Goal: Information Seeking & Learning: Learn about a topic

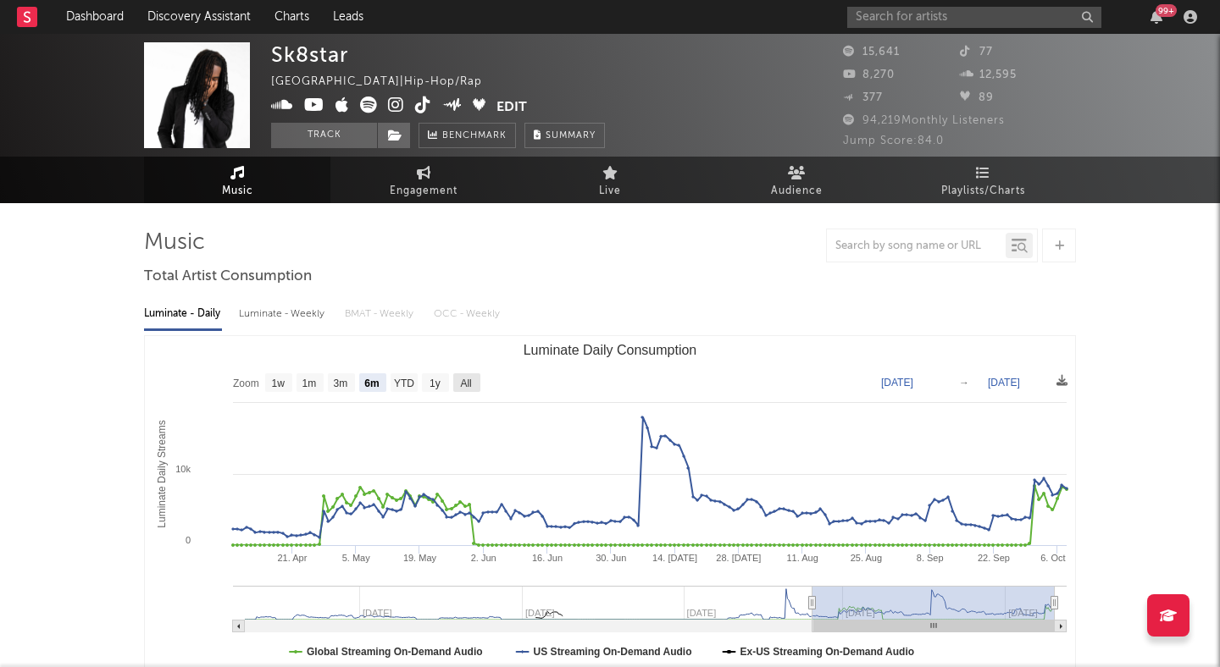
click at [458, 377] on rect "Luminate Daily Consumption" at bounding box center [466, 383] width 27 height 19
select select "All"
type input "2024-02-04"
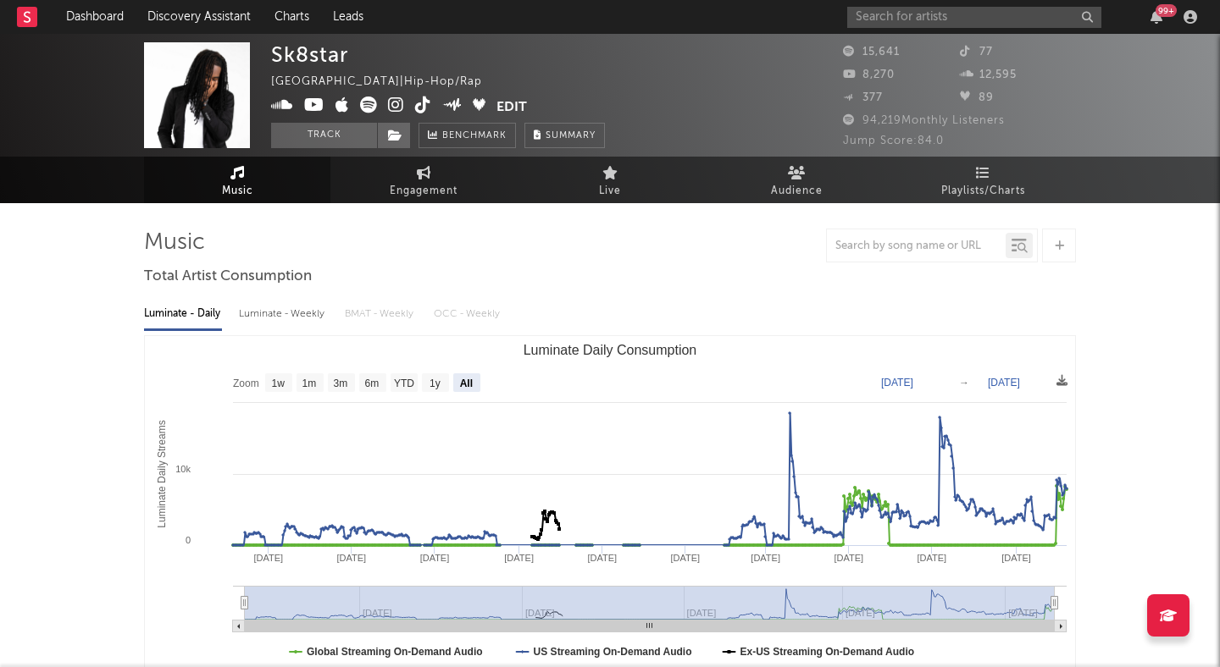
click at [421, 235] on div at bounding box center [610, 246] width 932 height 34
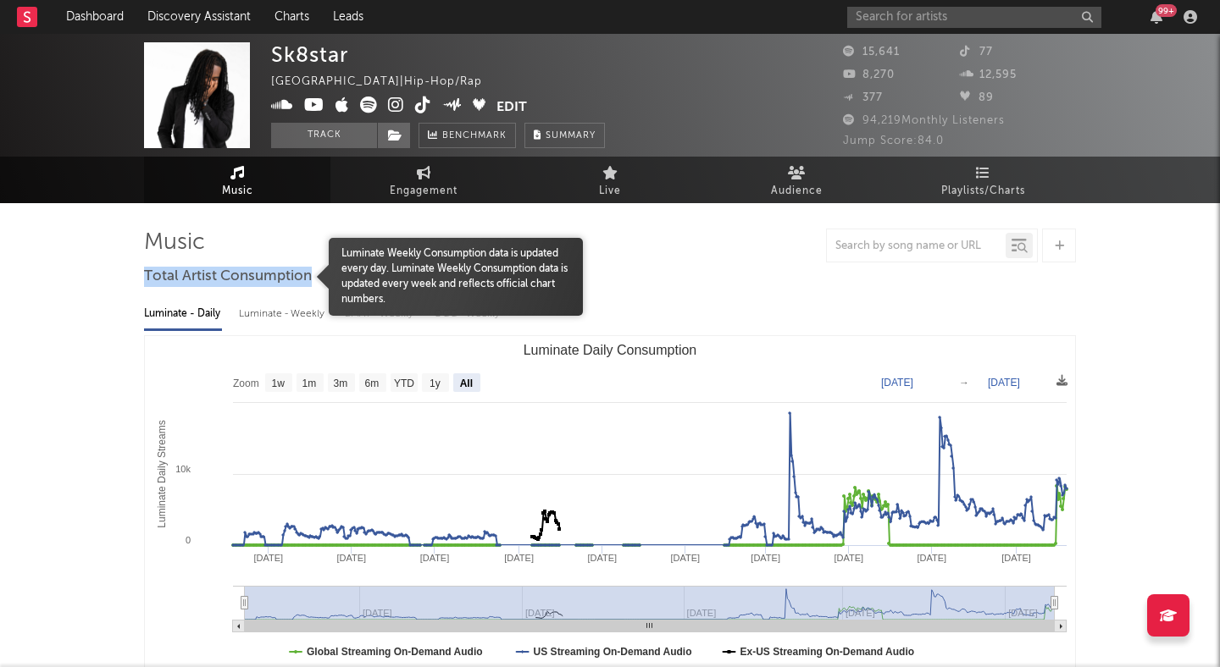
drag, startPoint x: 327, startPoint y: 275, endPoint x: 148, endPoint y: 281, distance: 178.8
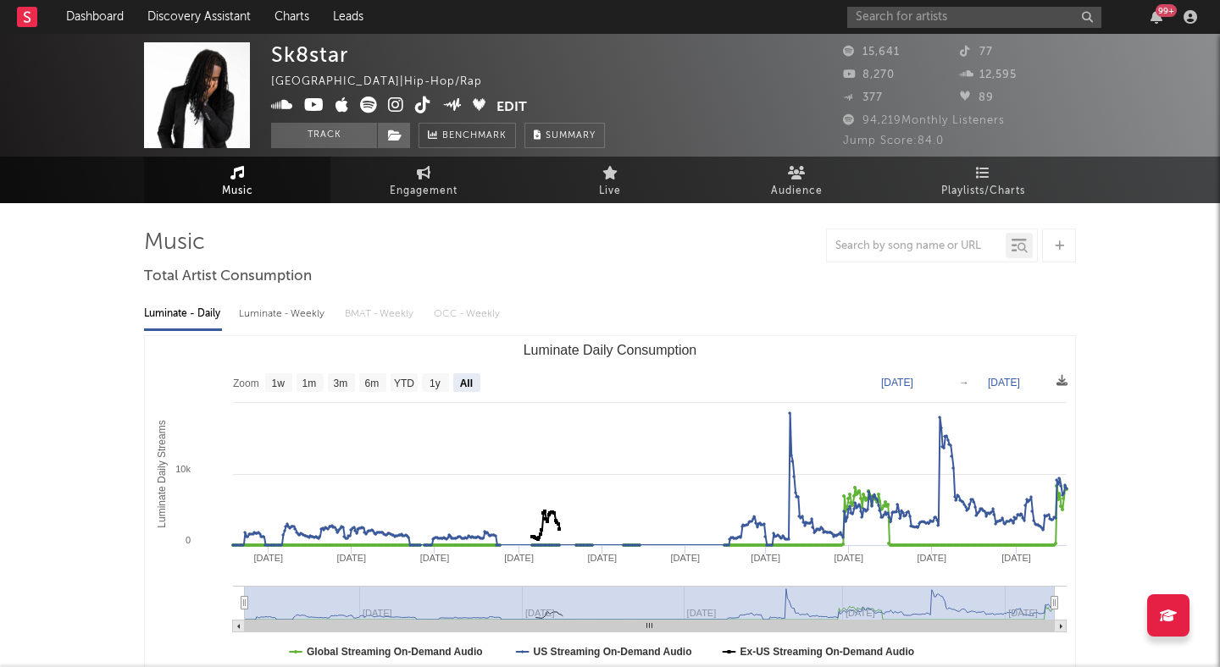
drag, startPoint x: 119, startPoint y: 234, endPoint x: 239, endPoint y: 235, distance: 119.4
click at [361, 139] on button "Track" at bounding box center [324, 135] width 106 height 25
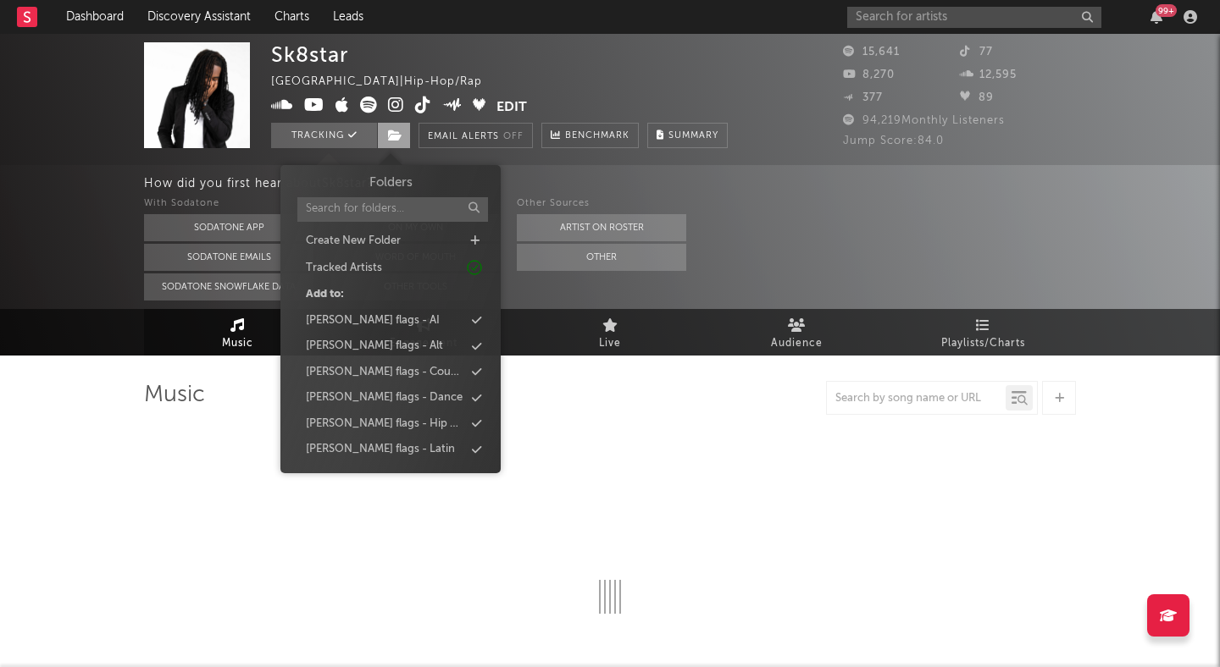
click at [380, 135] on span at bounding box center [394, 135] width 34 height 25
click at [407, 418] on div "peter flags - Hip Hop" at bounding box center [385, 424] width 158 height 17
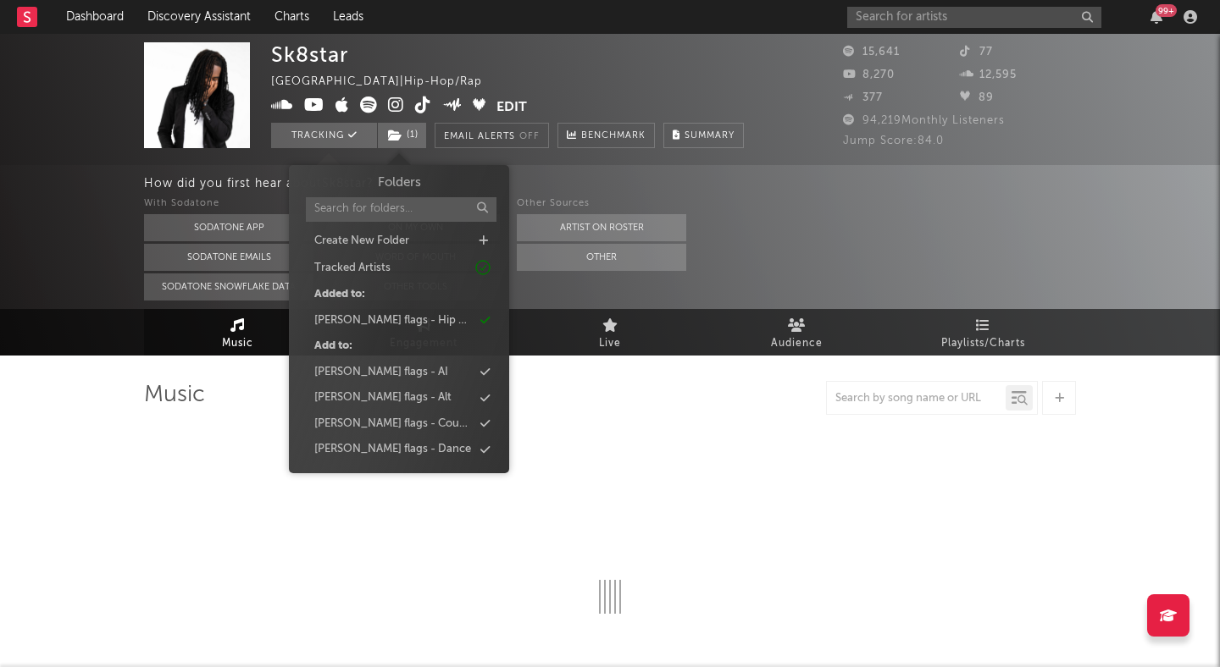
click at [700, 288] on div "With Sodatone Sodatone App Sodatone Emails Sodatone Snowflake Data Other A&R Di…" at bounding box center [682, 247] width 1076 height 107
select select "6m"
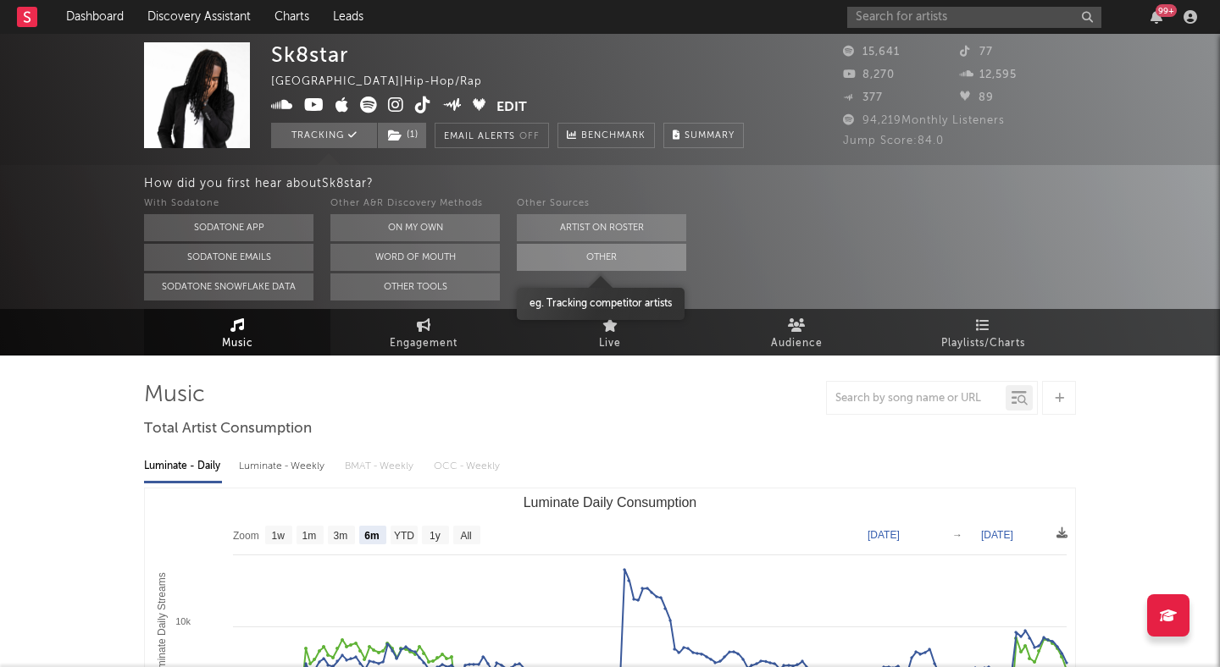
click at [576, 261] on button "Other" at bounding box center [601, 257] width 169 height 27
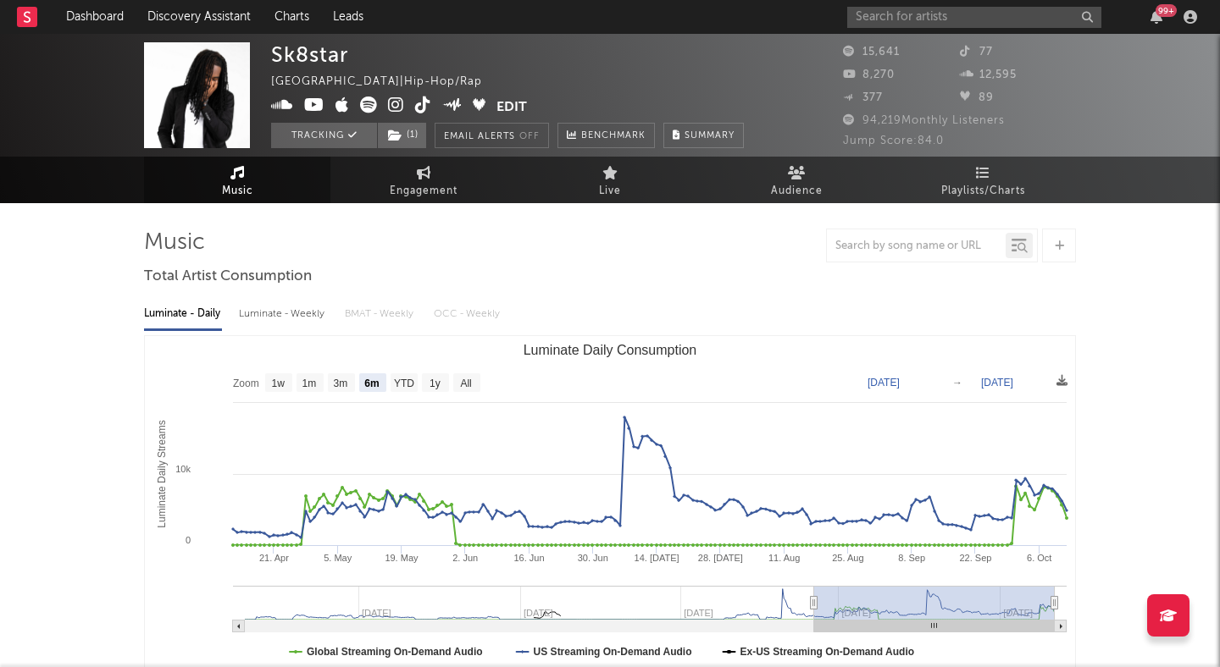
click at [529, 291] on div "Luminate - Daily Luminate - Weekly BMAT - Weekly OCC - Weekly Zoom 1w 1m 3m 6m …" at bounding box center [610, 485] width 932 height 389
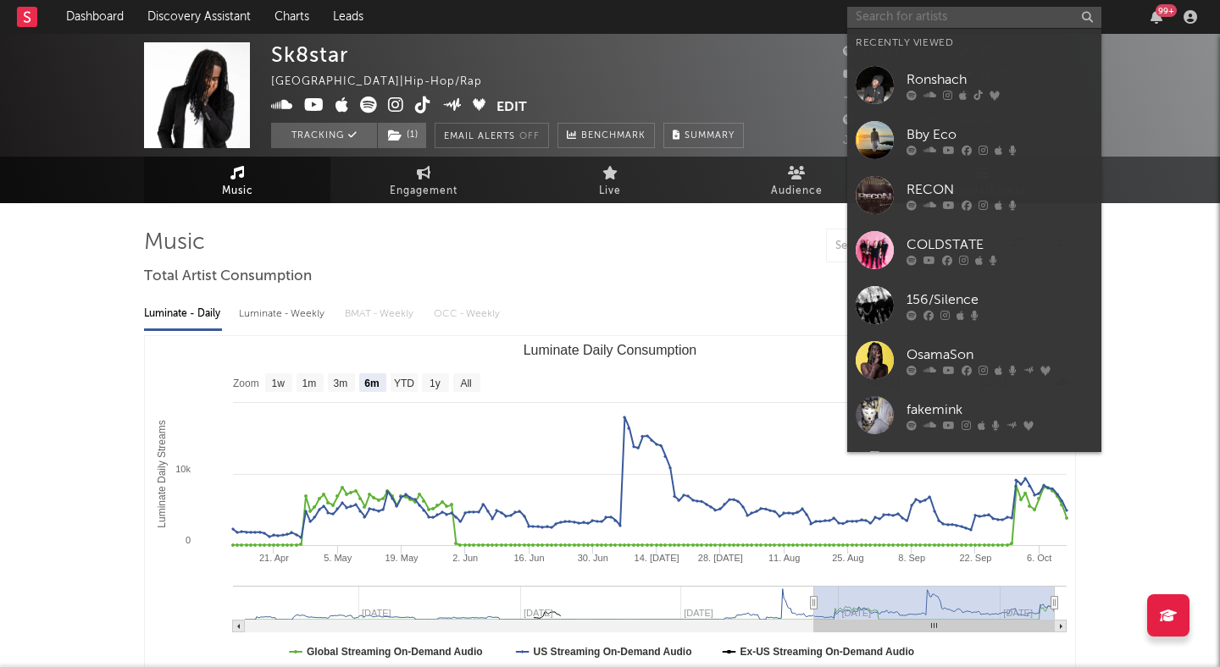
click at [908, 14] on input "text" at bounding box center [974, 17] width 254 height 21
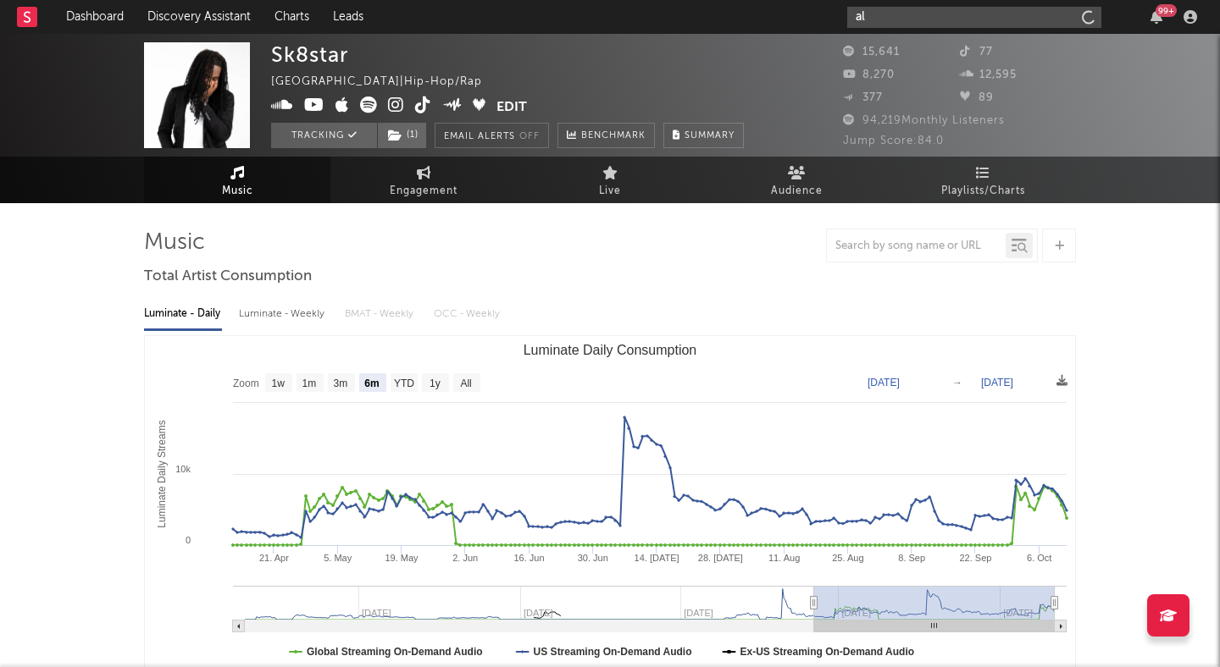
type input "a"
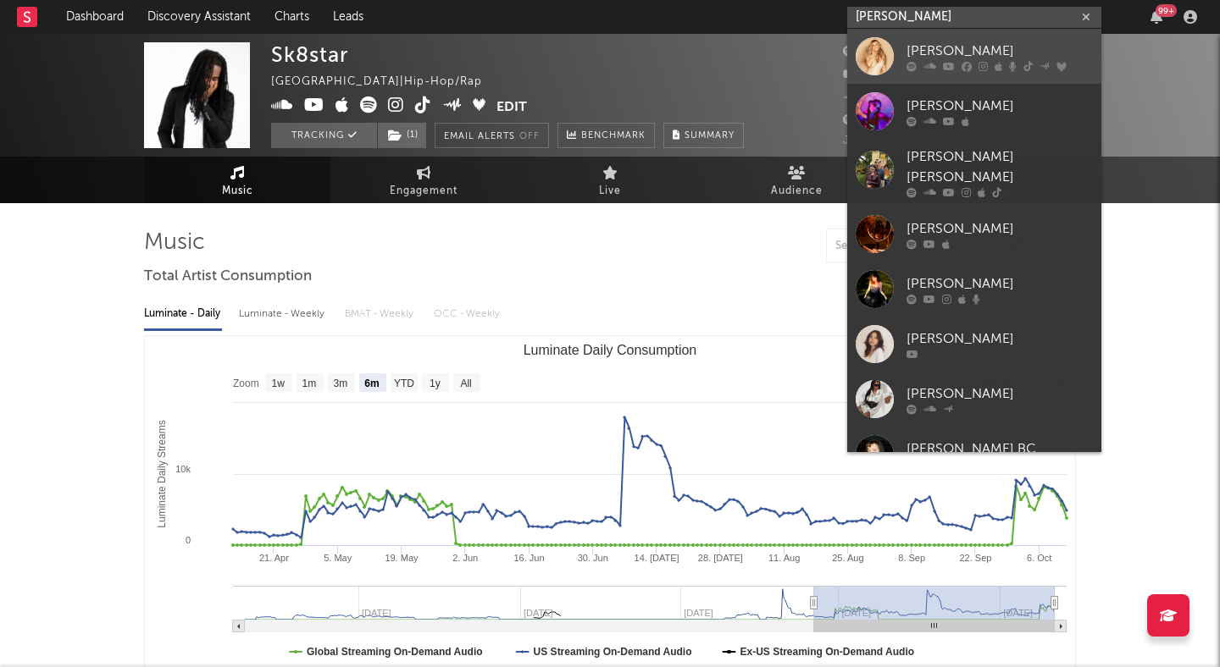
type input "mariah c"
click at [943, 39] on link "[PERSON_NAME]" at bounding box center [974, 56] width 254 height 55
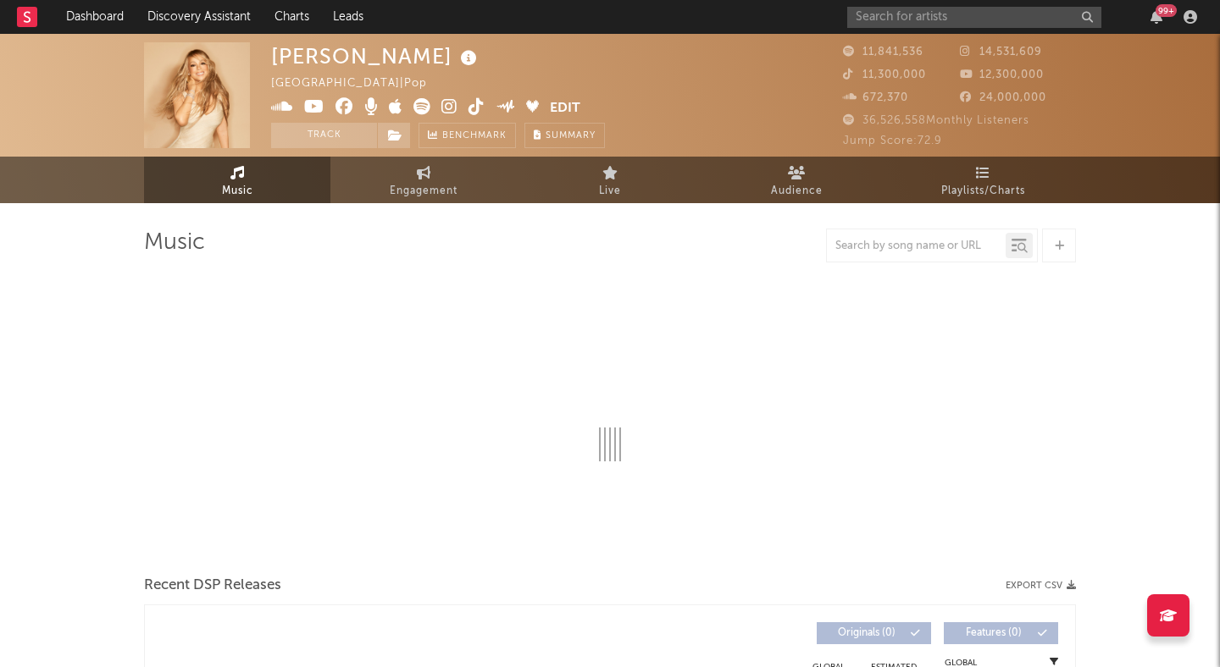
select select "6m"
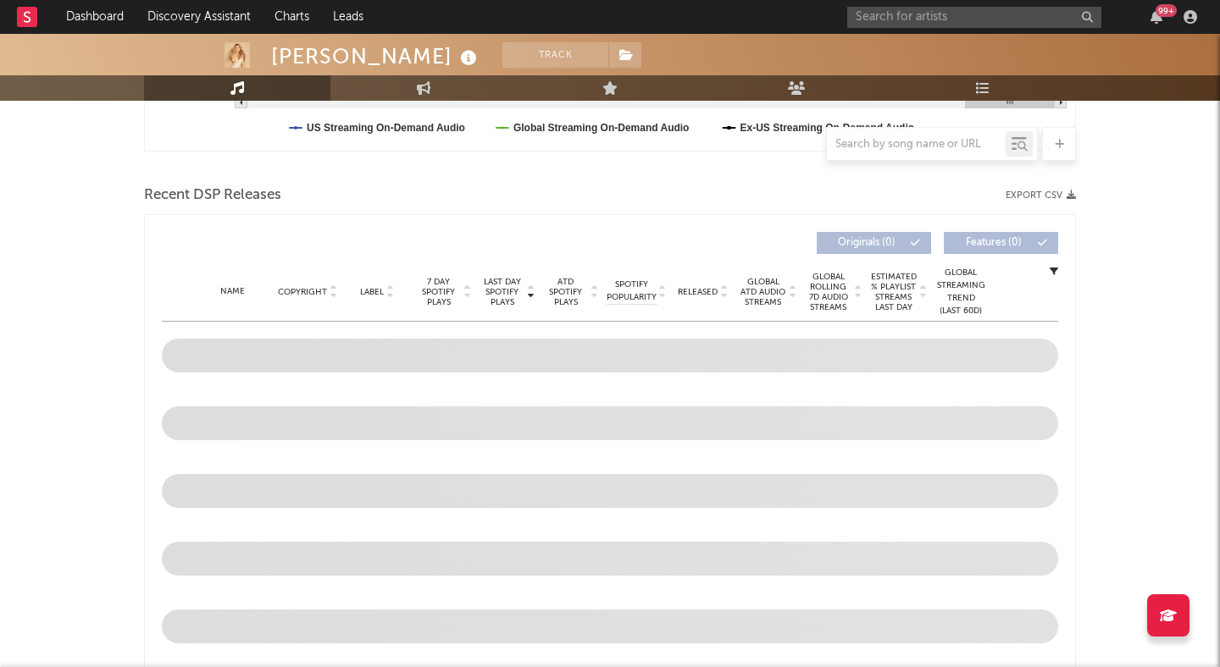
scroll to position [637, 0]
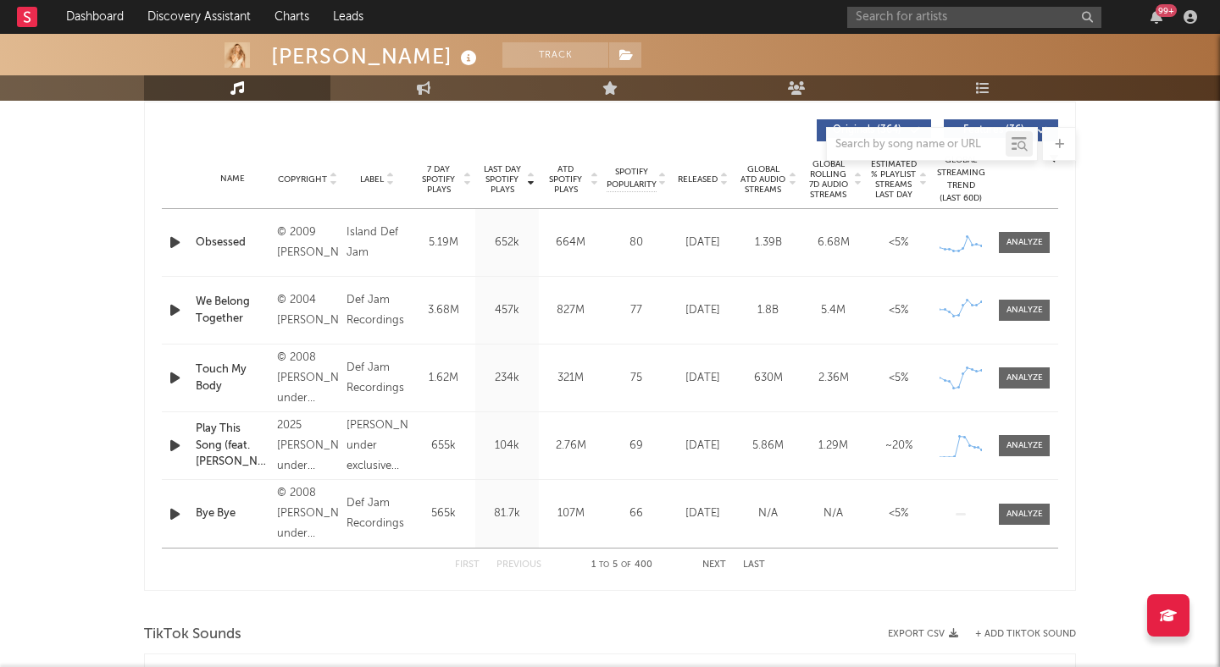
click at [589, 186] on div at bounding box center [593, 179] width 10 height 30
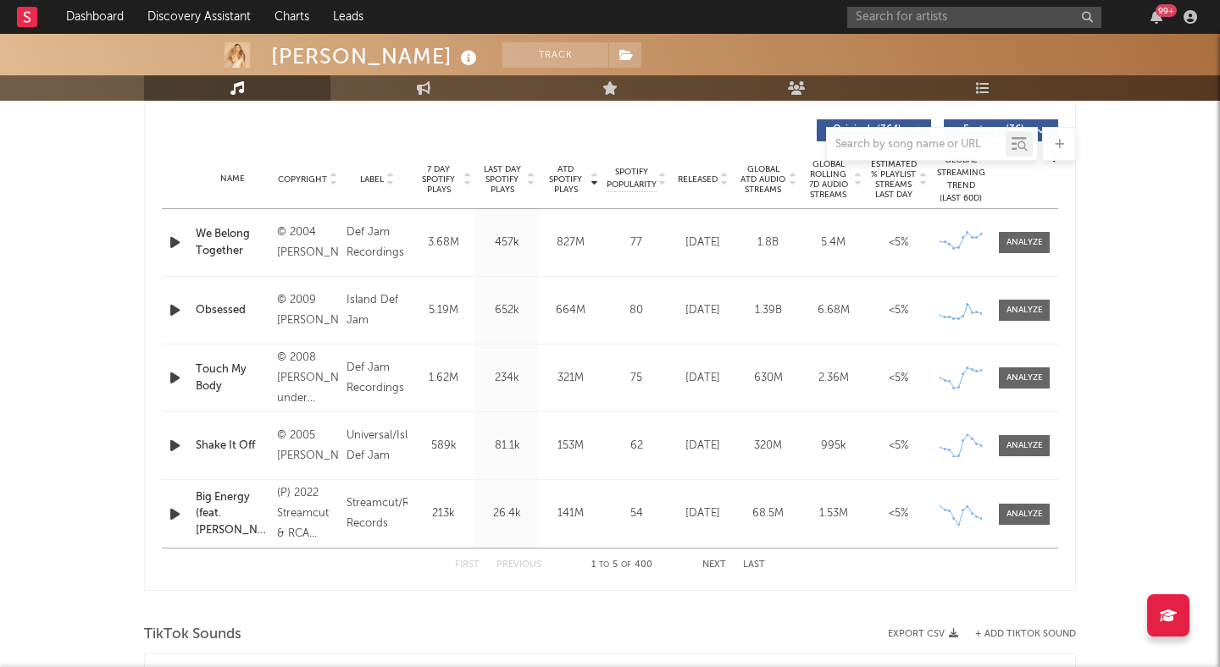
click at [712, 559] on div "First Previous 1 to 5 of 400 Next Last" at bounding box center [610, 565] width 310 height 33
click at [712, 564] on button "Next" at bounding box center [714, 565] width 24 height 9
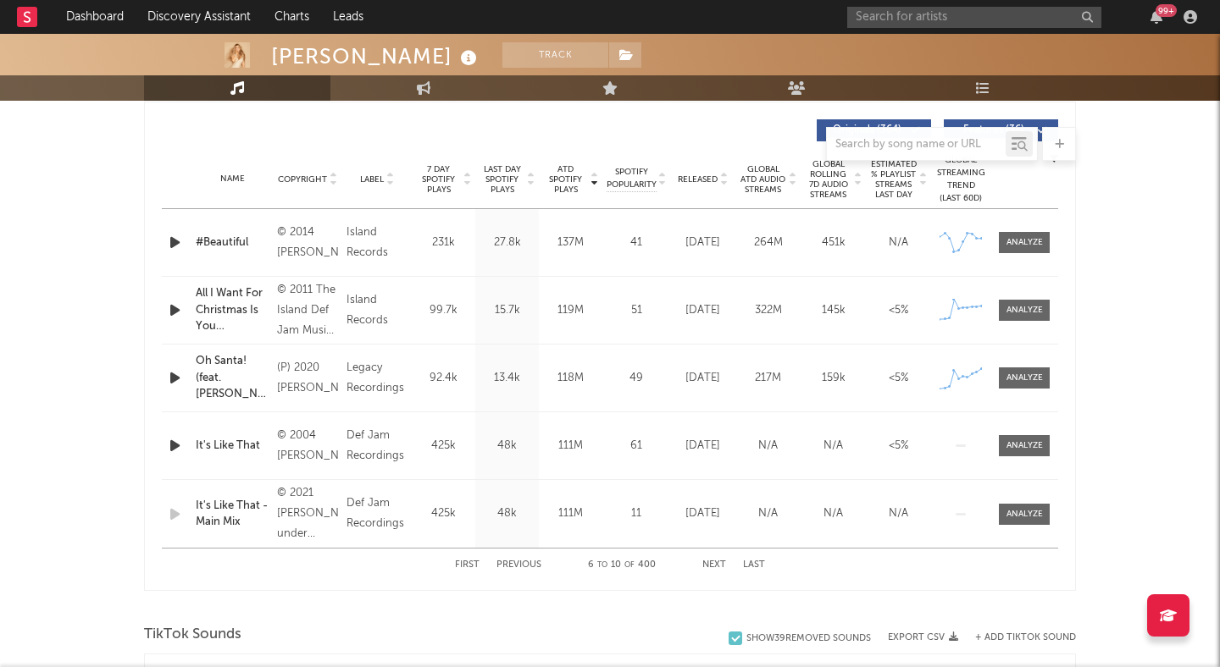
click at [522, 564] on button "Previous" at bounding box center [518, 565] width 45 height 9
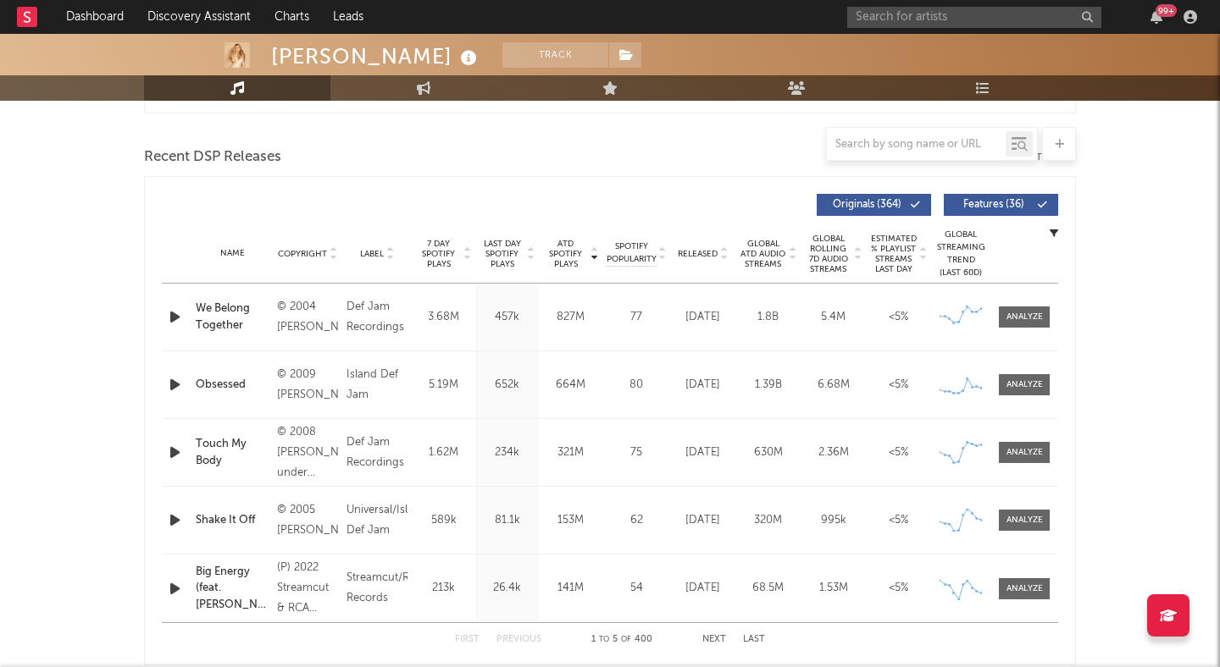
scroll to position [560, 0]
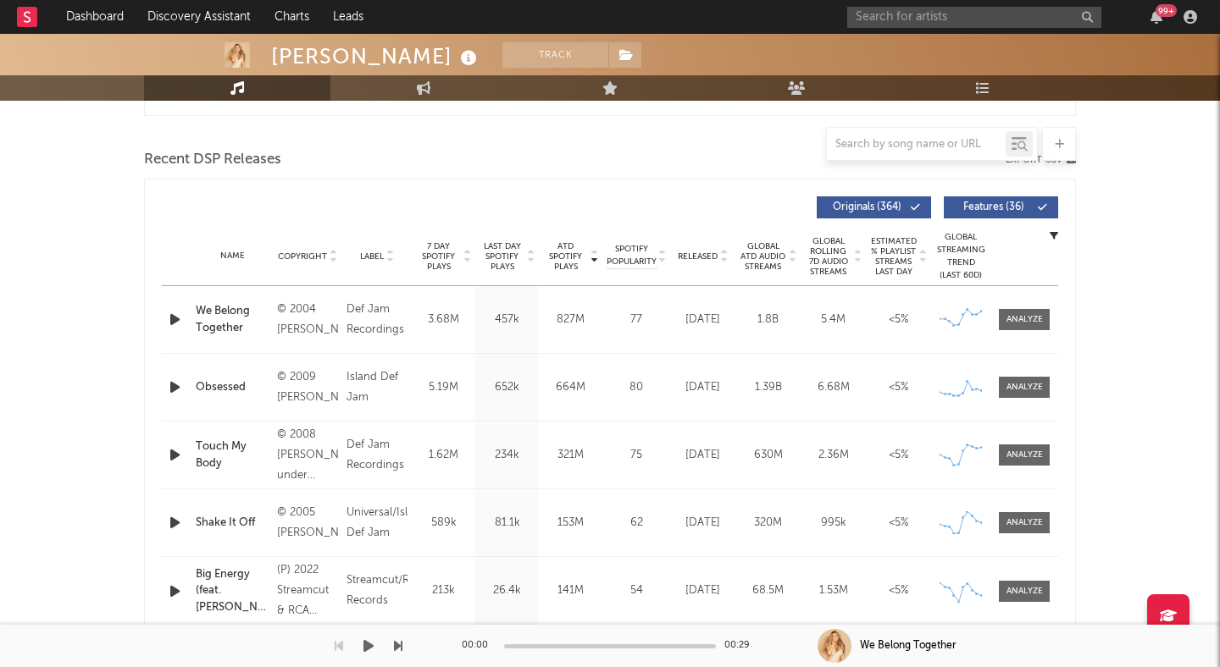
click at [714, 634] on div "00:00 00:29" at bounding box center [610, 646] width 296 height 42
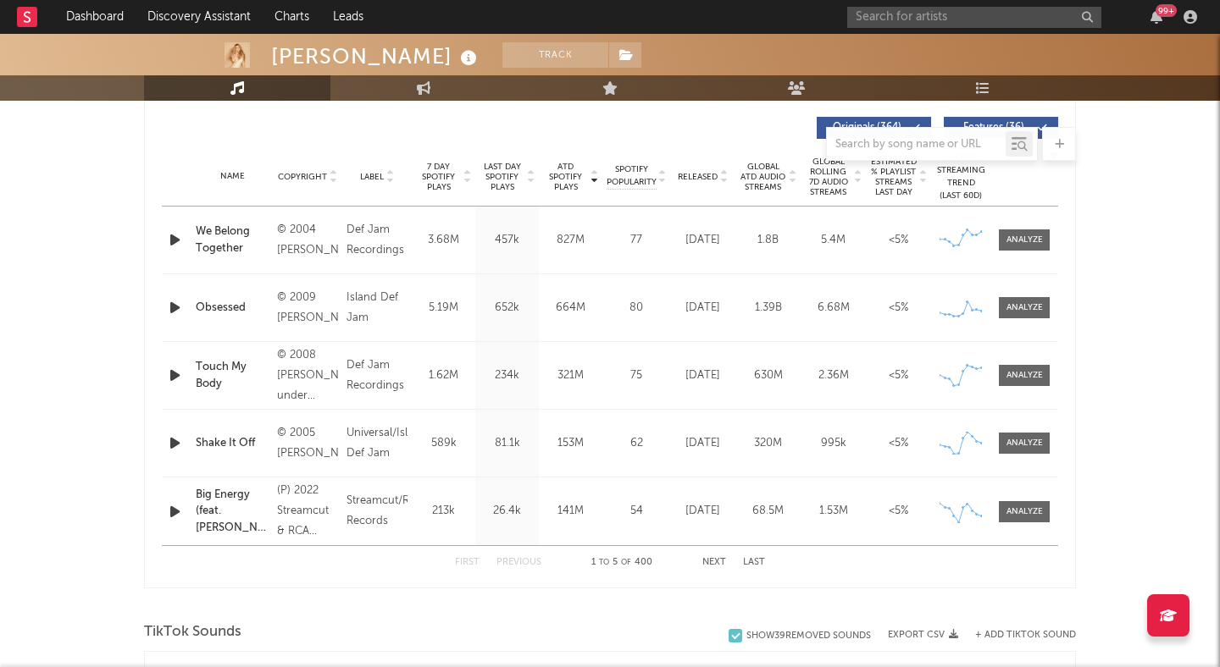
scroll to position [648, 0]
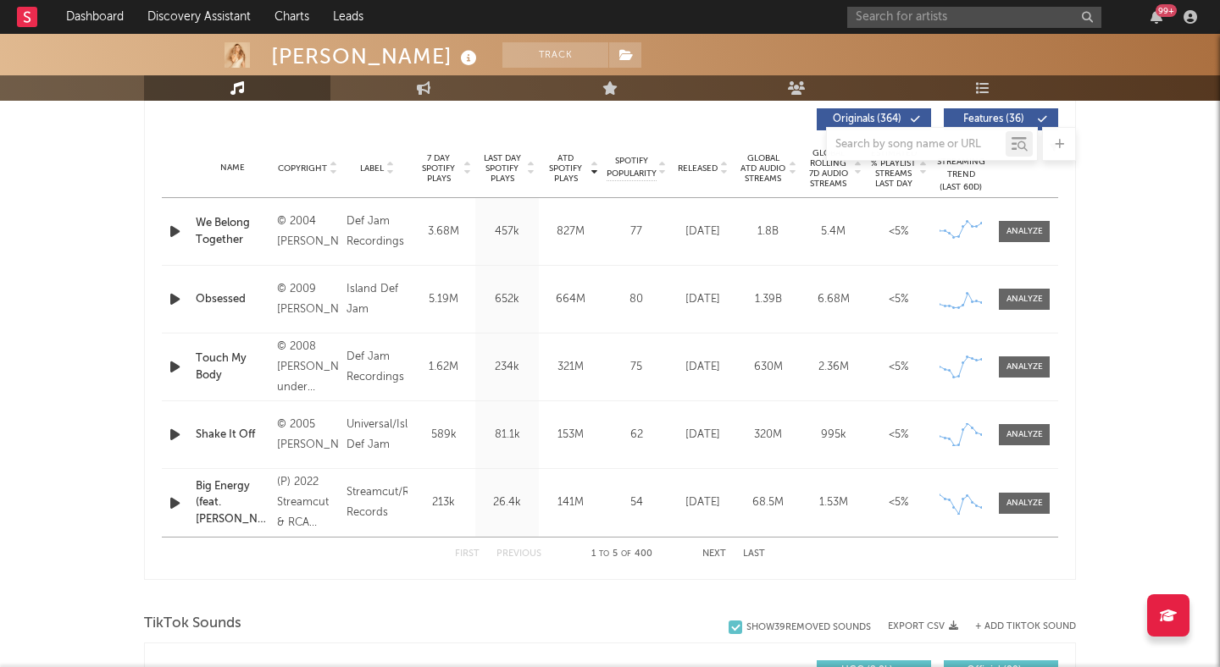
click at [717, 556] on button "Next" at bounding box center [714, 554] width 24 height 9
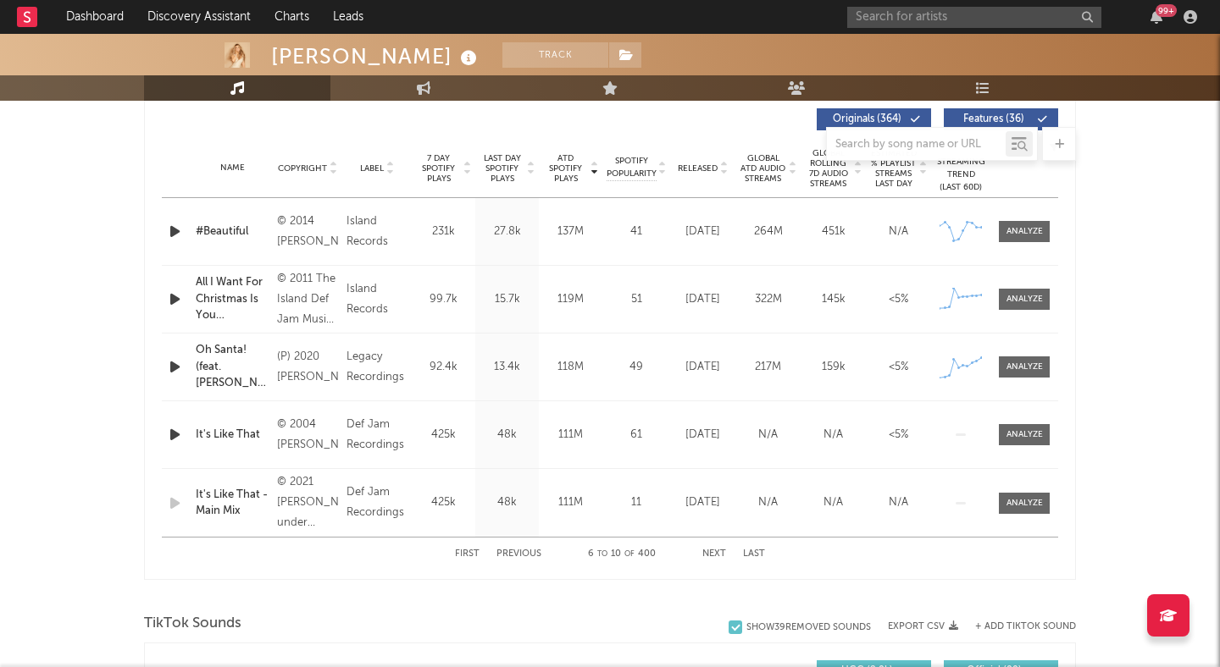
click at [516, 551] on button "Previous" at bounding box center [518, 554] width 45 height 9
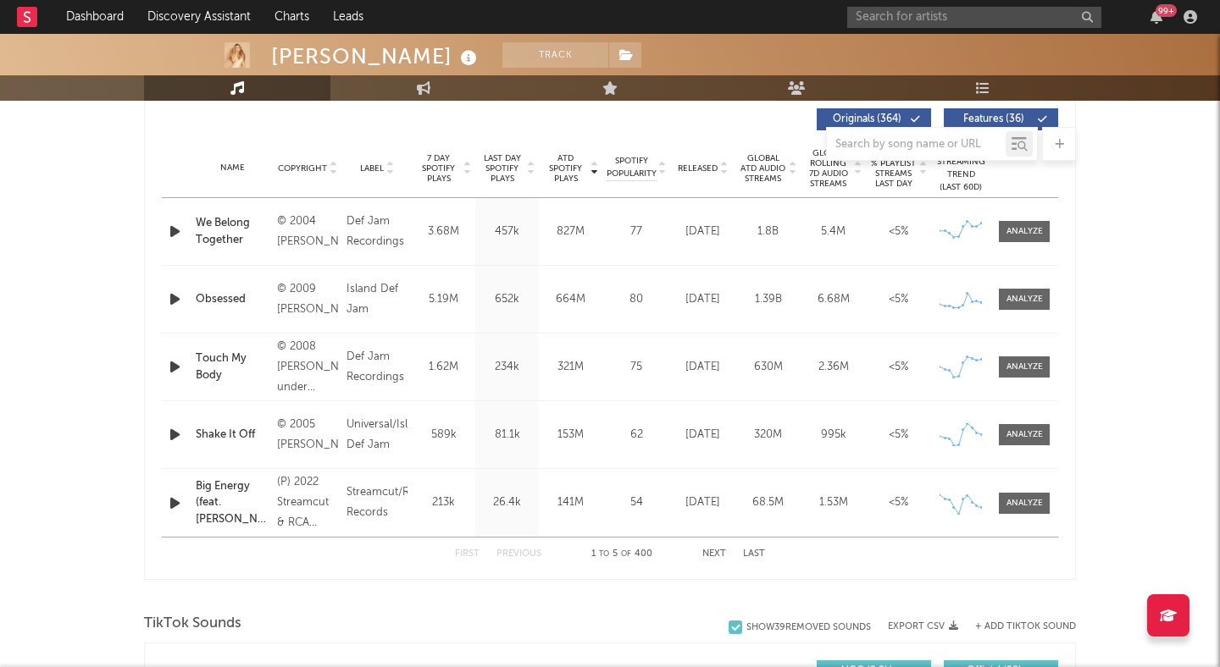
click at [593, 171] on icon at bounding box center [593, 172] width 8 height 7
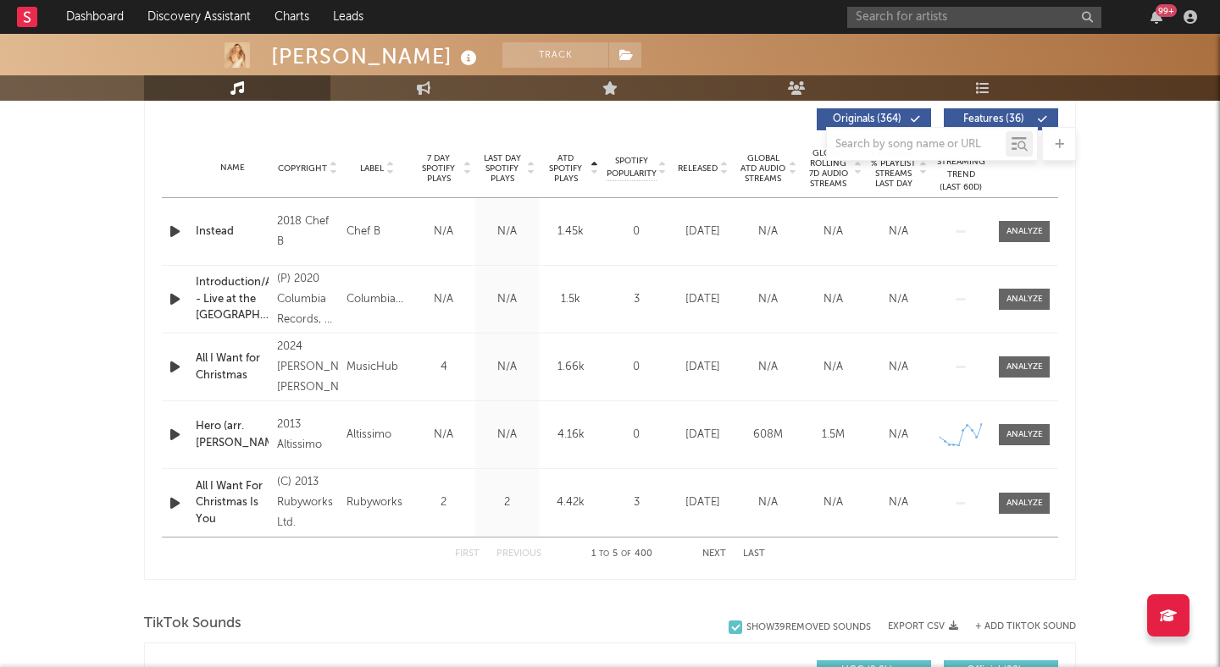
click at [595, 170] on icon at bounding box center [593, 172] width 8 height 7
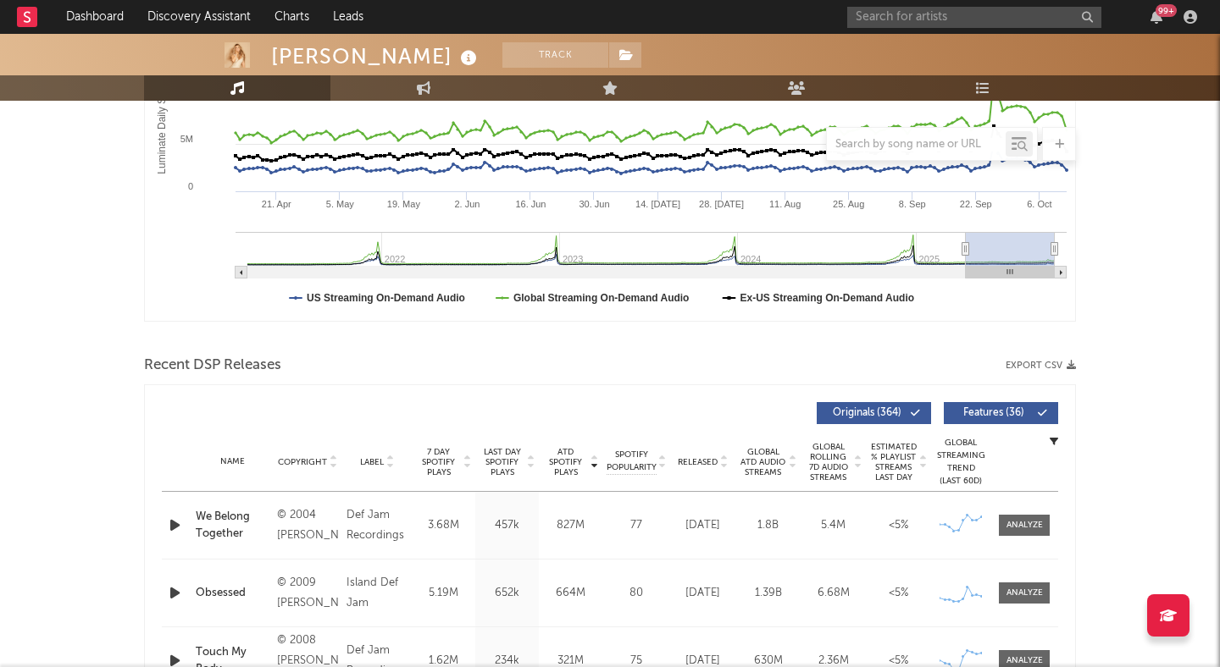
scroll to position [349, 0]
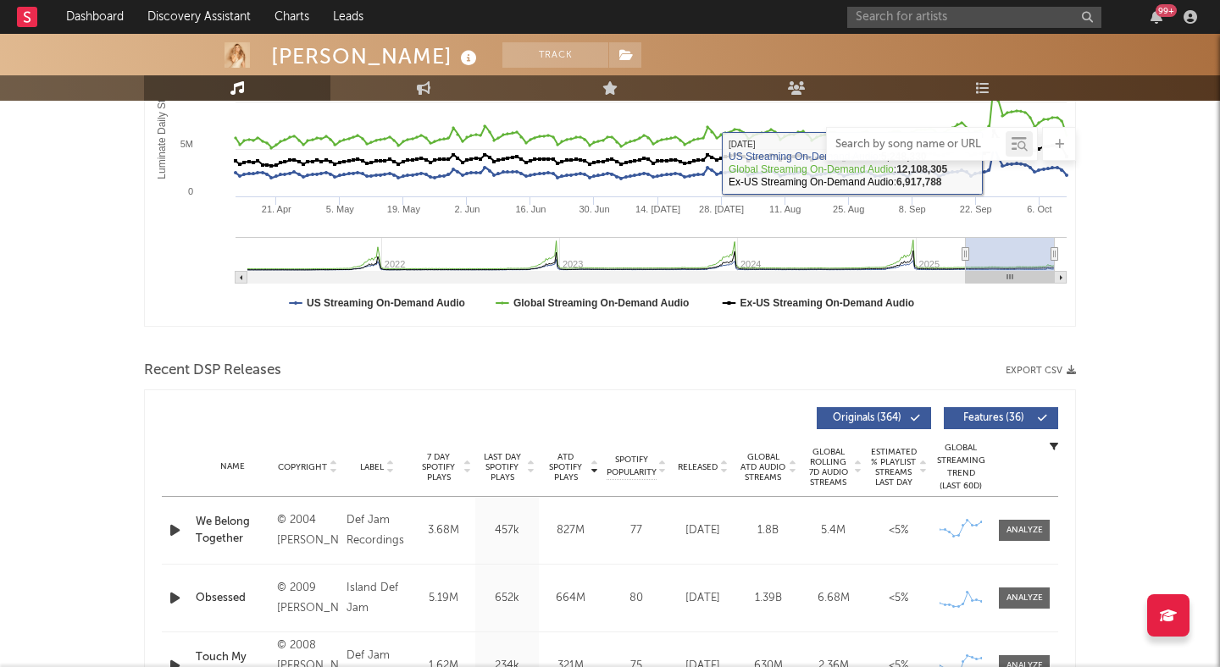
click at [887, 138] on input "text" at bounding box center [916, 145] width 179 height 14
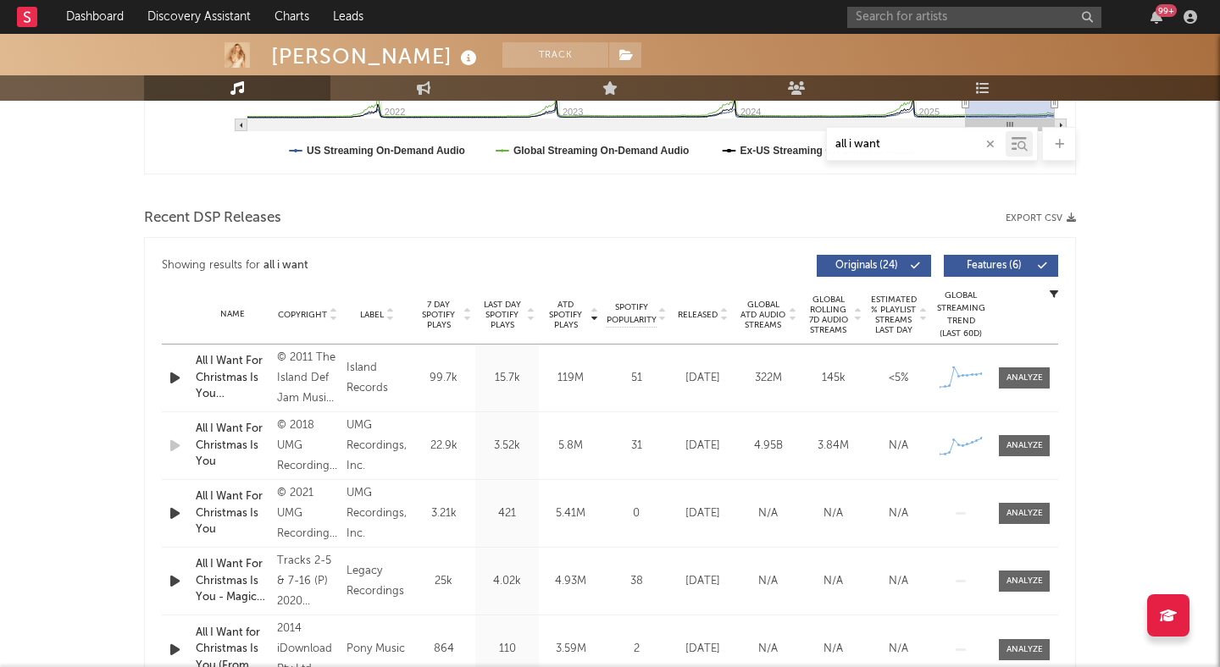
scroll to position [502, 0]
type input "all i want for christmas"
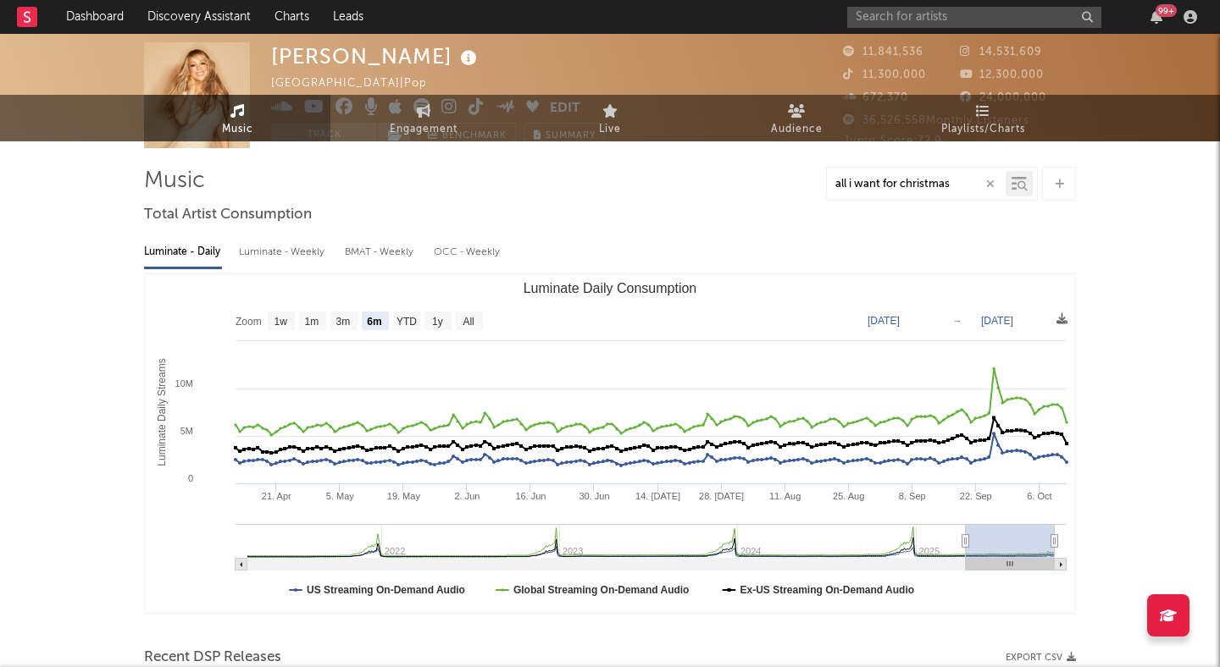
scroll to position [0, 0]
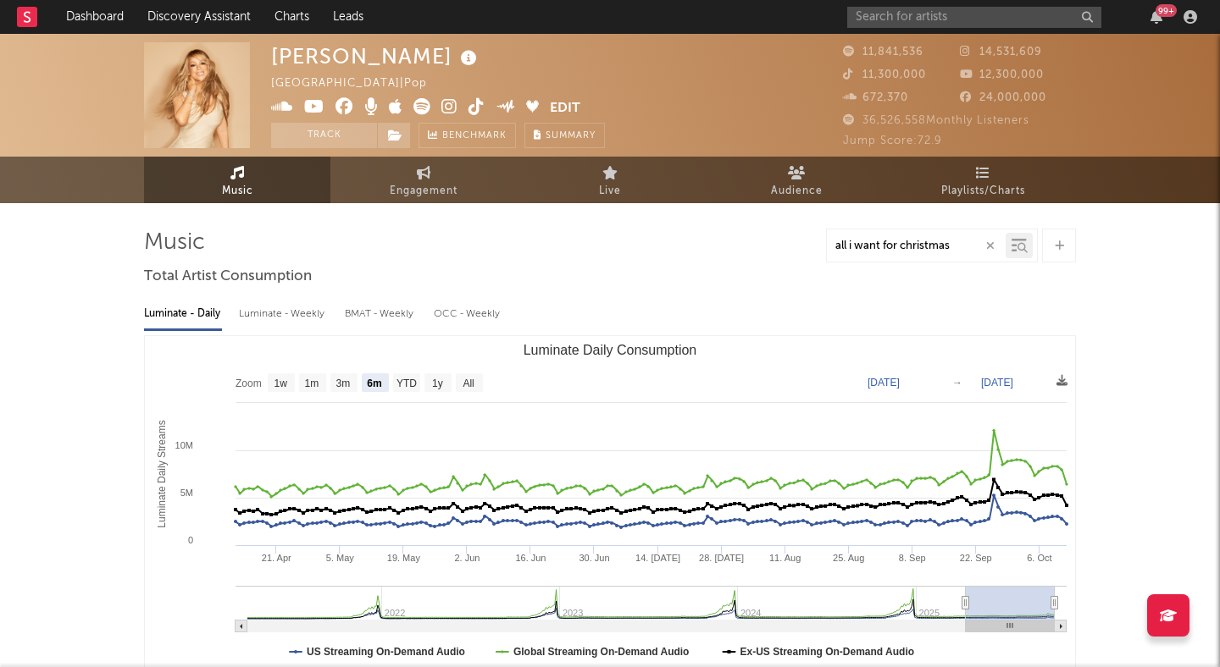
click at [993, 246] on icon "button" at bounding box center [990, 246] width 8 height 11
click at [888, 7] on input "text" at bounding box center [974, 17] width 254 height 21
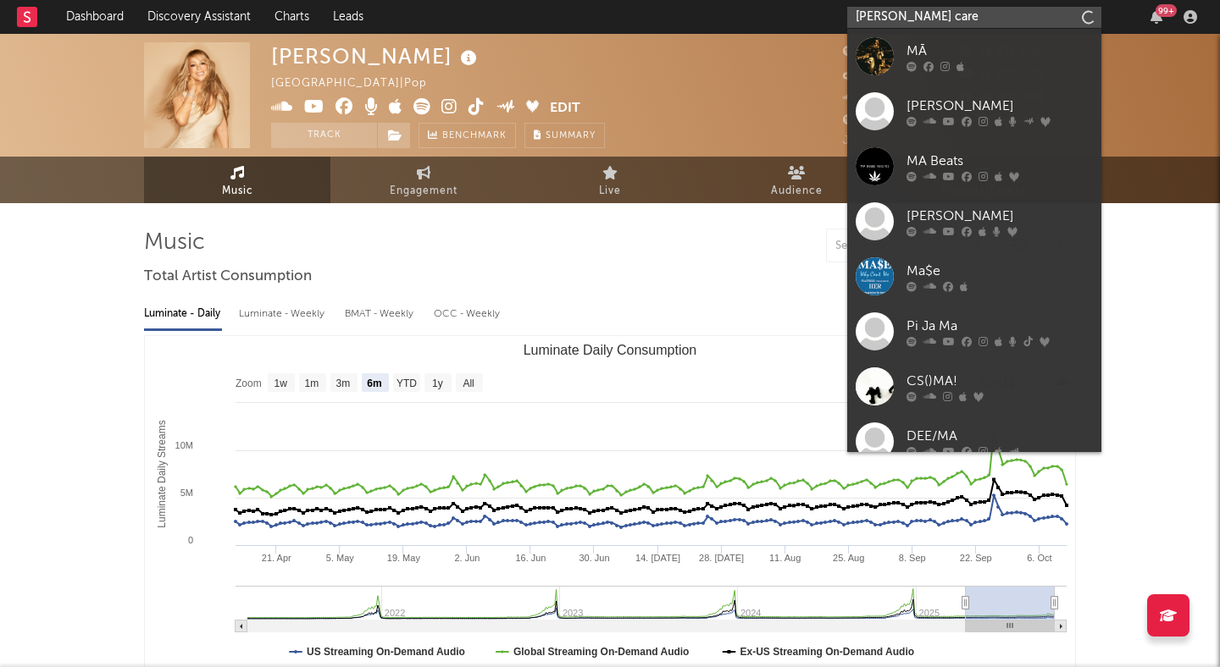
type input "mariah carey"
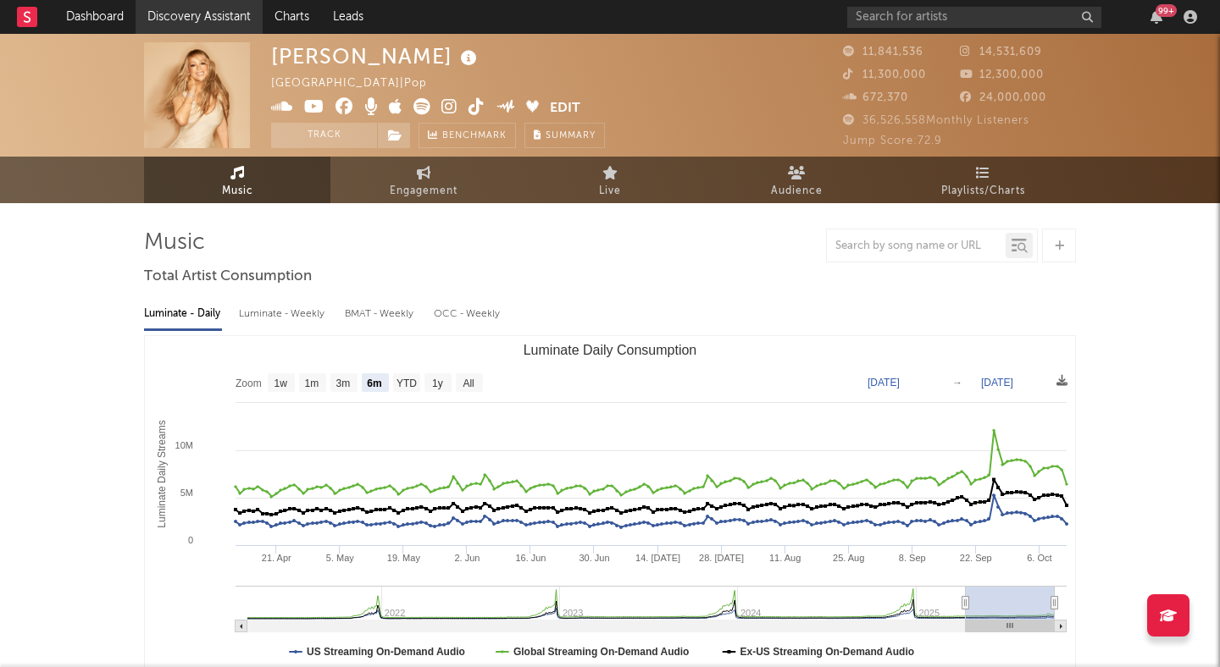
click at [185, 19] on link "Discovery Assistant" at bounding box center [199, 17] width 127 height 34
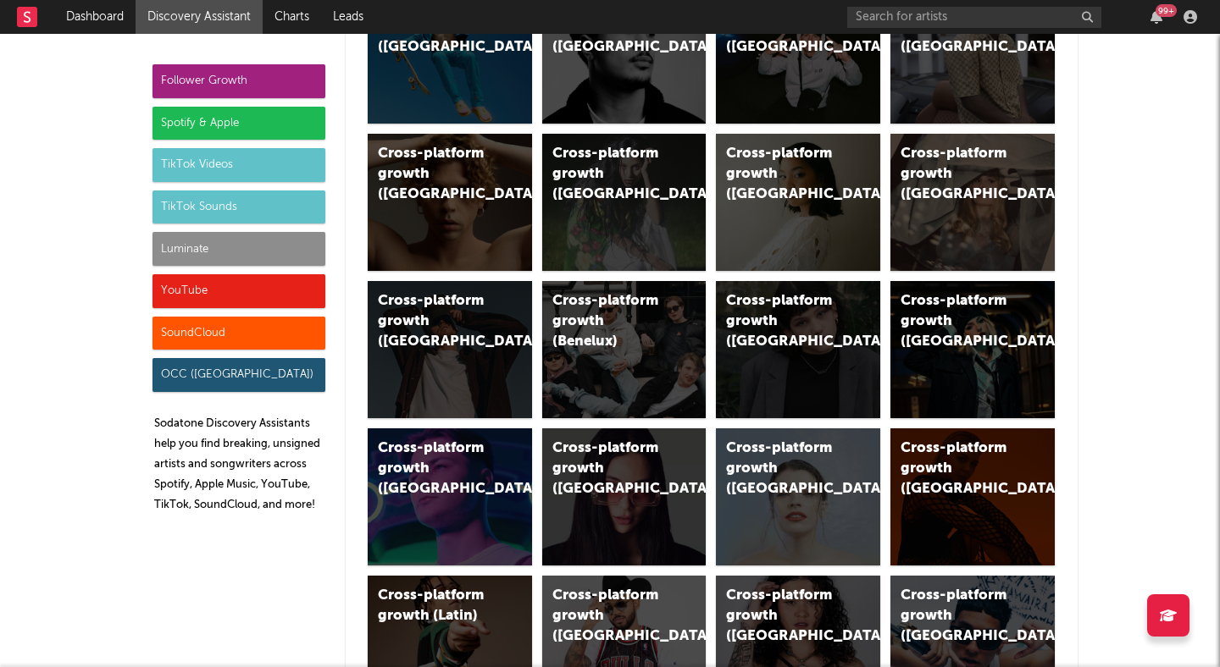
scroll to position [327, 0]
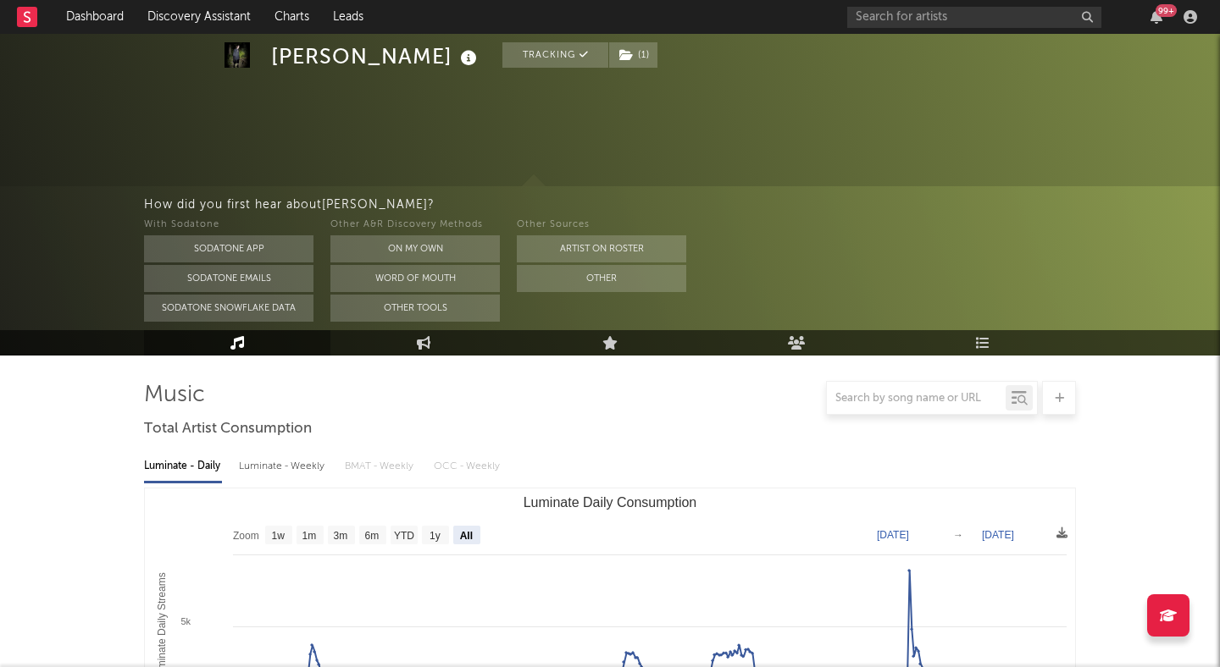
select select "All"
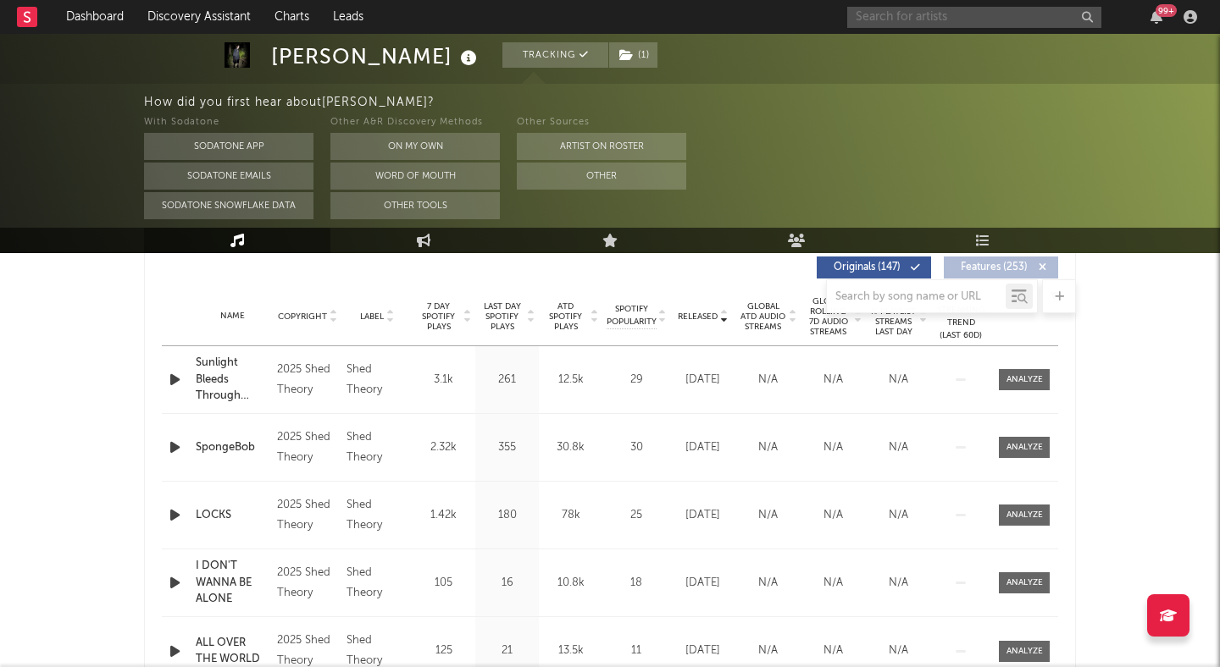
click at [868, 23] on input "text" at bounding box center [974, 17] width 254 height 21
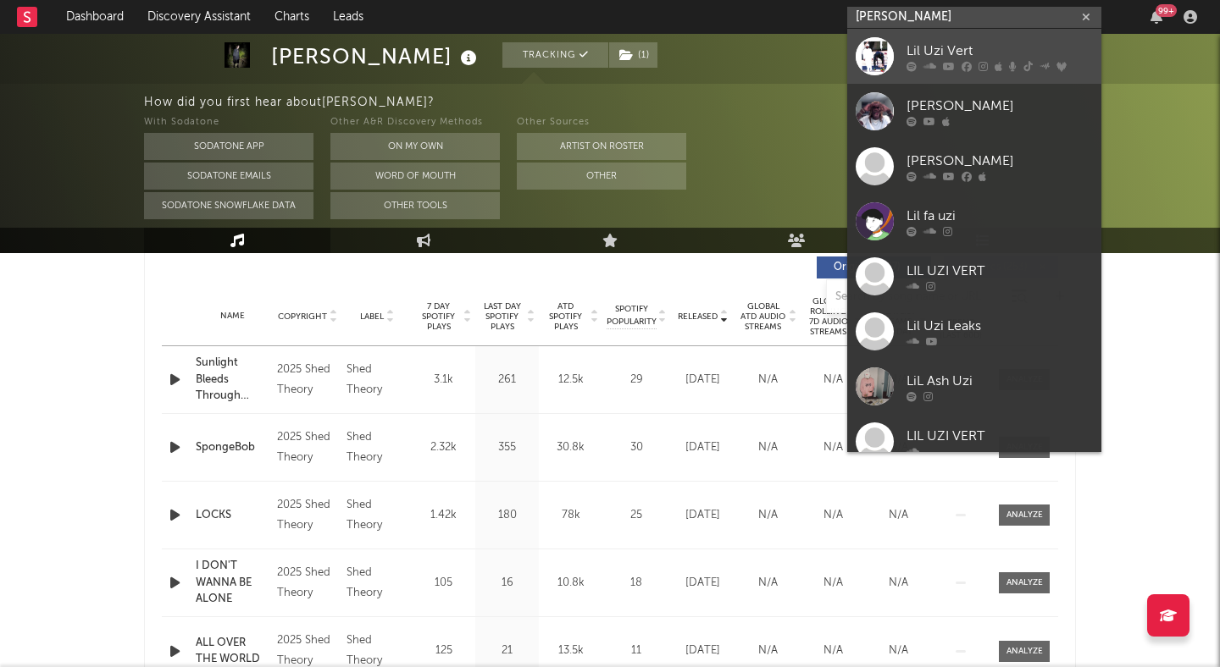
type input "lil uzi"
click at [949, 45] on div "Lil Uzi Vert" at bounding box center [999, 51] width 186 height 20
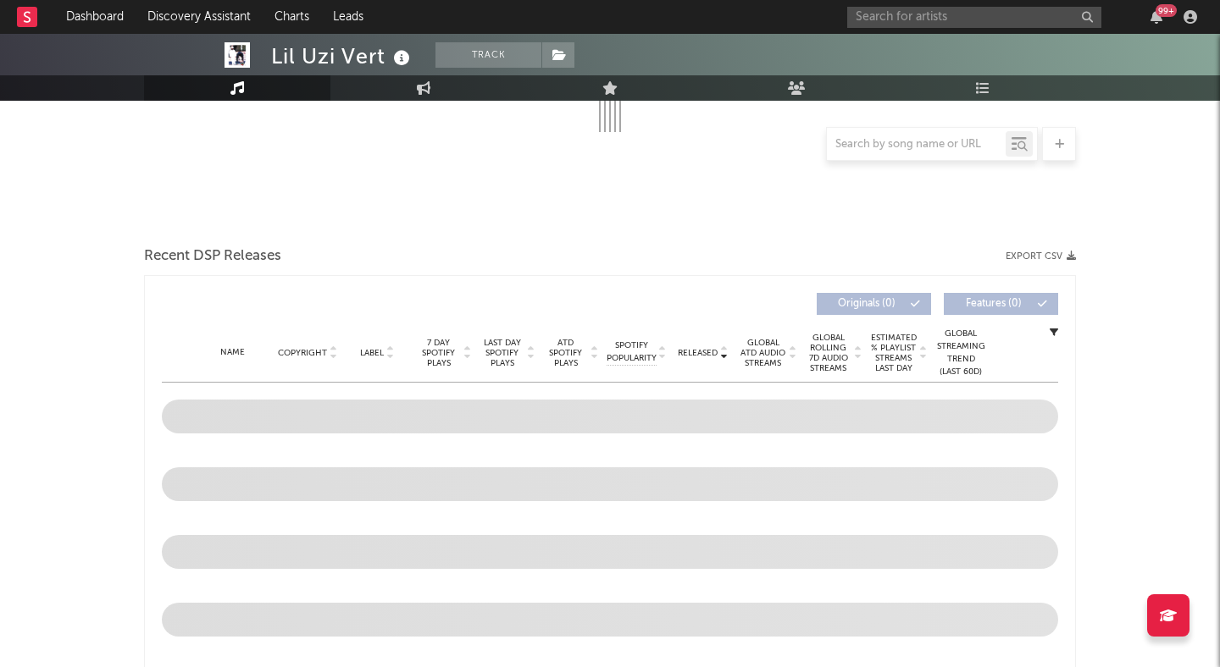
select select "6m"
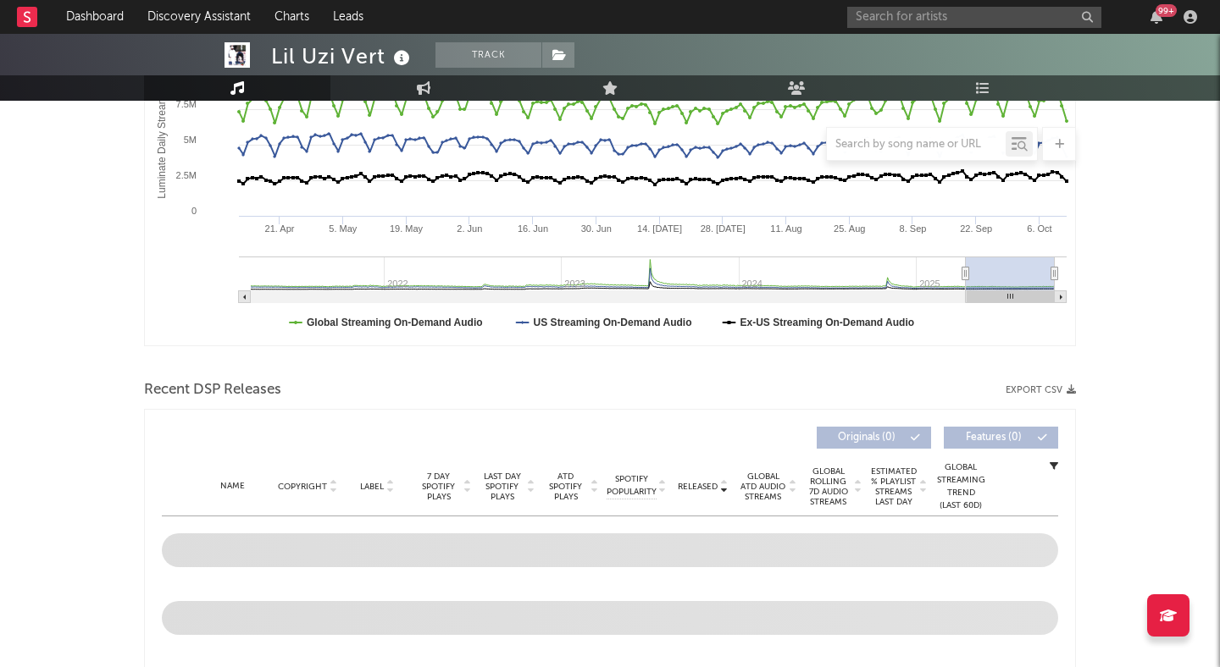
scroll to position [463, 0]
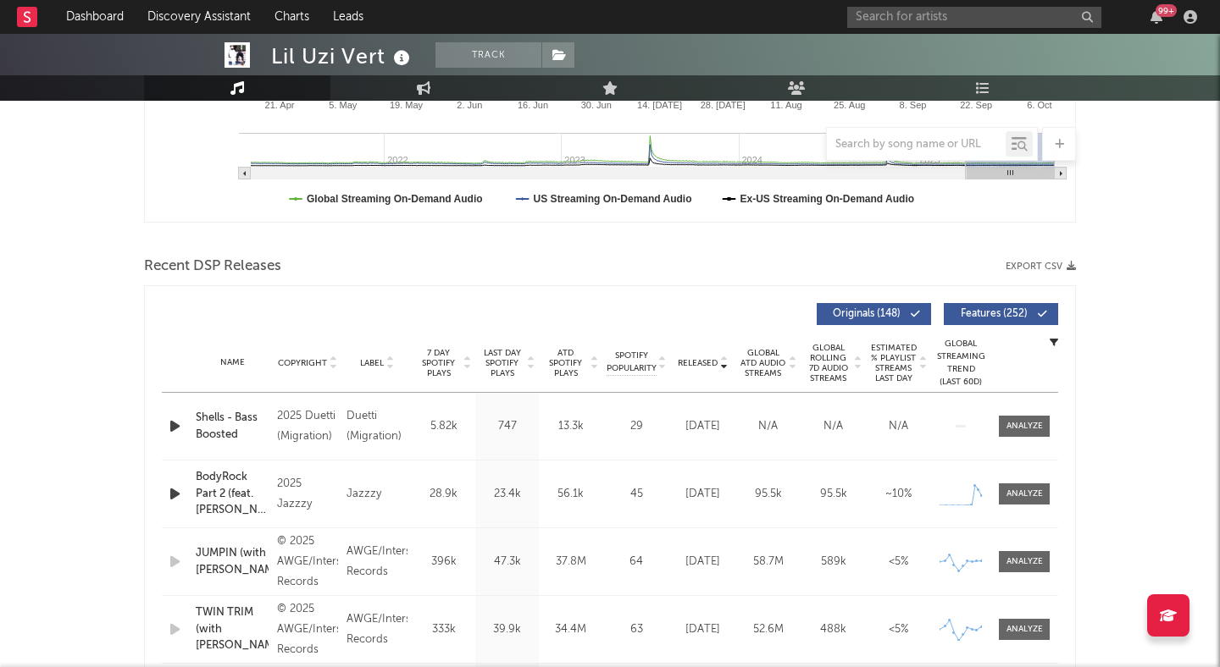
scroll to position [454, 0]
click at [980, 309] on span "Features ( 252 )" at bounding box center [994, 313] width 78 height 10
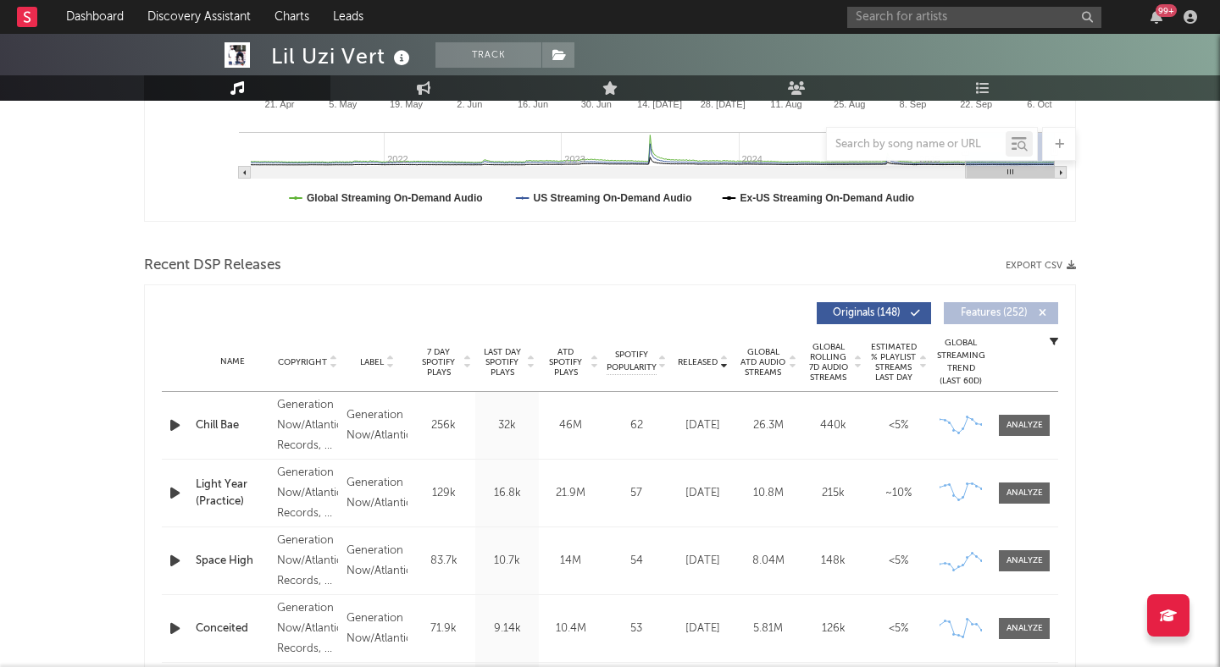
scroll to position [664, 0]
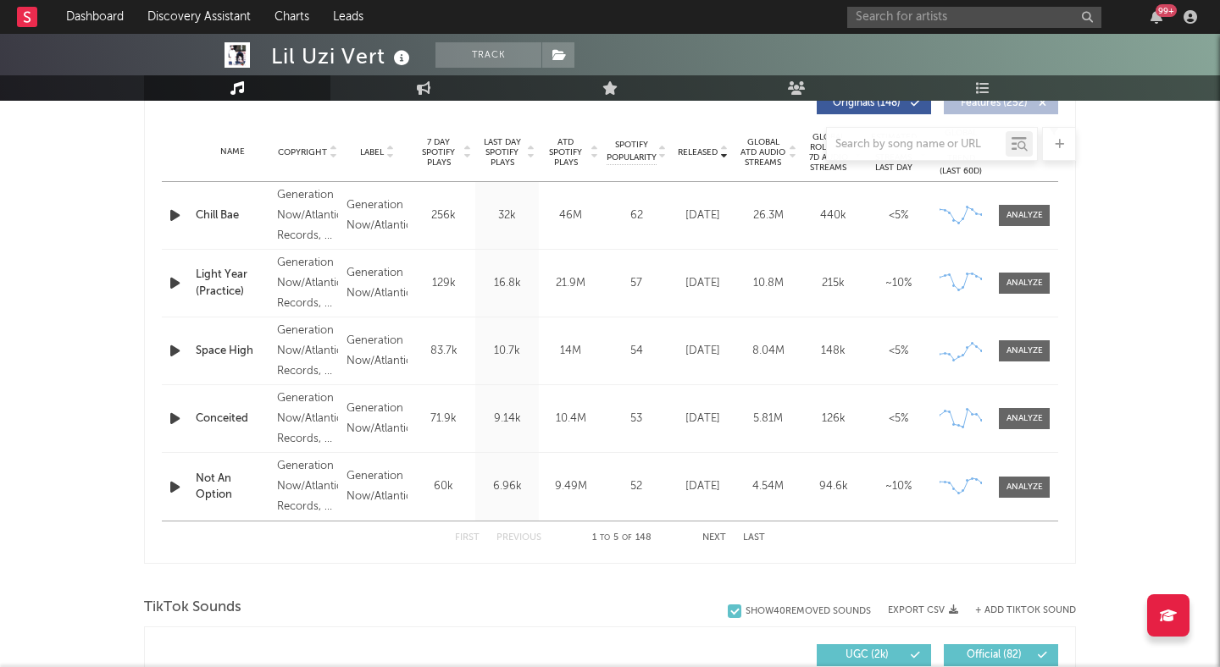
click at [707, 534] on button "Next" at bounding box center [714, 538] width 24 height 9
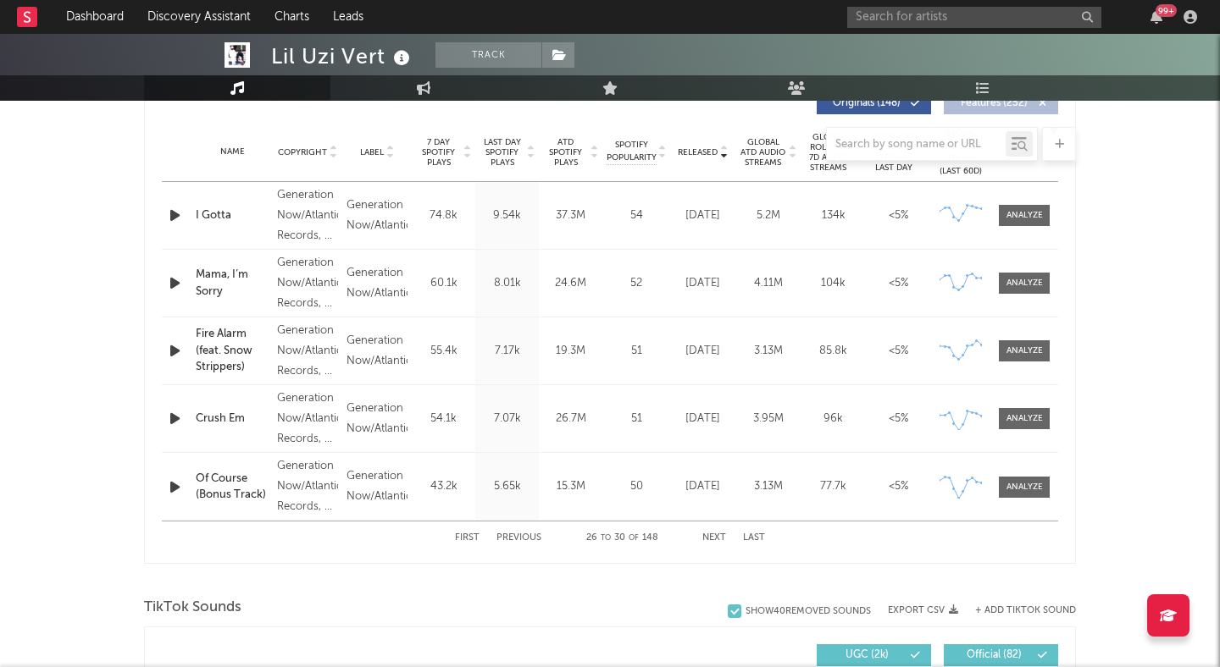
click at [719, 535] on button "Next" at bounding box center [714, 538] width 24 height 9
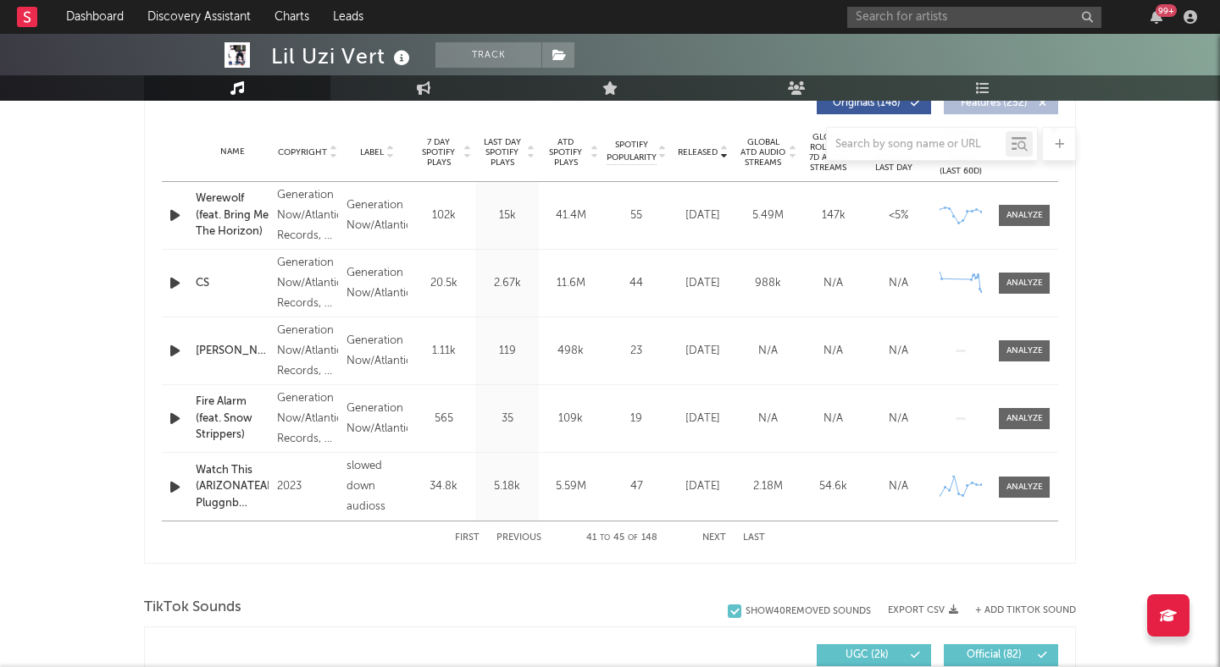
click at [718, 535] on button "Next" at bounding box center [714, 538] width 24 height 9
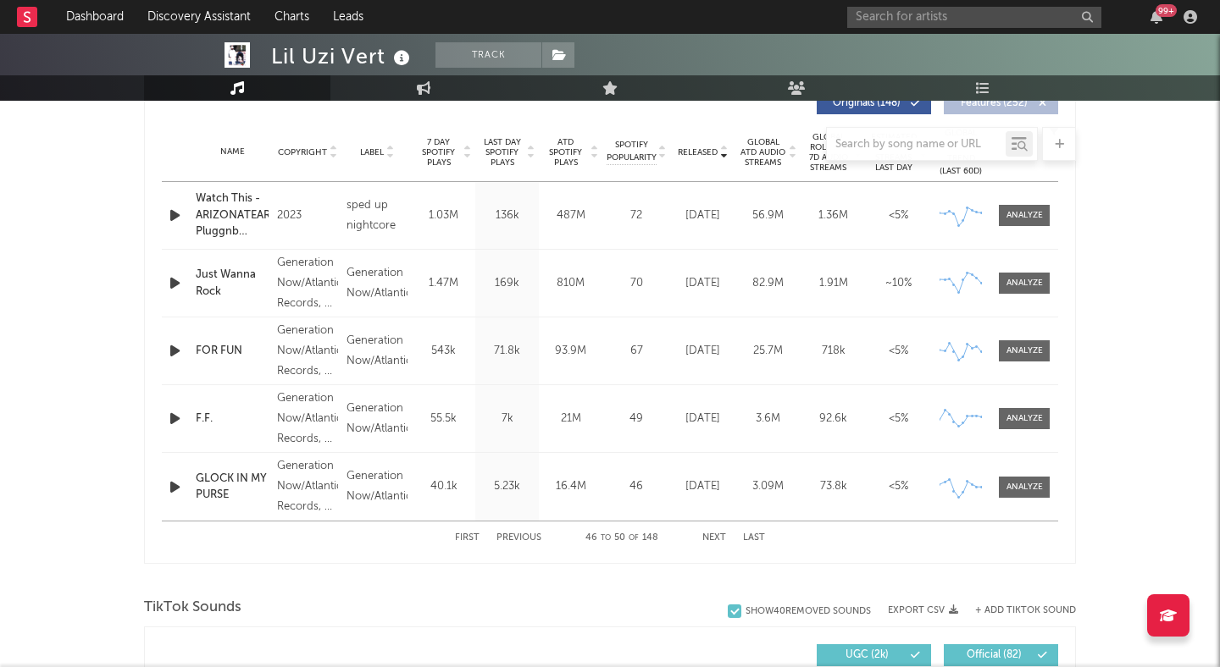
click at [718, 535] on button "Next" at bounding box center [714, 538] width 24 height 9
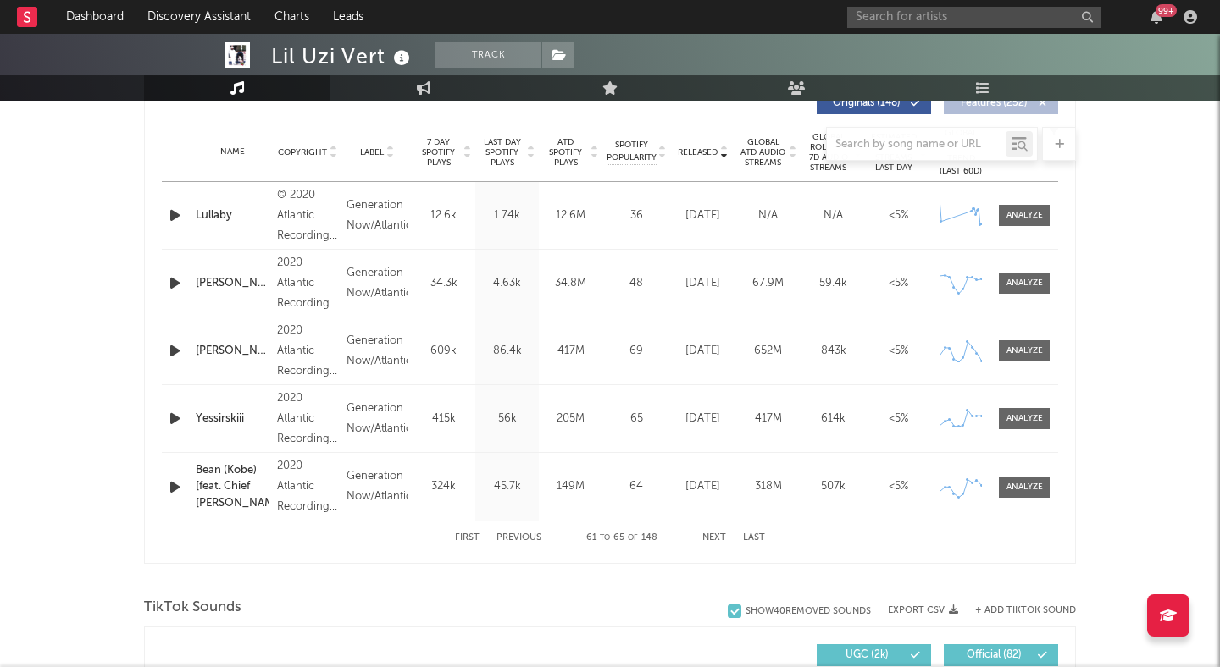
click at [718, 535] on button "Next" at bounding box center [714, 538] width 24 height 9
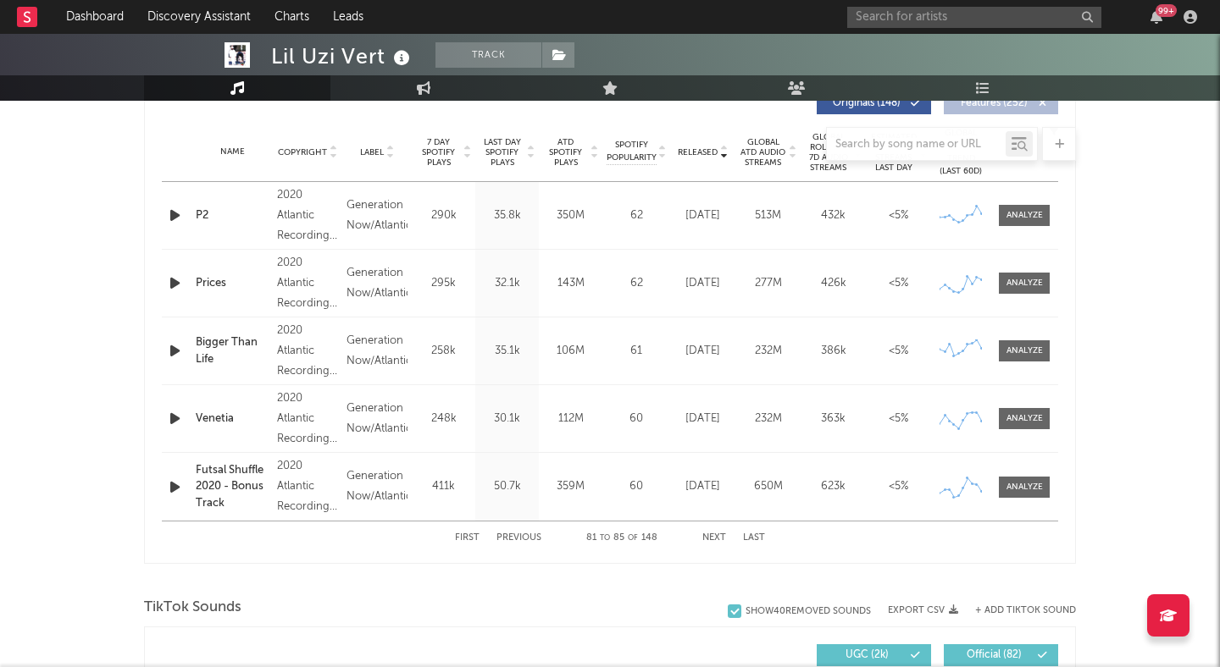
click at [718, 535] on button "Next" at bounding box center [714, 538] width 24 height 9
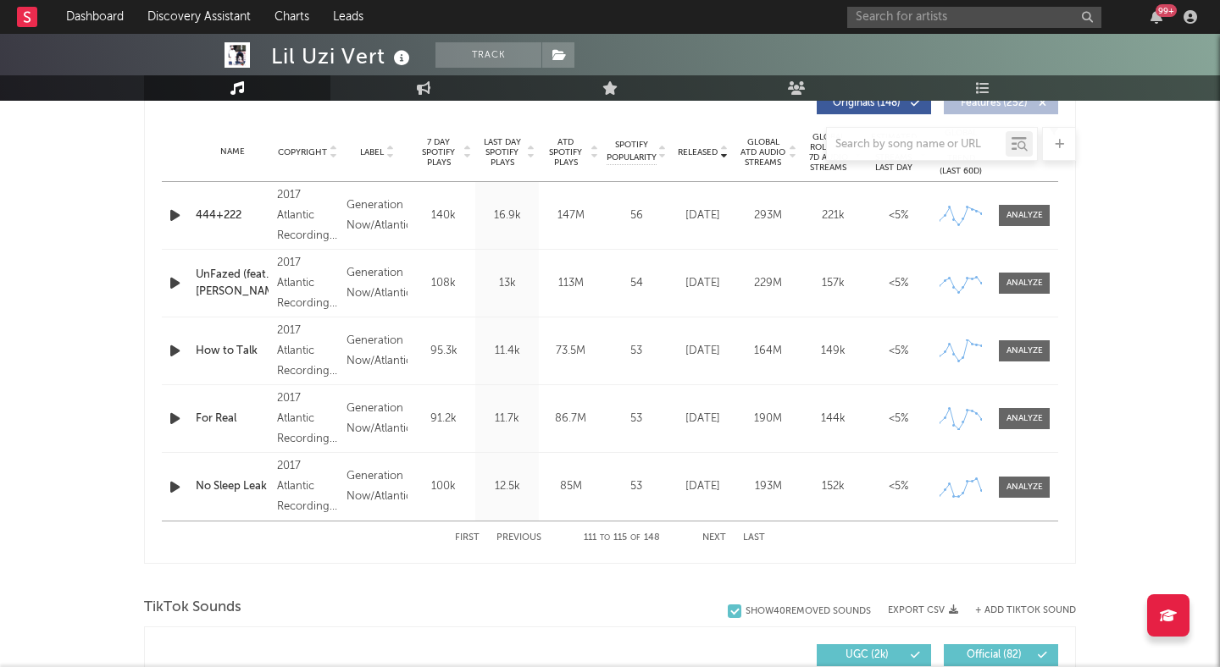
click at [718, 535] on button "Next" at bounding box center [714, 538] width 24 height 9
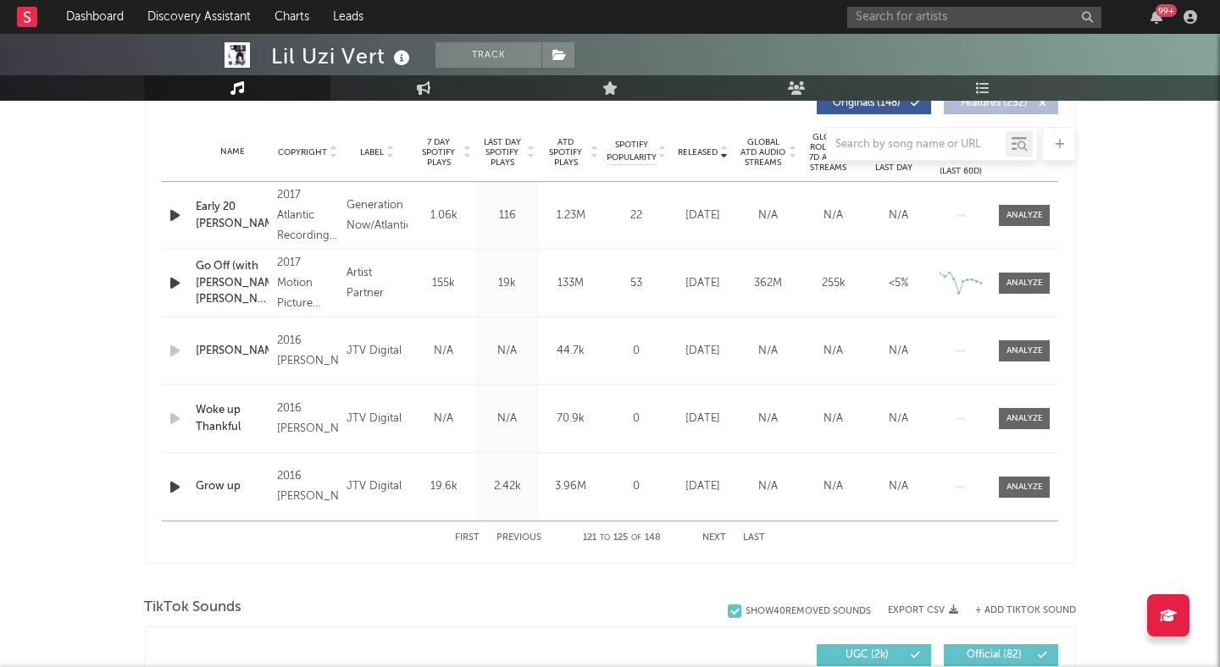
click at [718, 535] on button "Next" at bounding box center [714, 538] width 24 height 9
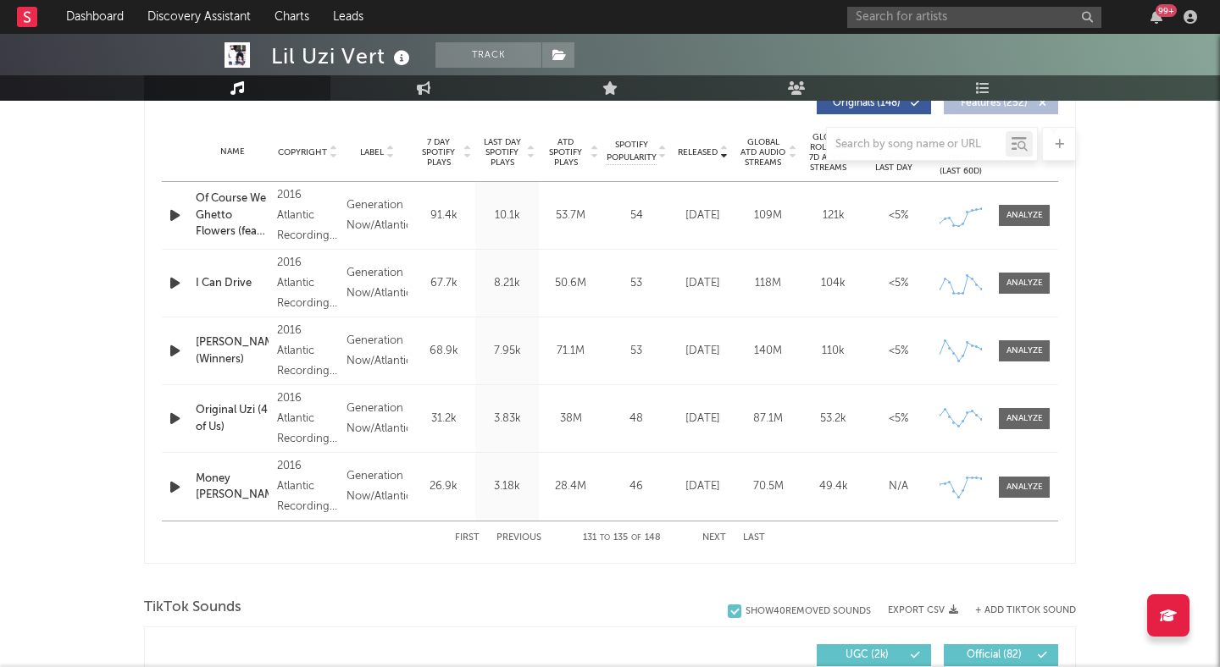
click at [718, 535] on button "Next" at bounding box center [714, 538] width 24 height 9
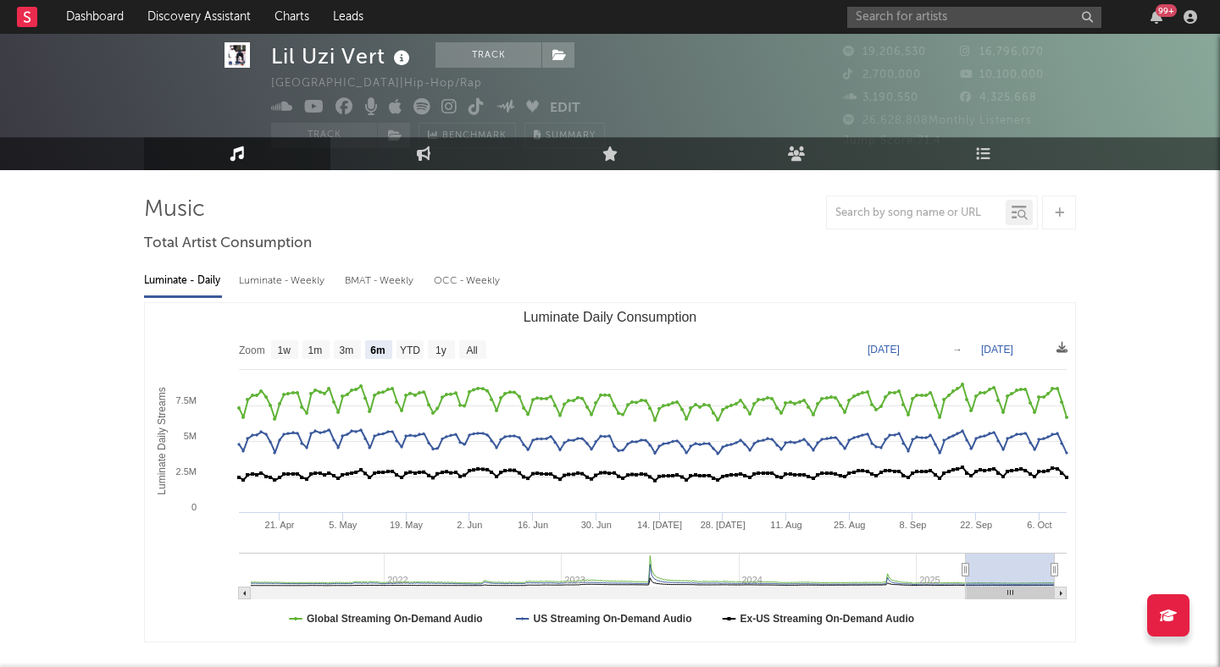
scroll to position [0, 0]
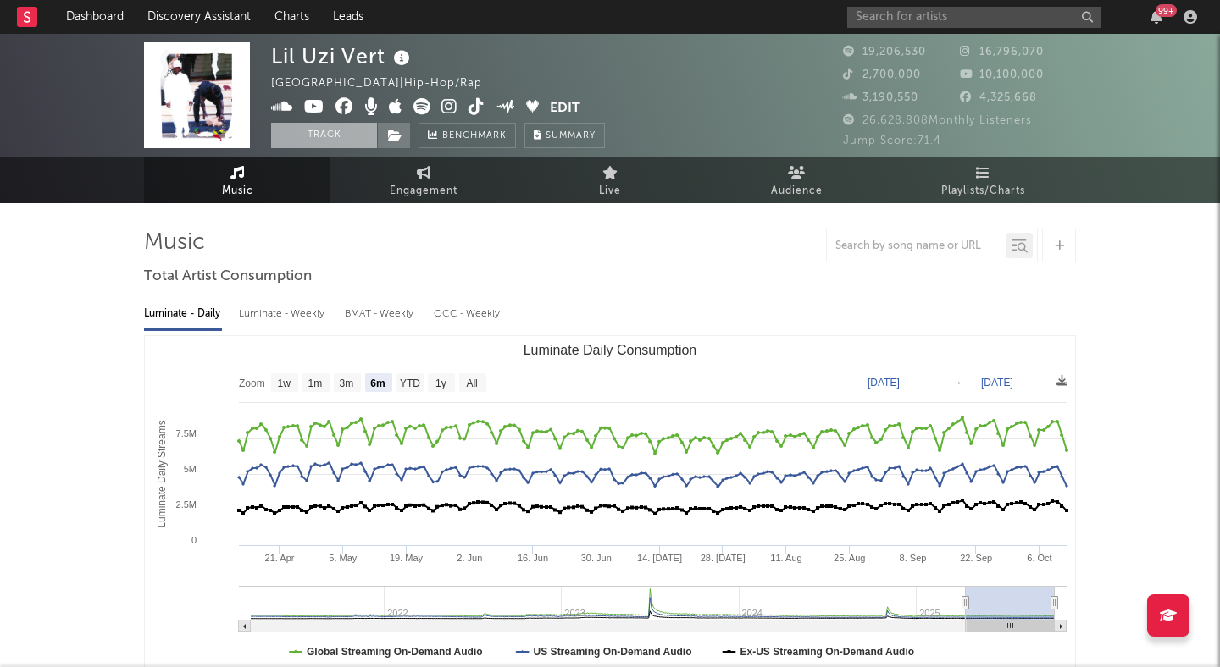
click at [346, 139] on button "Track" at bounding box center [324, 135] width 106 height 25
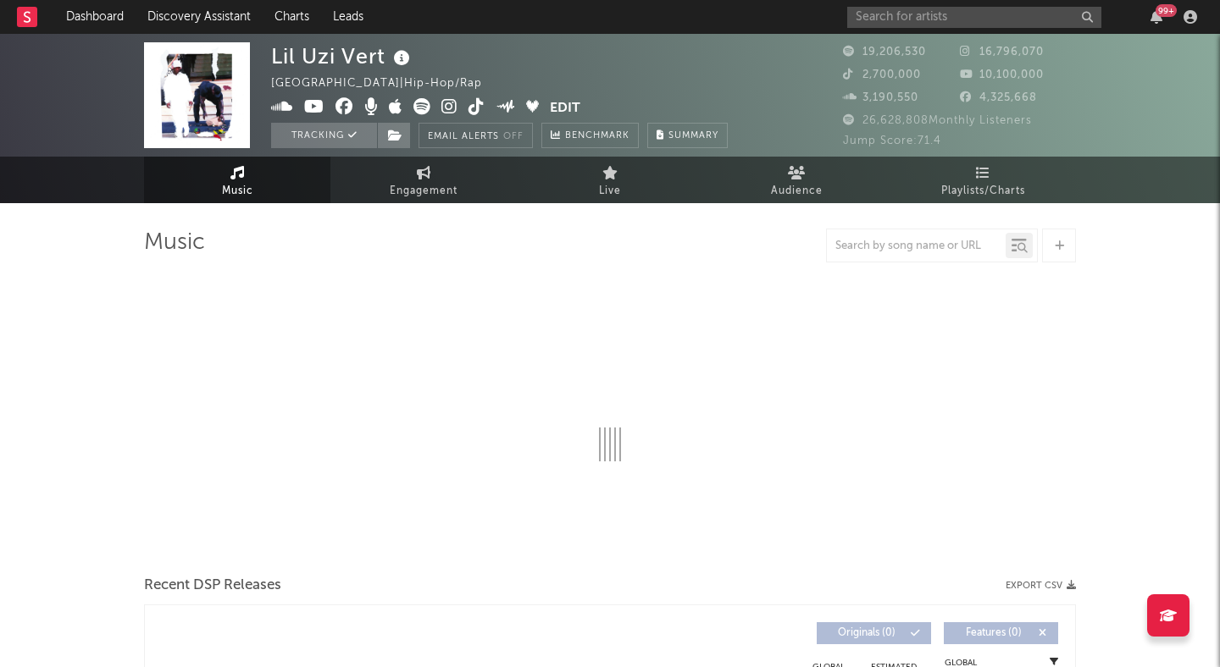
select select "6m"
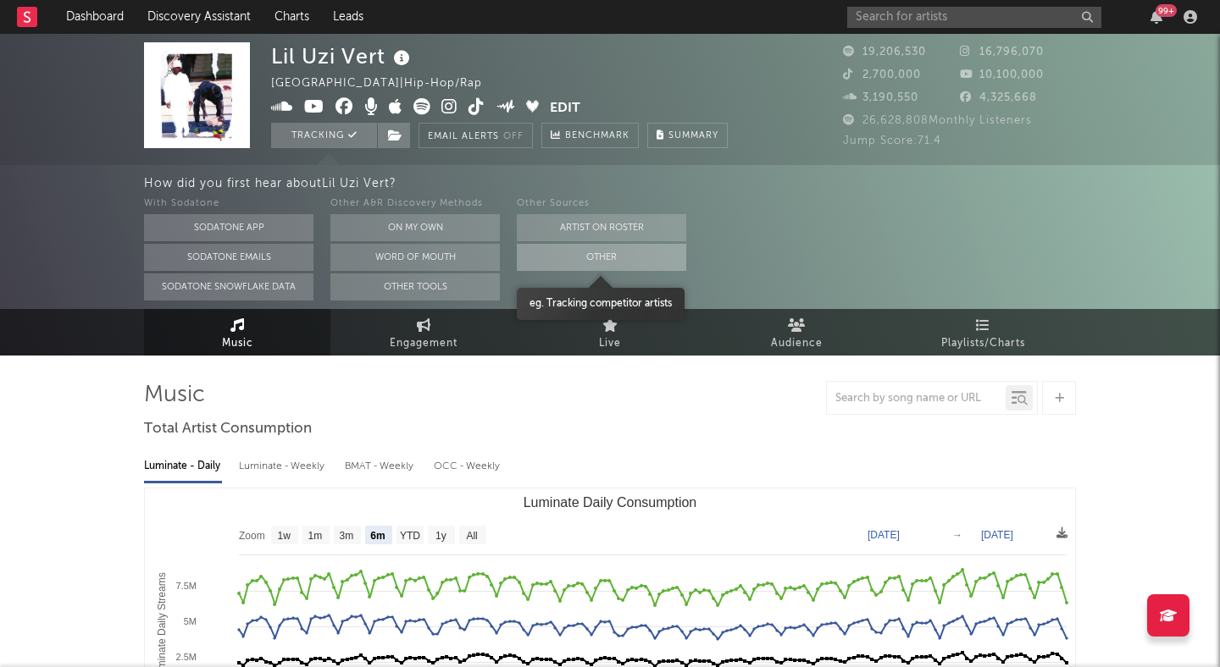
click at [557, 255] on button "Other" at bounding box center [601, 257] width 169 height 27
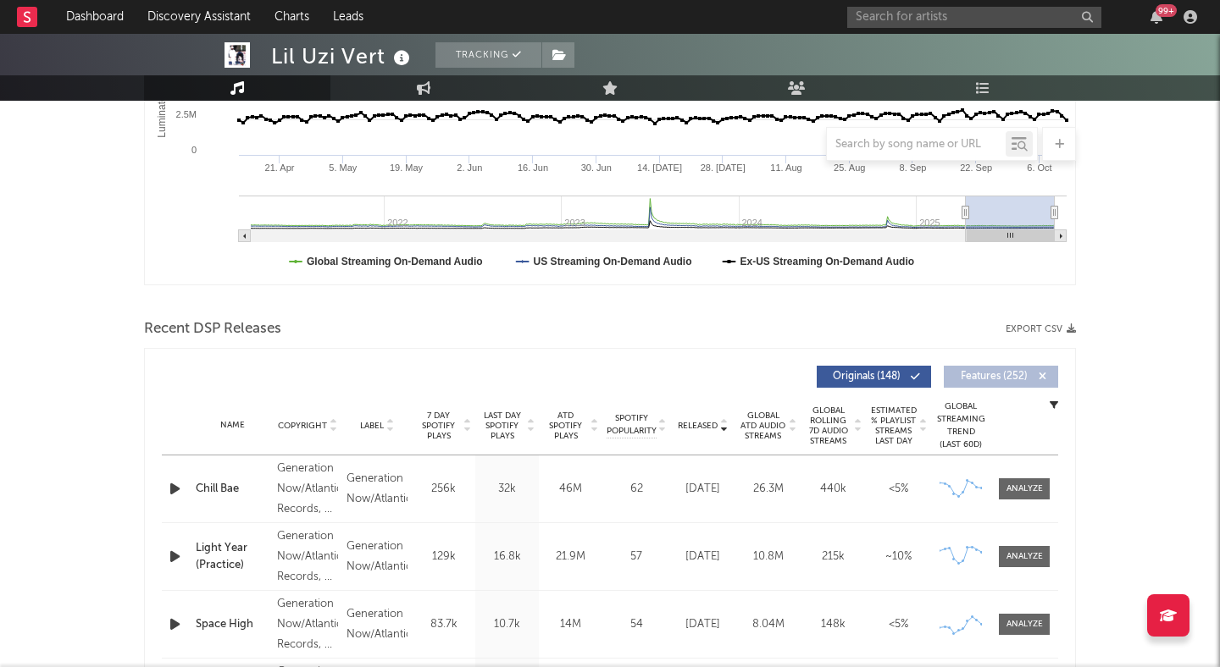
scroll to position [396, 0]
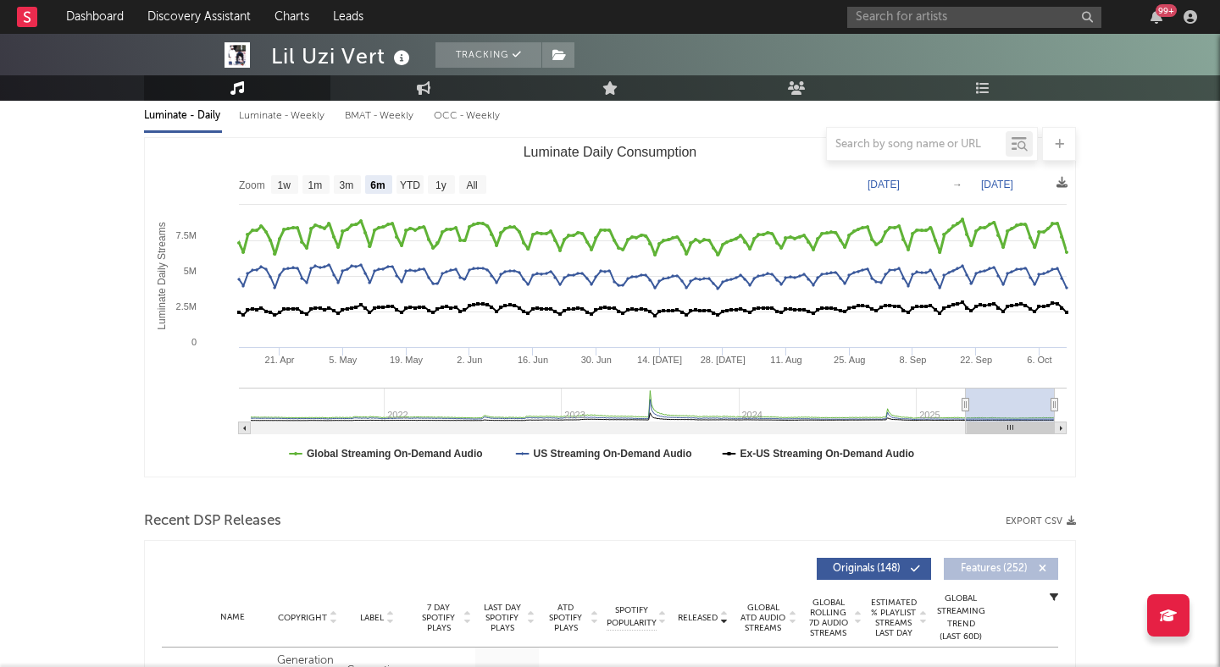
scroll to position [0, 0]
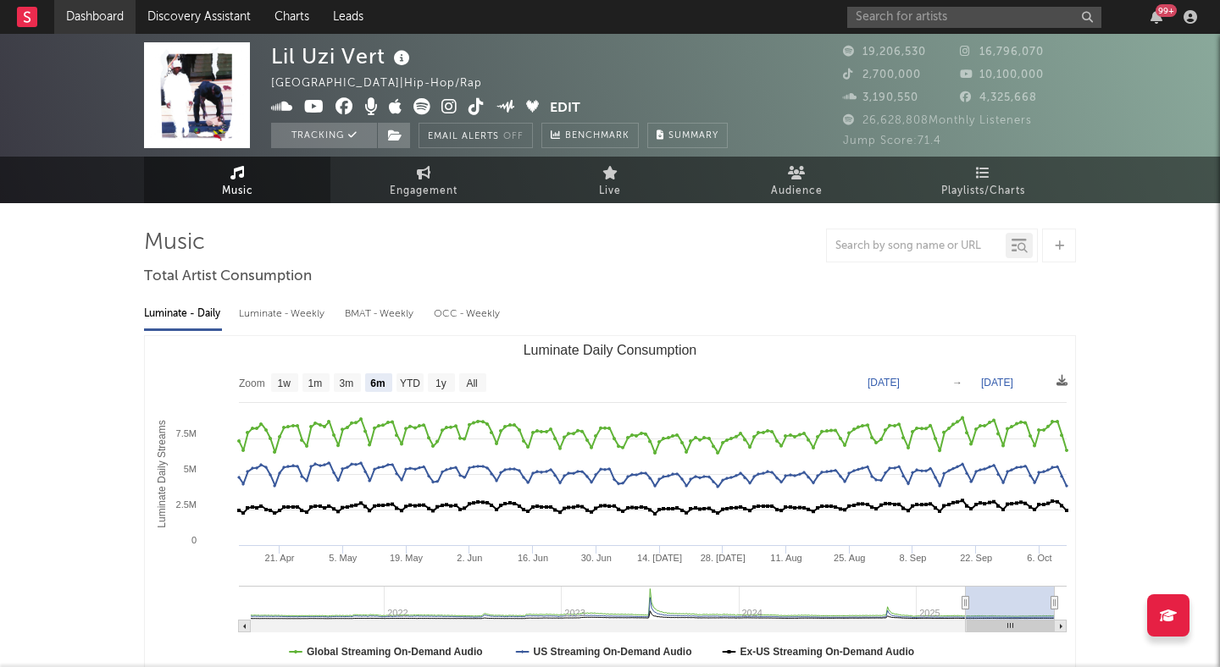
click at [98, 10] on link "Dashboard" at bounding box center [94, 17] width 81 height 34
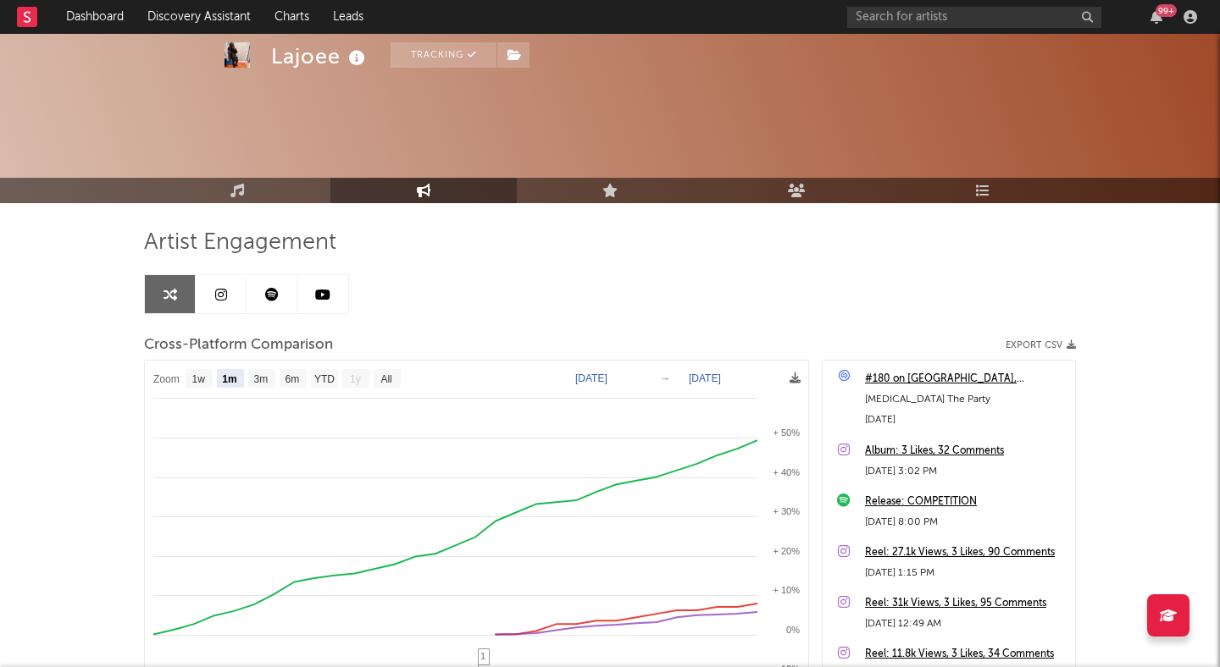
select select "1m"
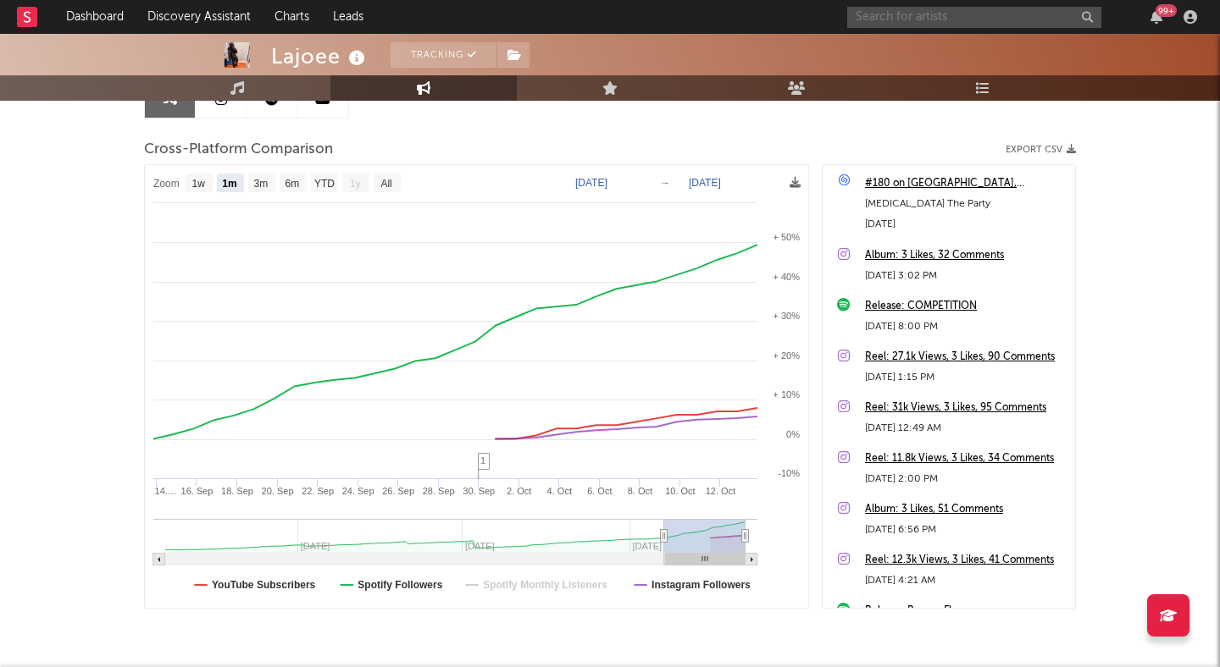
click at [892, 13] on input "text" at bounding box center [974, 17] width 254 height 21
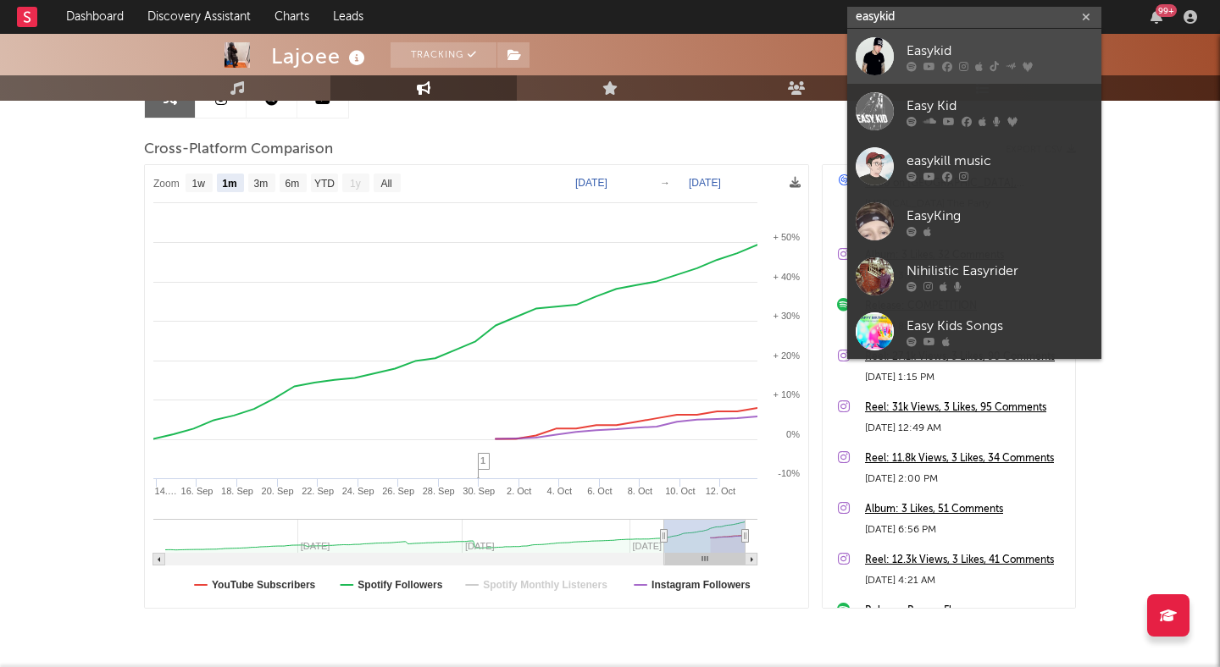
type input "easykid"
click at [929, 38] on link "Easykid" at bounding box center [974, 56] width 254 height 55
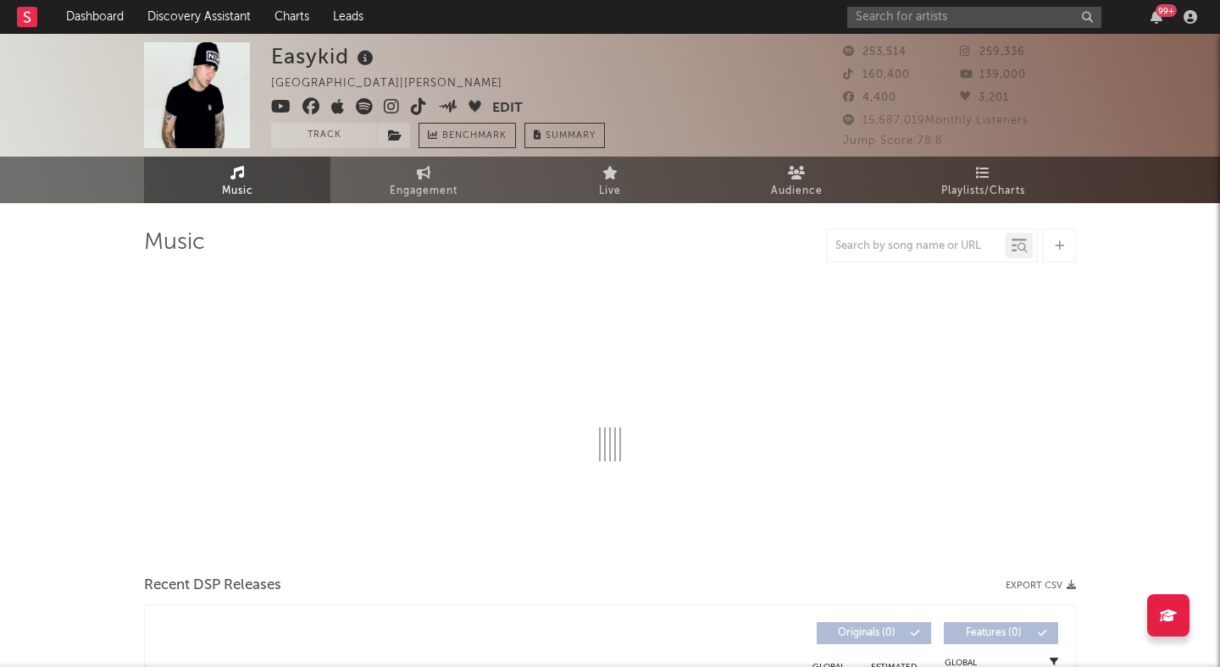
select select "6m"
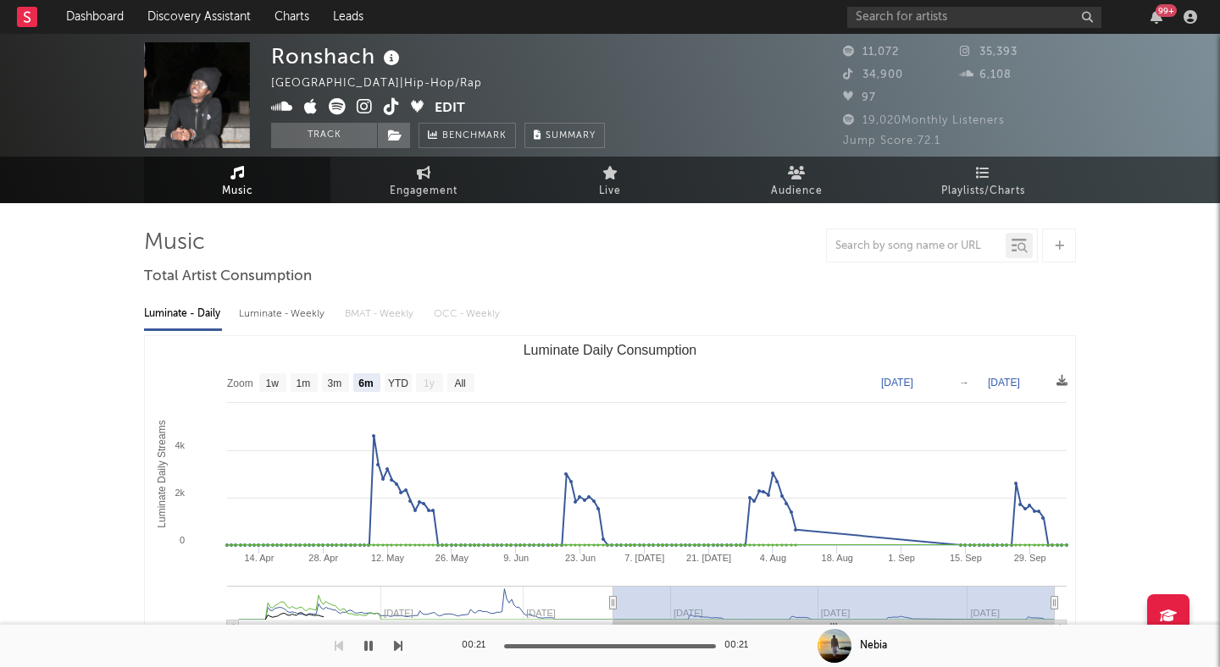
select select "6m"
click at [917, 5] on div "99 +" at bounding box center [1025, 17] width 356 height 34
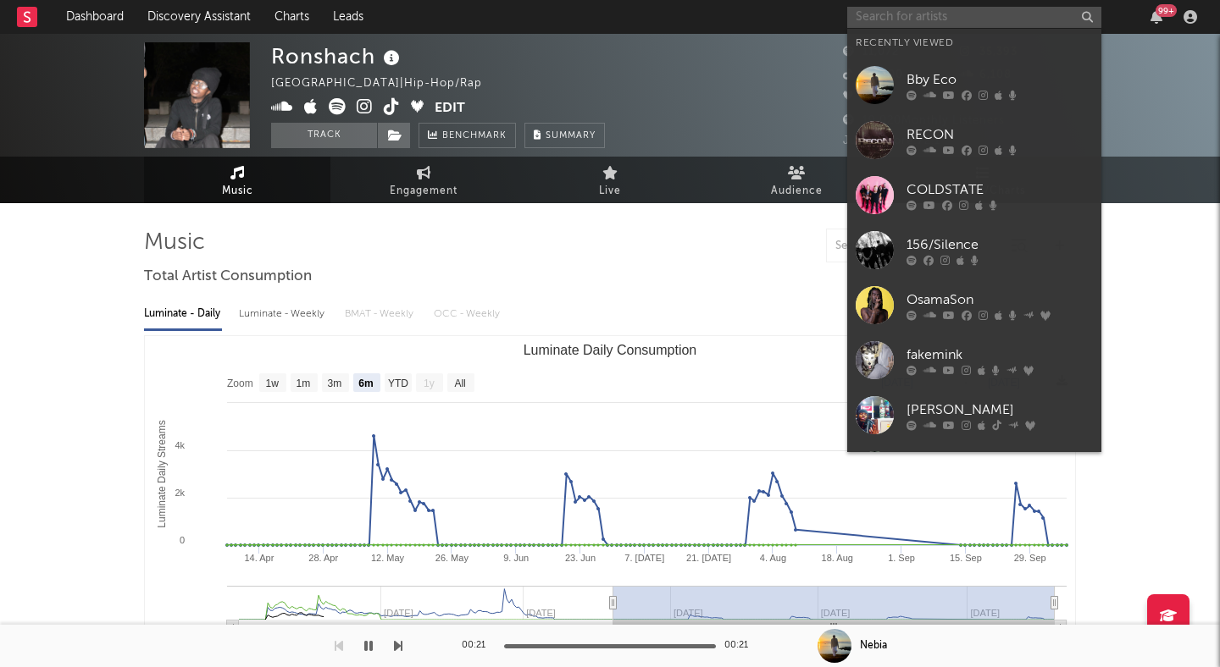
click at [911, 9] on input "text" at bounding box center [974, 17] width 254 height 21
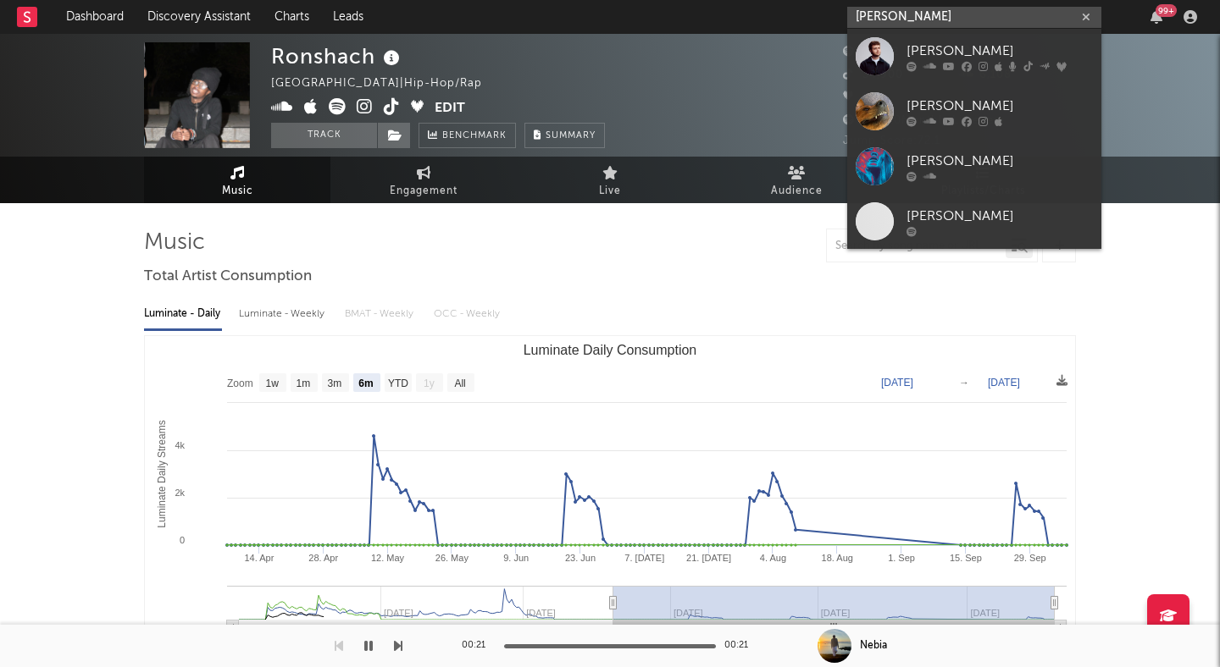
type input "alex warren"
click at [936, 47] on div "Alex Warren" at bounding box center [999, 51] width 186 height 20
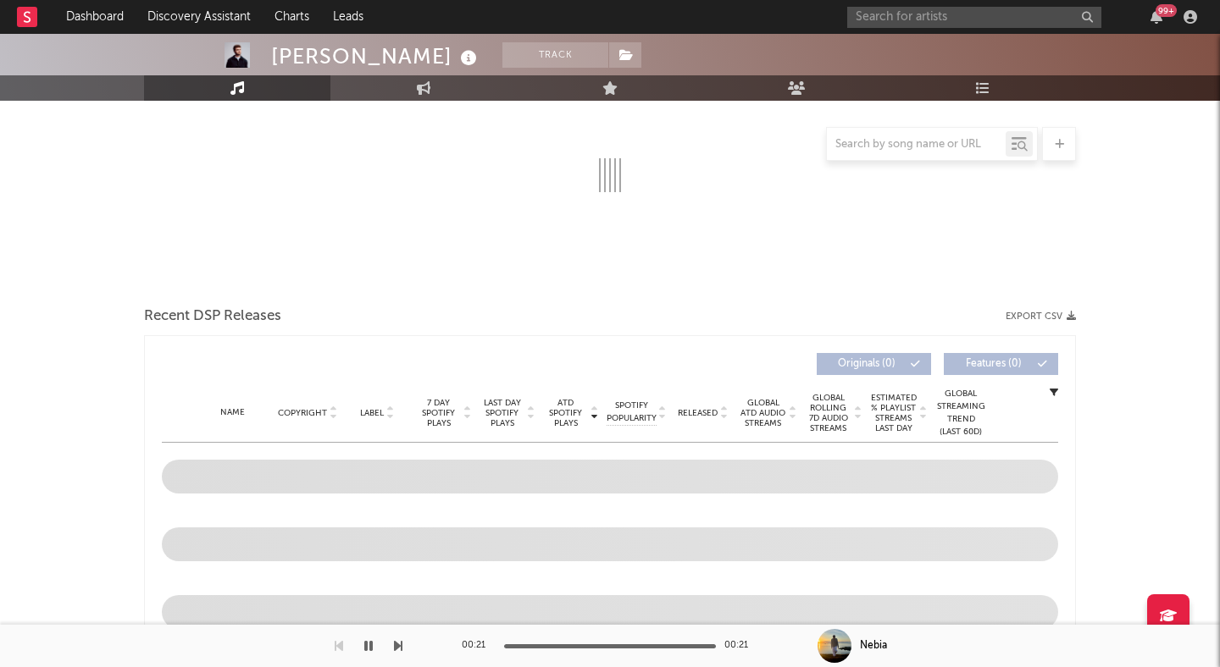
select select "6m"
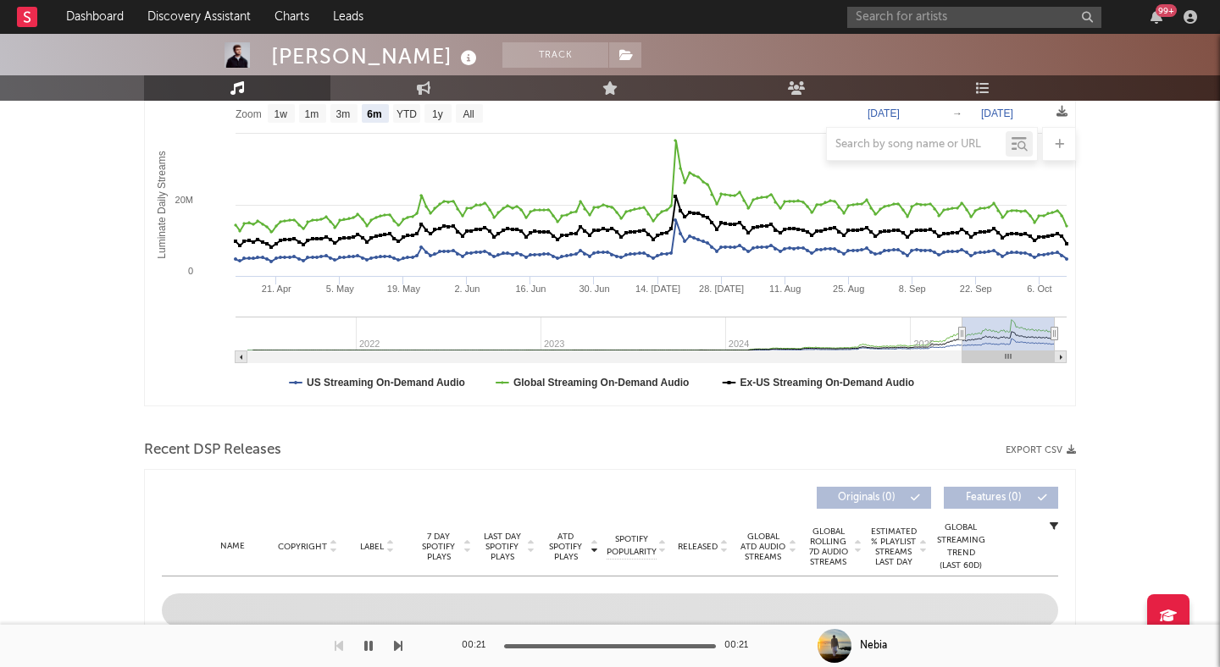
scroll to position [403, 0]
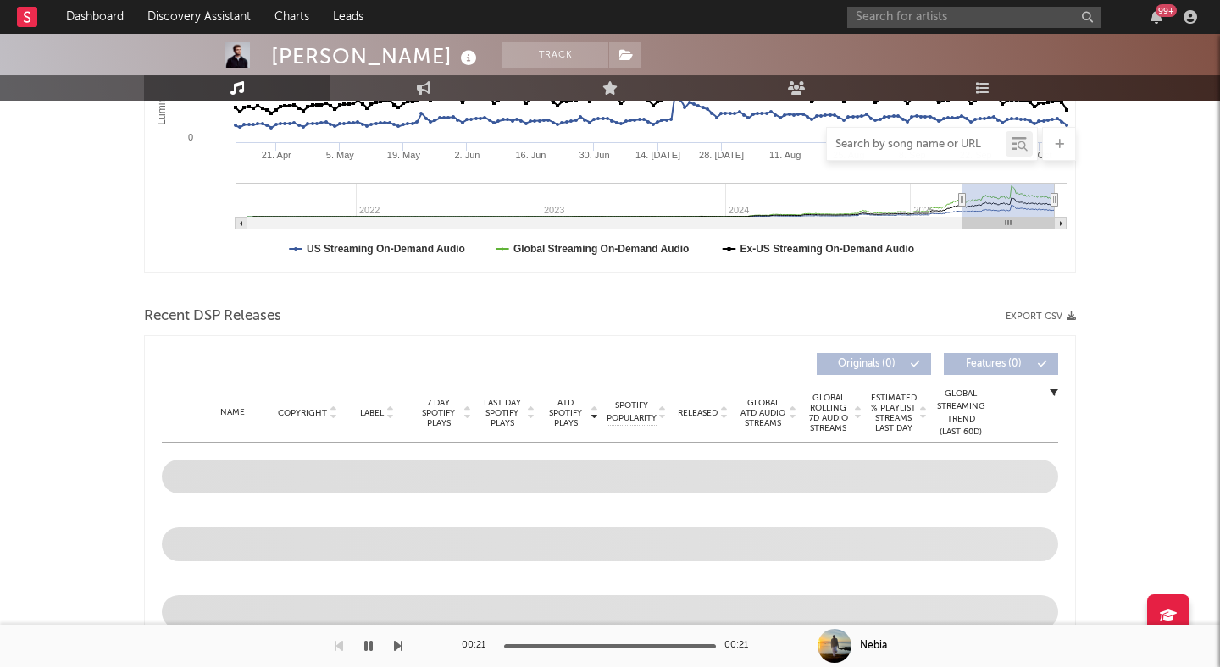
click at [882, 140] on input "text" at bounding box center [916, 145] width 179 height 14
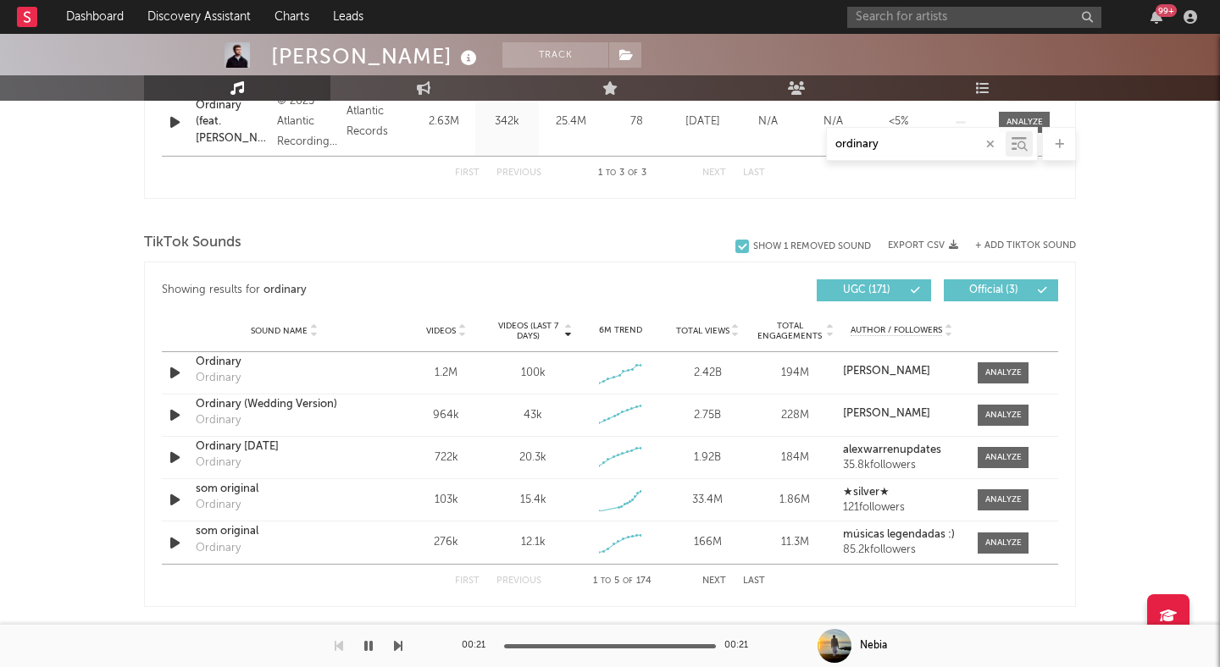
scroll to position [936, 0]
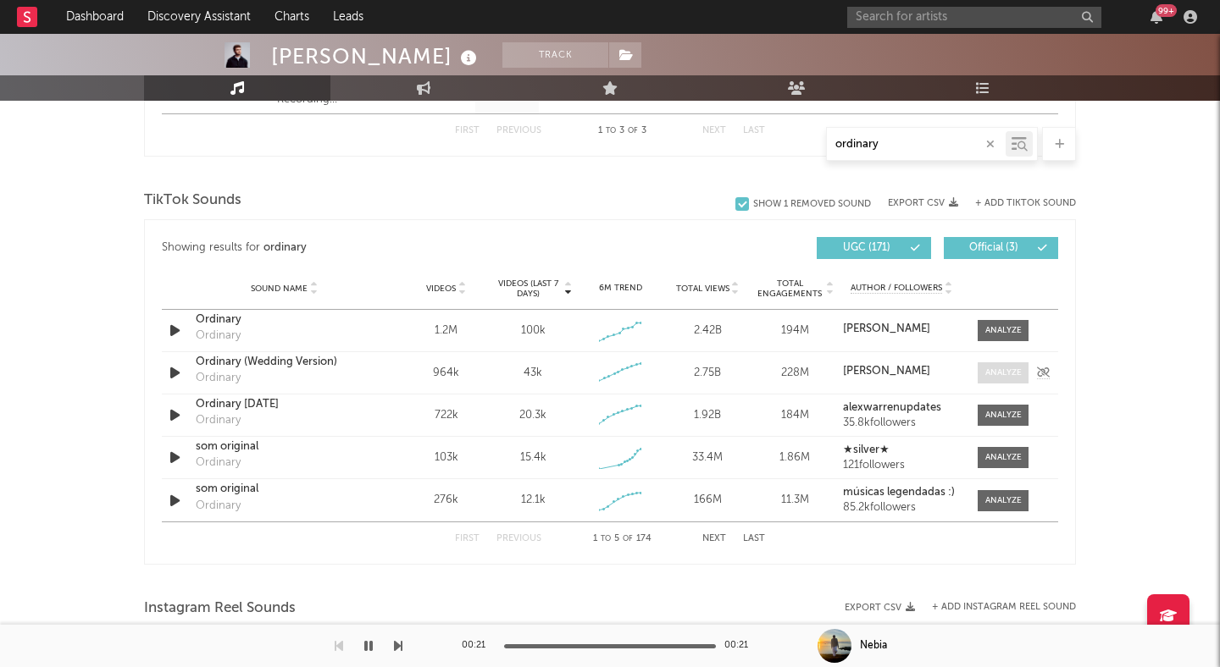
type input "ordinary"
click at [989, 368] on div at bounding box center [1003, 373] width 36 height 13
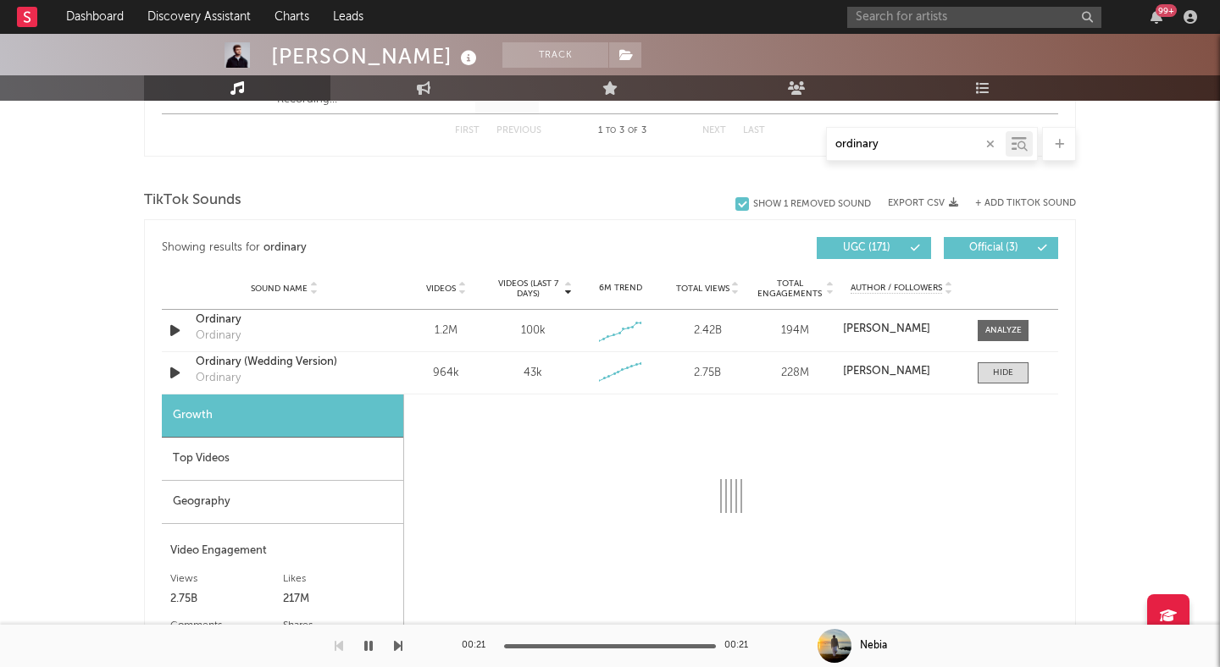
select select "6m"
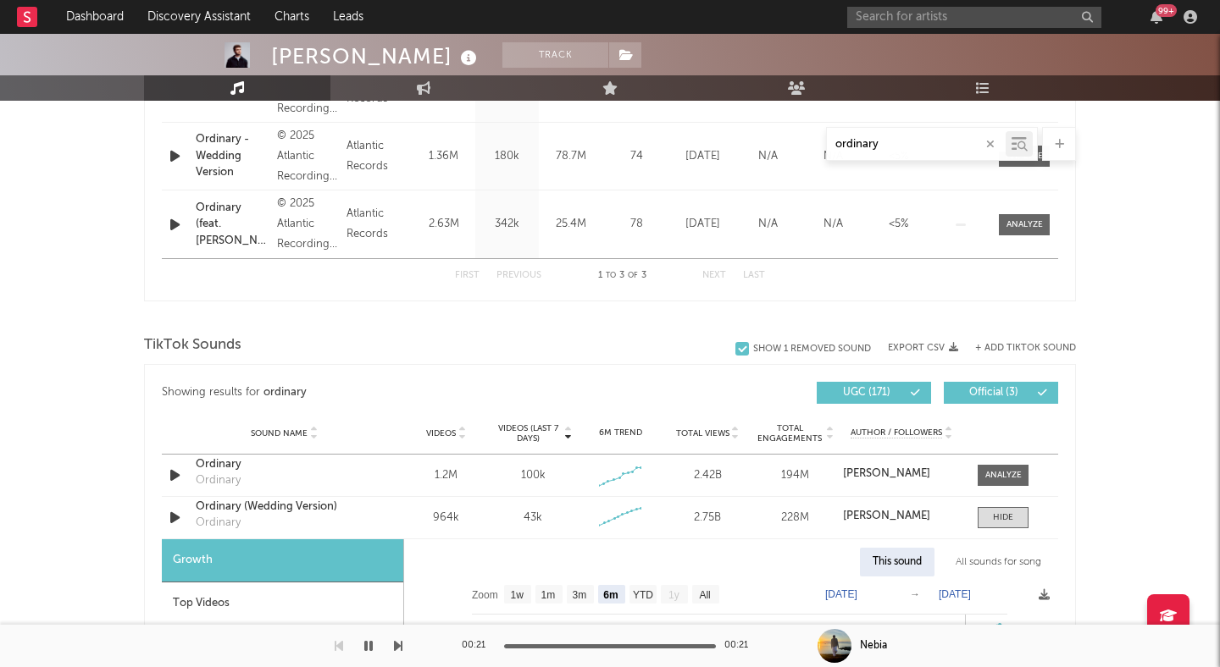
scroll to position [660, 0]
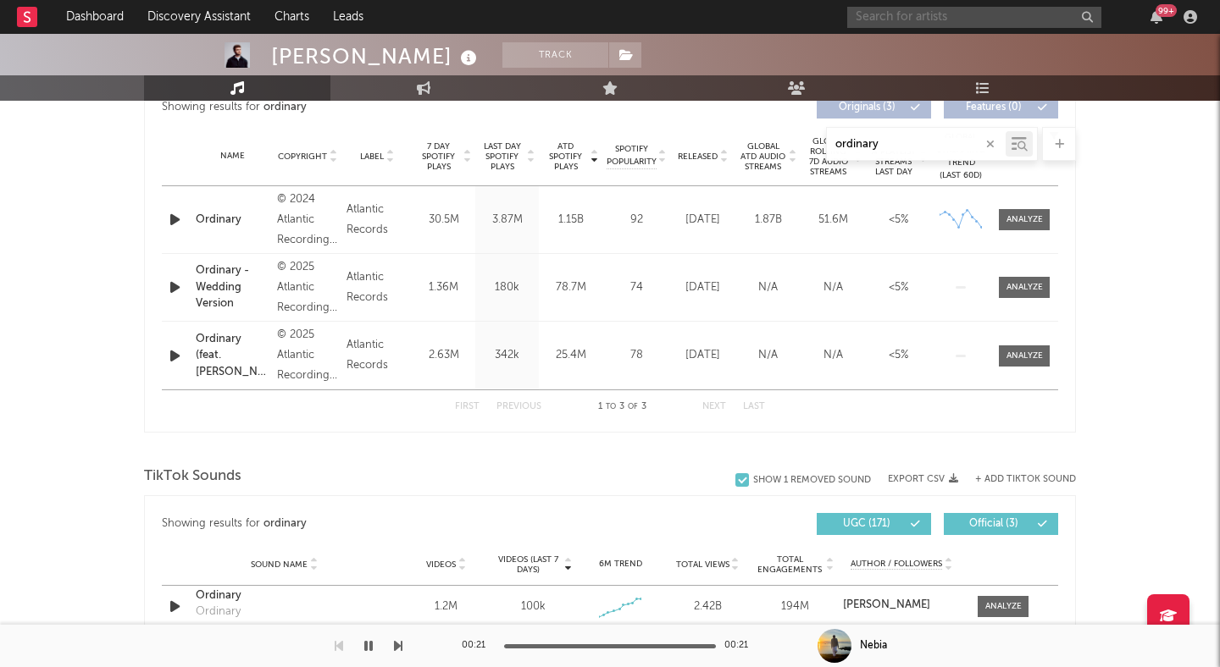
click at [941, 18] on input "text" at bounding box center [974, 17] width 254 height 21
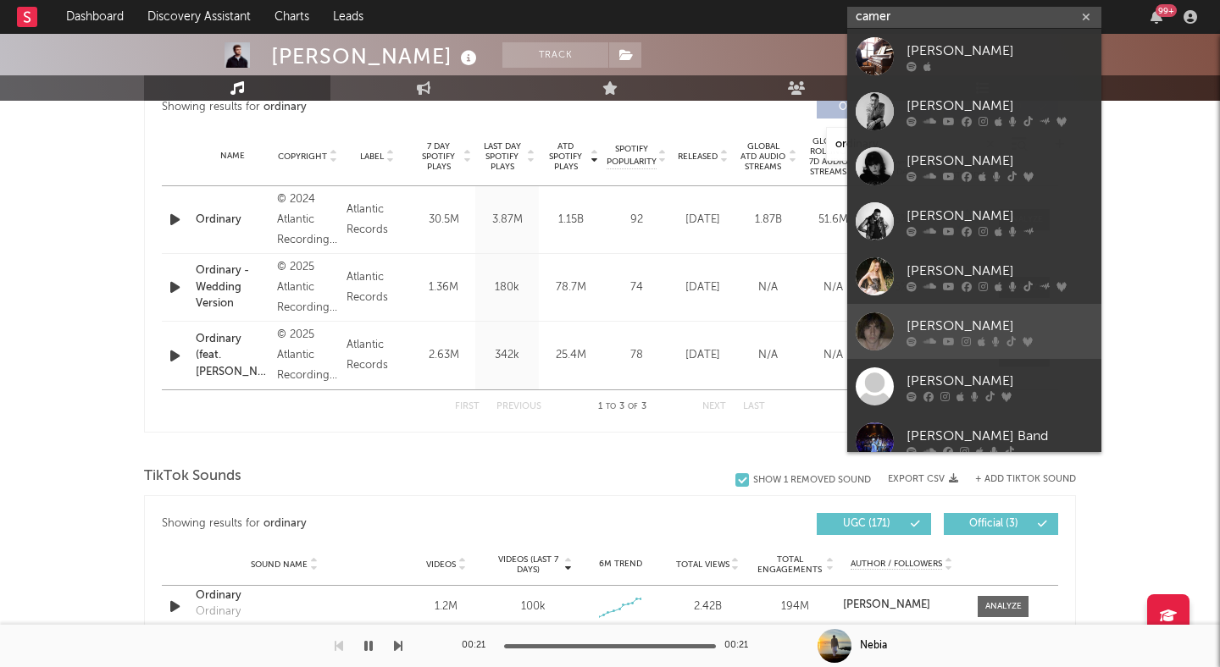
type input "camer"
click at [964, 319] on div "[PERSON_NAME]" at bounding box center [999, 326] width 186 height 20
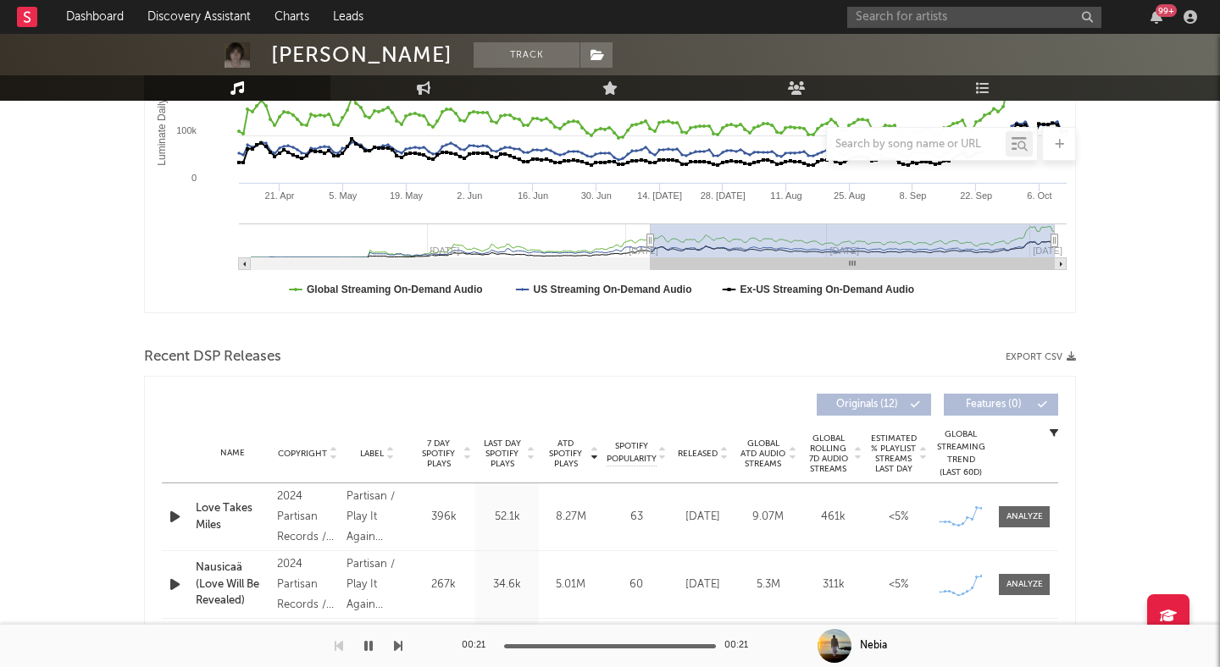
scroll to position [374, 0]
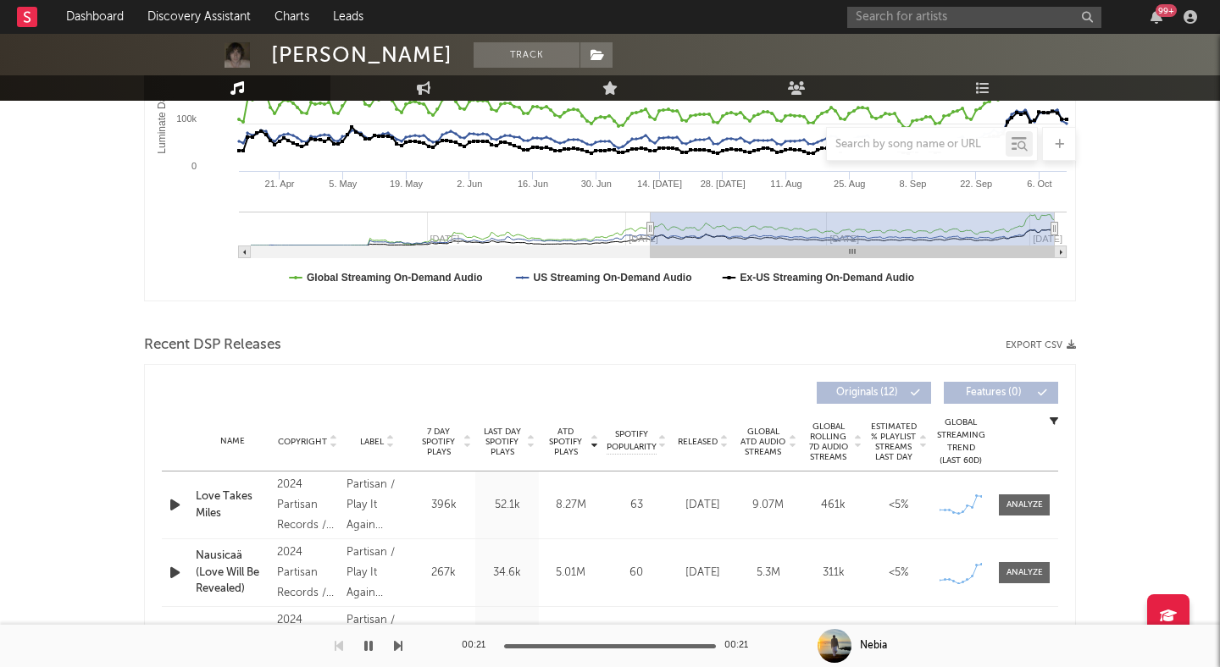
click at [717, 443] on div at bounding box center [722, 441] width 10 height 13
click at [730, 447] on div "Released" at bounding box center [702, 441] width 57 height 13
click at [725, 447] on icon at bounding box center [723, 445] width 8 height 7
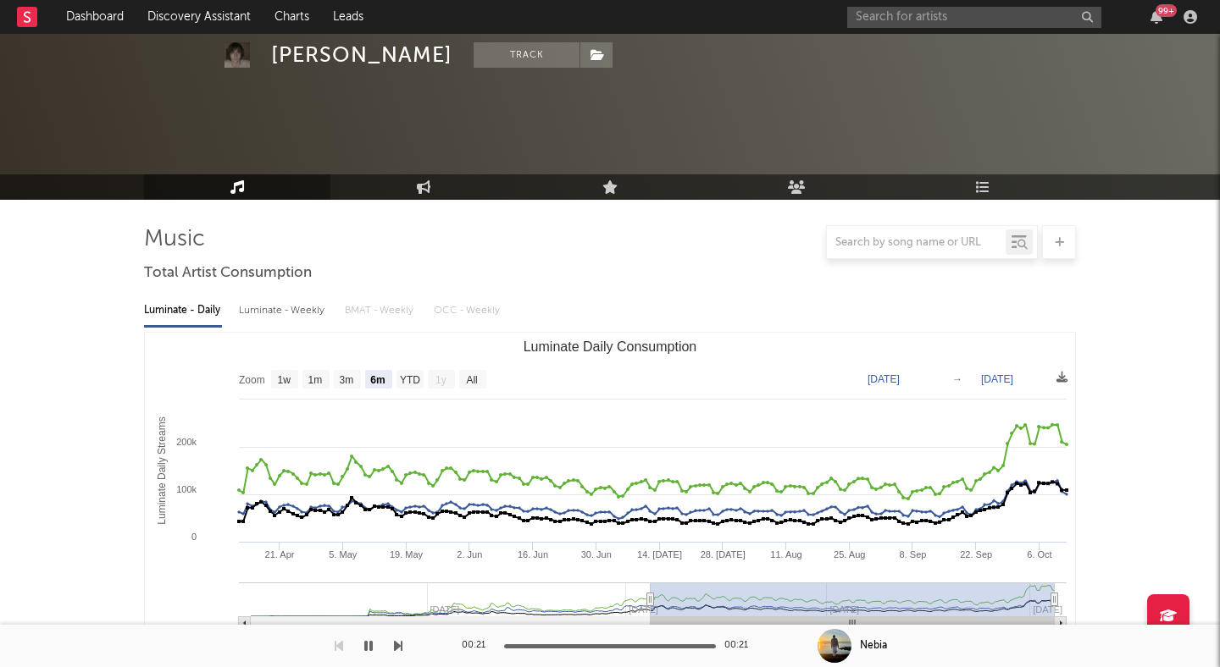
scroll to position [0, 0]
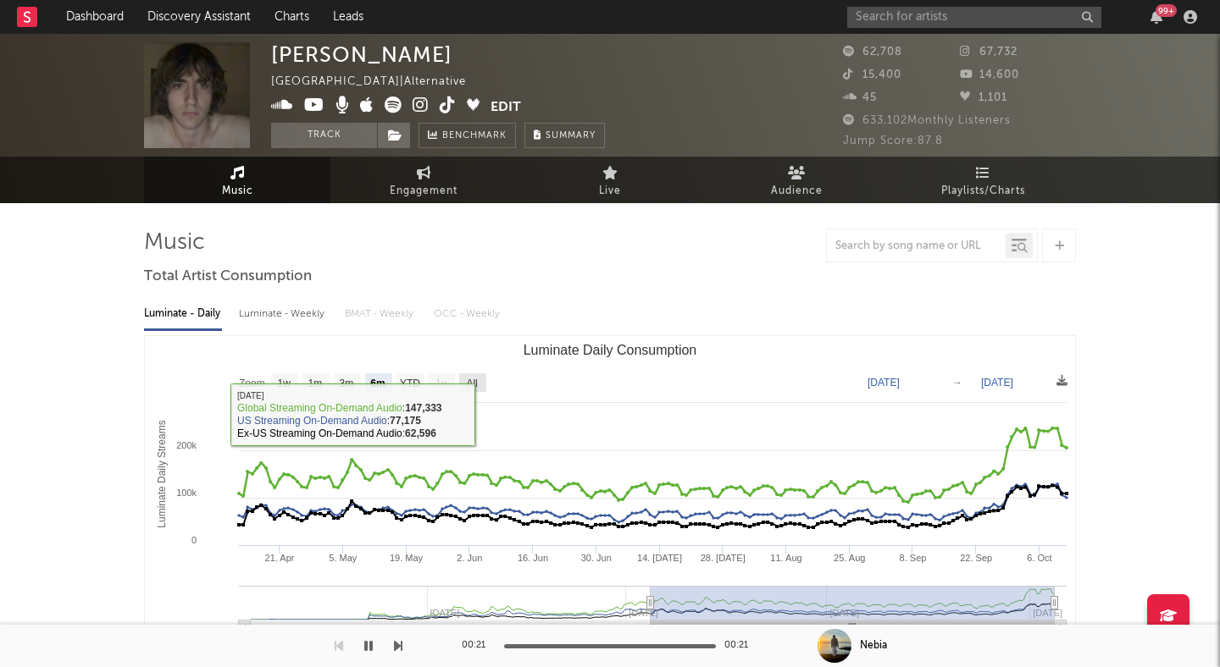
click at [464, 390] on rect "Luminate Daily Consumption" at bounding box center [472, 383] width 27 height 19
select select "All"
type input "2024-10-13"
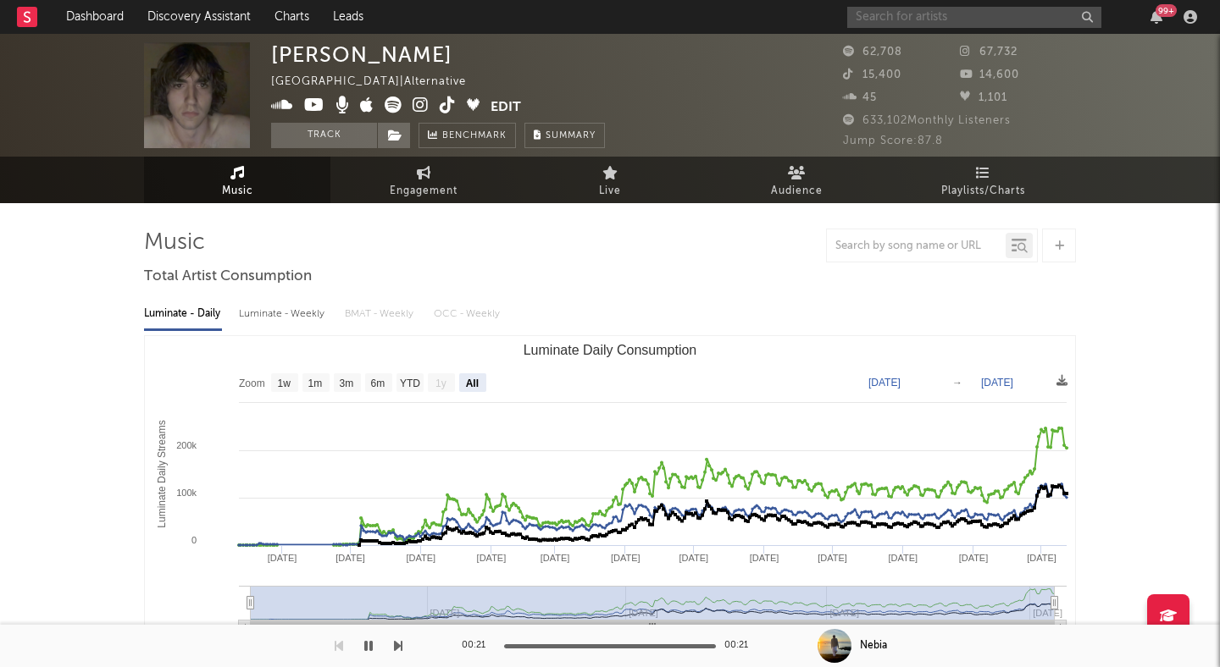
click at [857, 13] on input "text" at bounding box center [974, 17] width 254 height 21
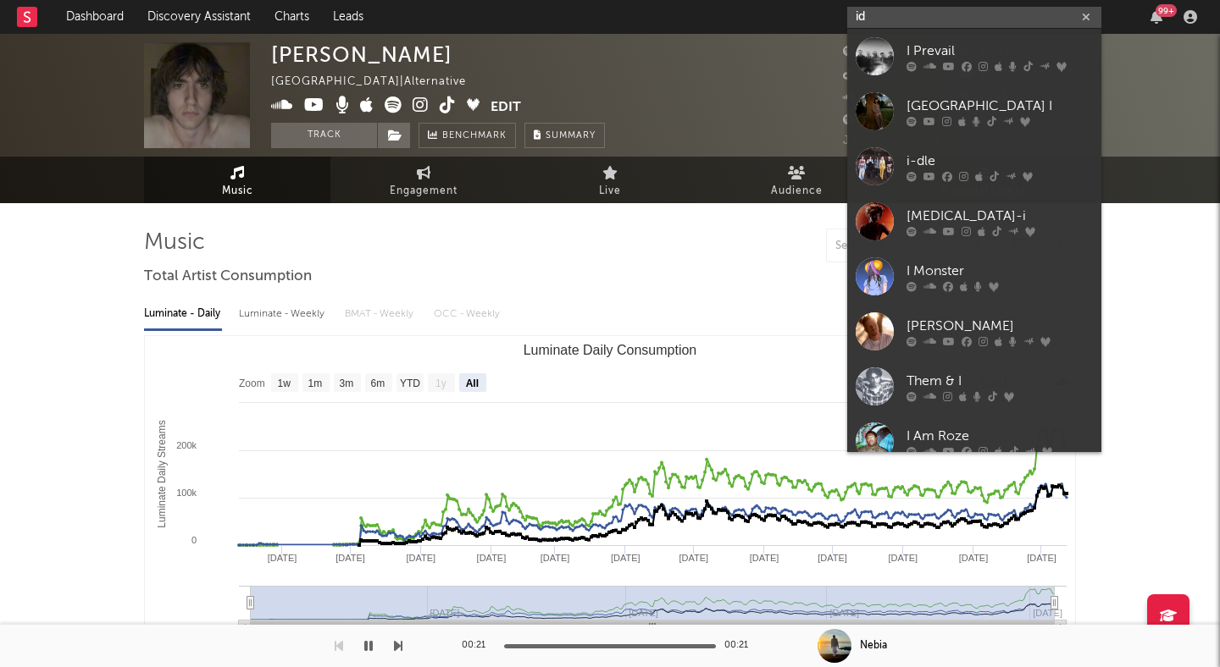
type input "i"
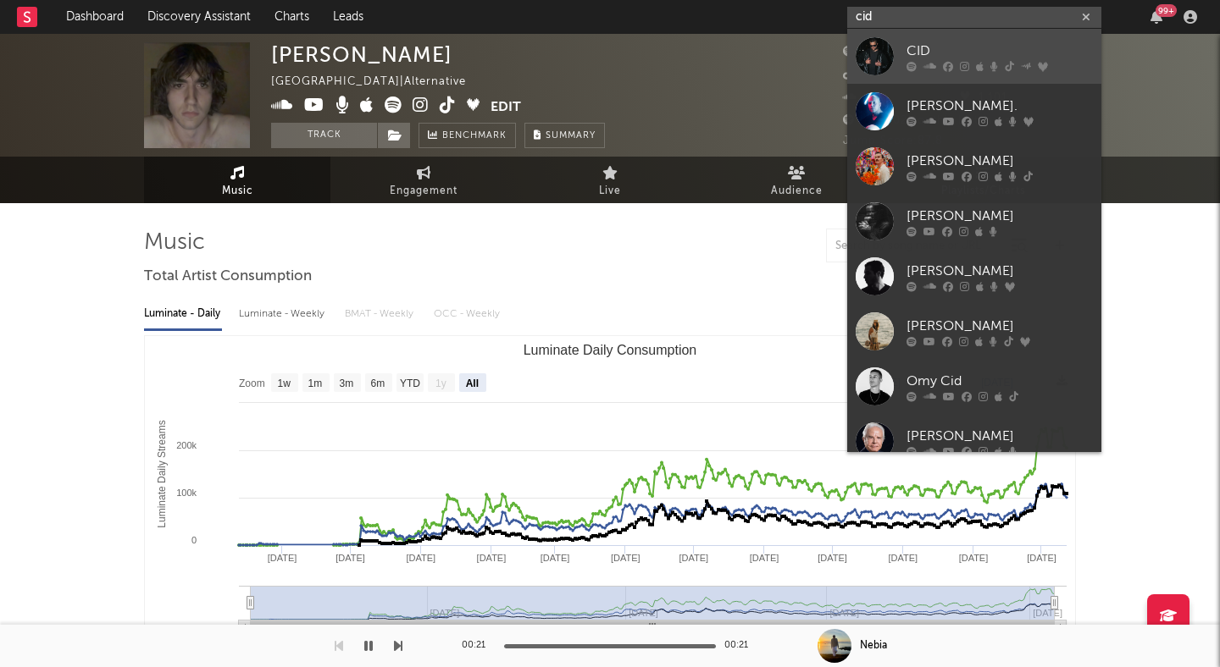
type input "cid"
click at [948, 52] on div "CID" at bounding box center [999, 51] width 186 height 20
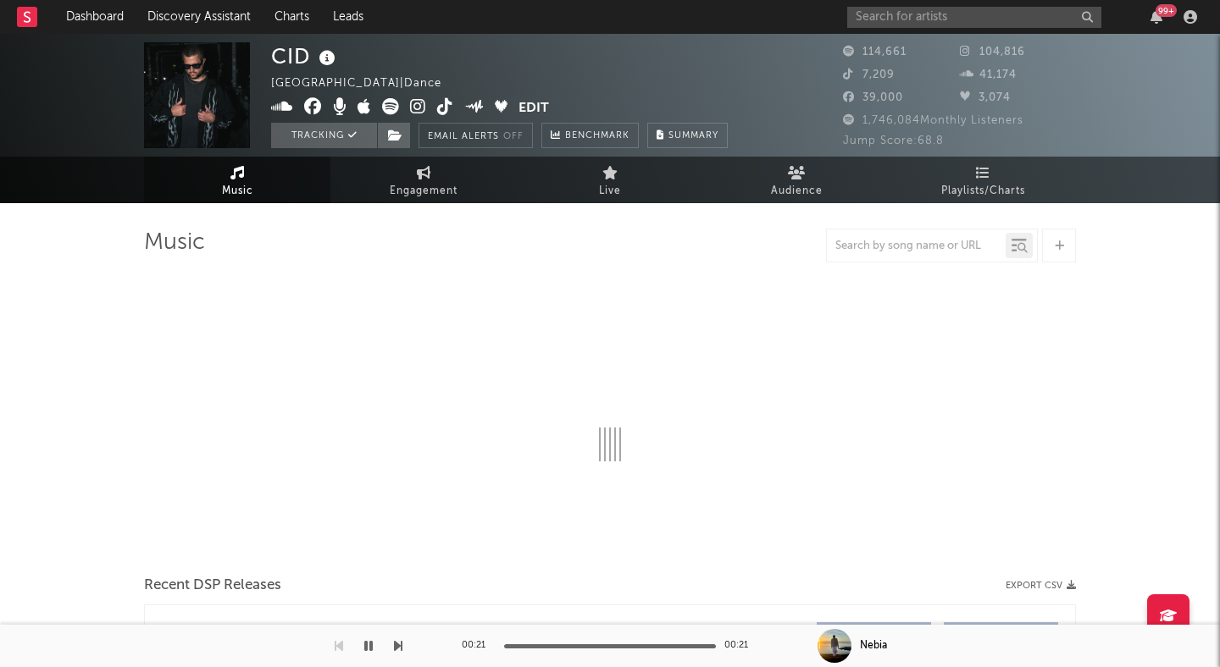
select select "6m"
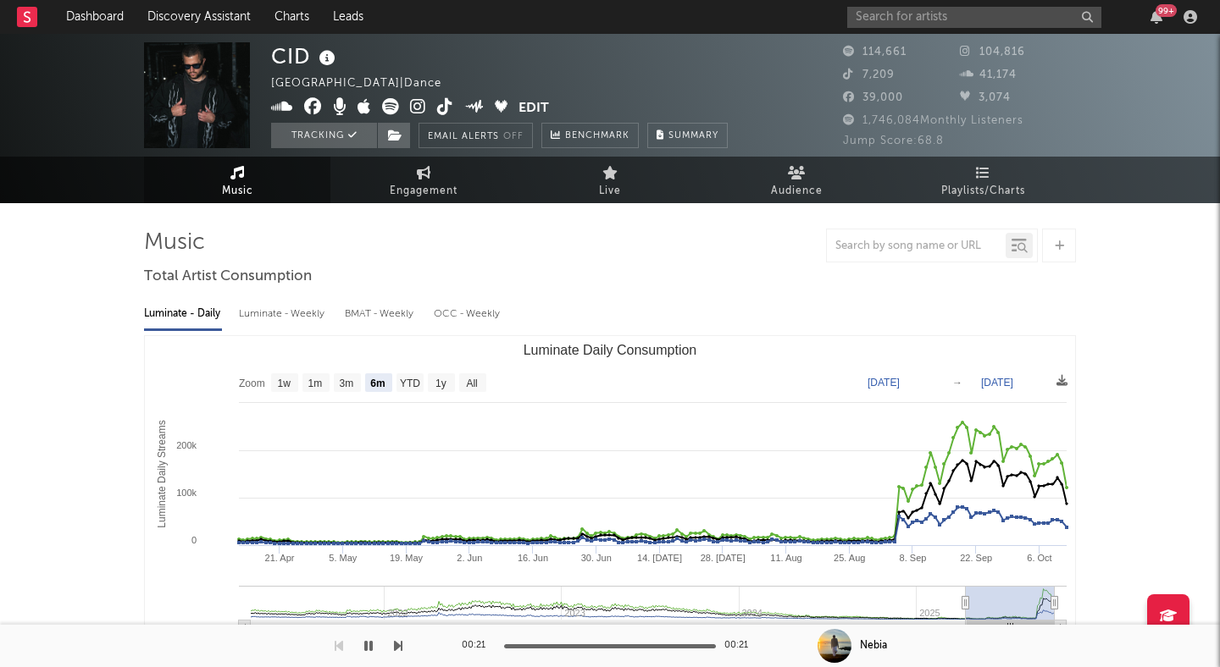
click at [213, 92] on img at bounding box center [197, 95] width 106 height 106
click at [98, 20] on link "Dashboard" at bounding box center [94, 17] width 81 height 34
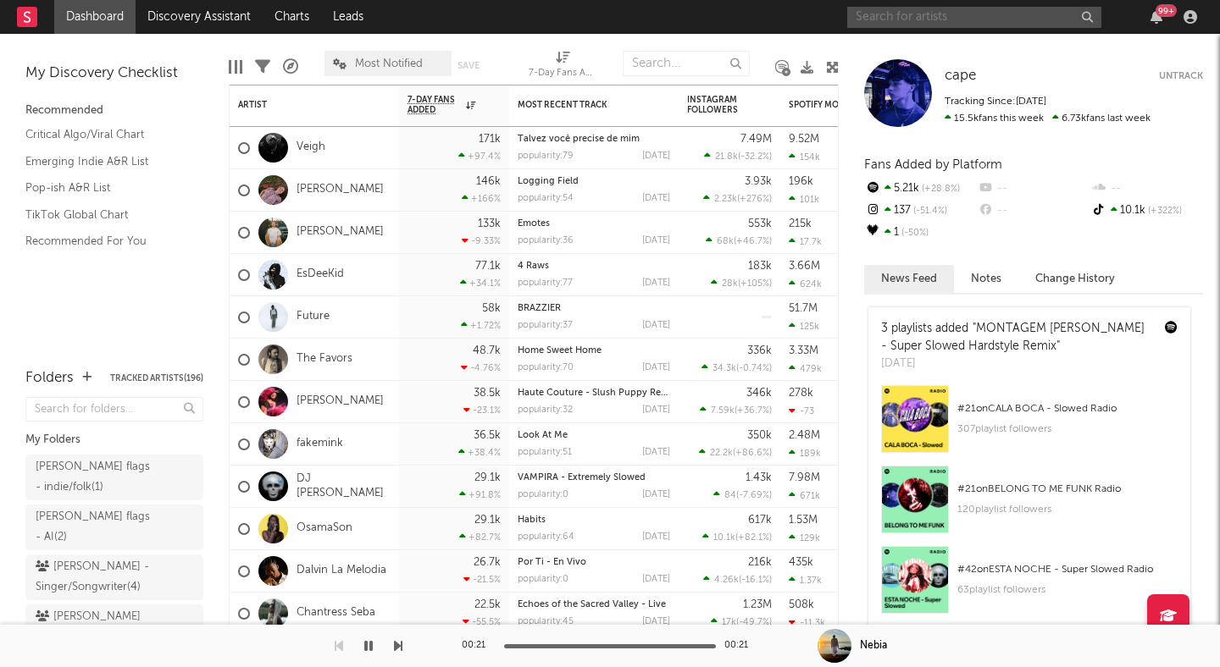
click at [969, 26] on input "text" at bounding box center [974, 17] width 254 height 21
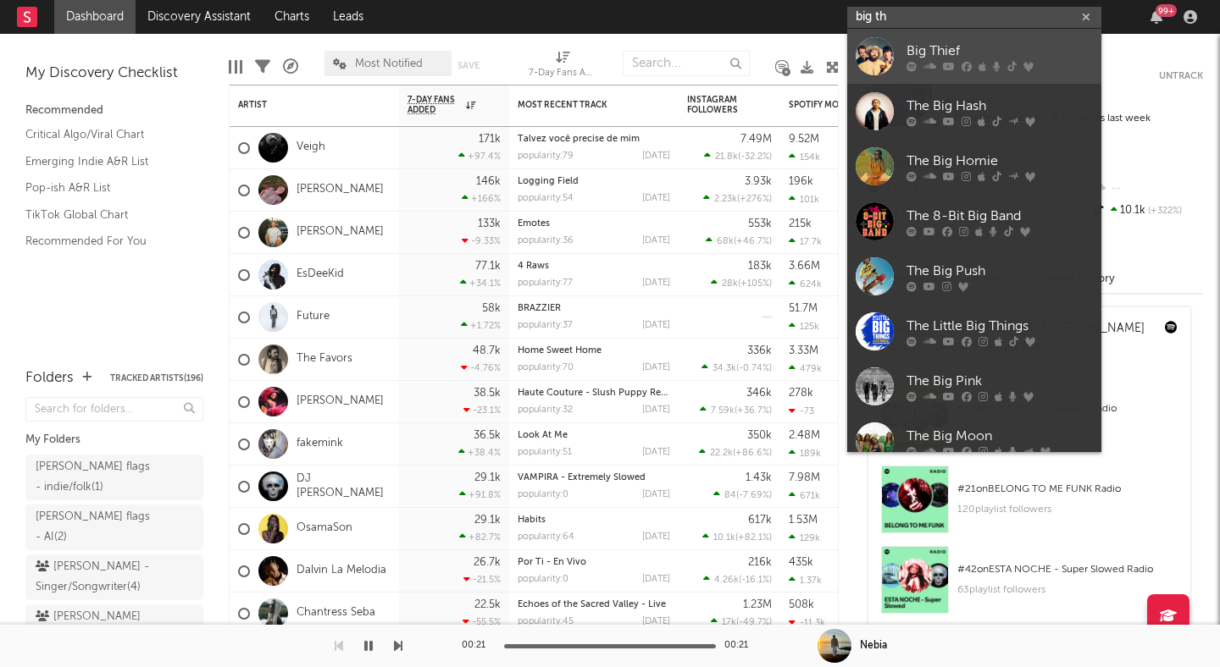
type input "big th"
click at [965, 53] on div "Big Thief" at bounding box center [999, 51] width 186 height 20
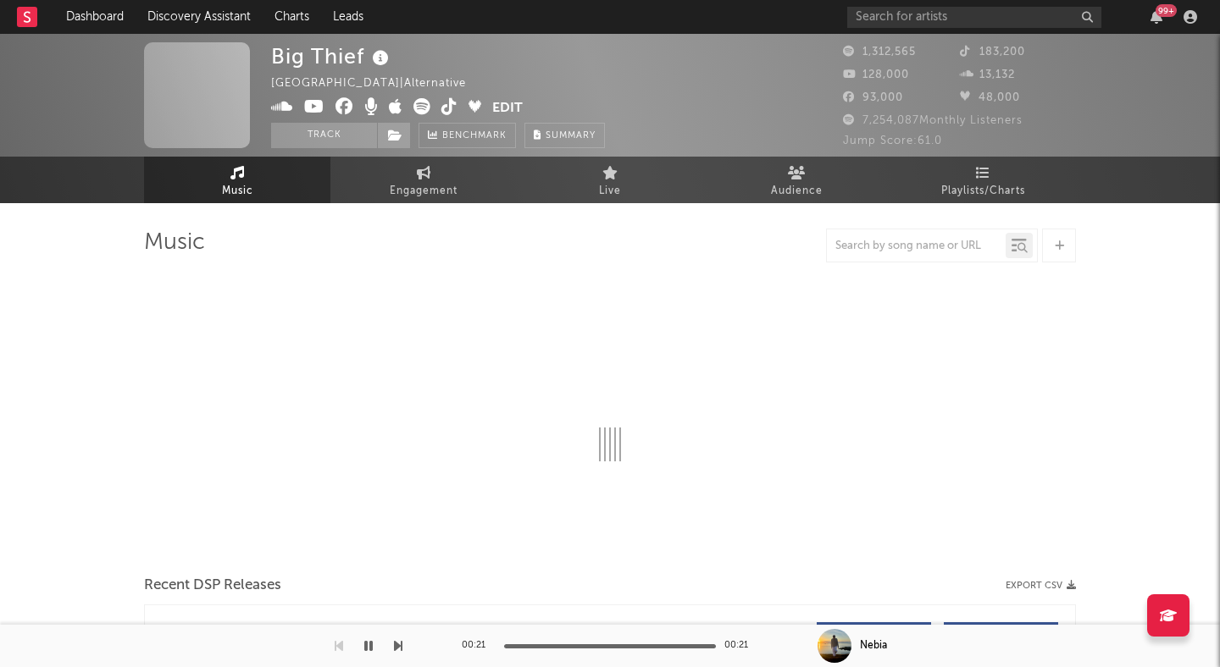
select select "6m"
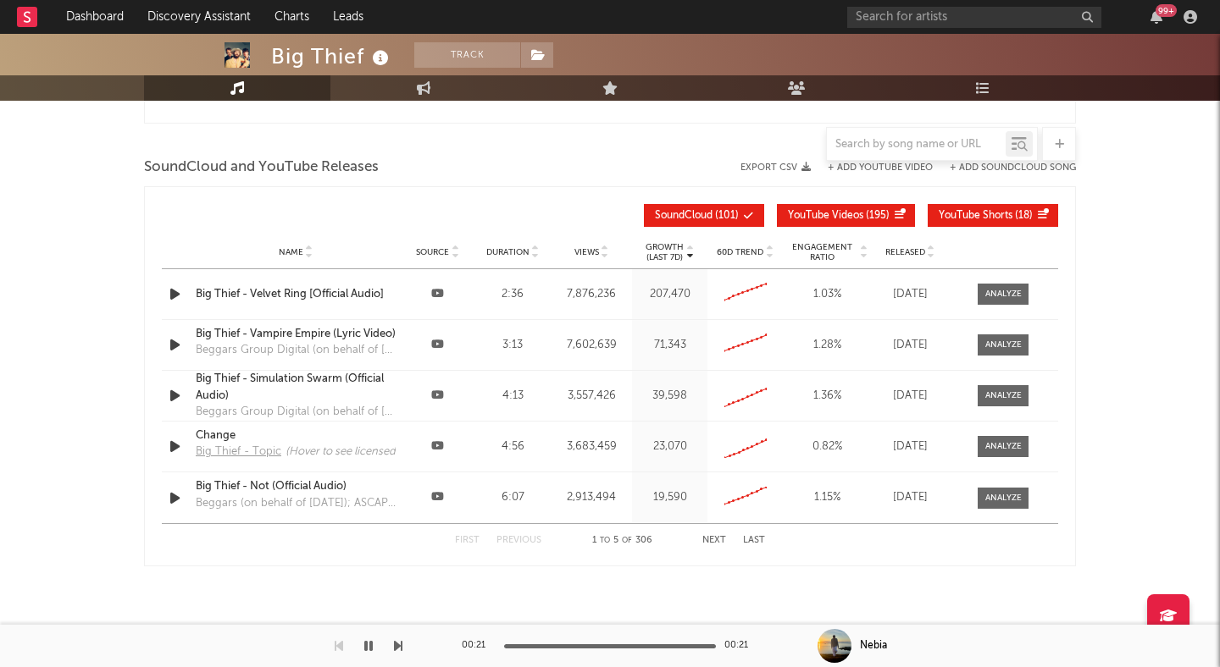
scroll to position [1925, 0]
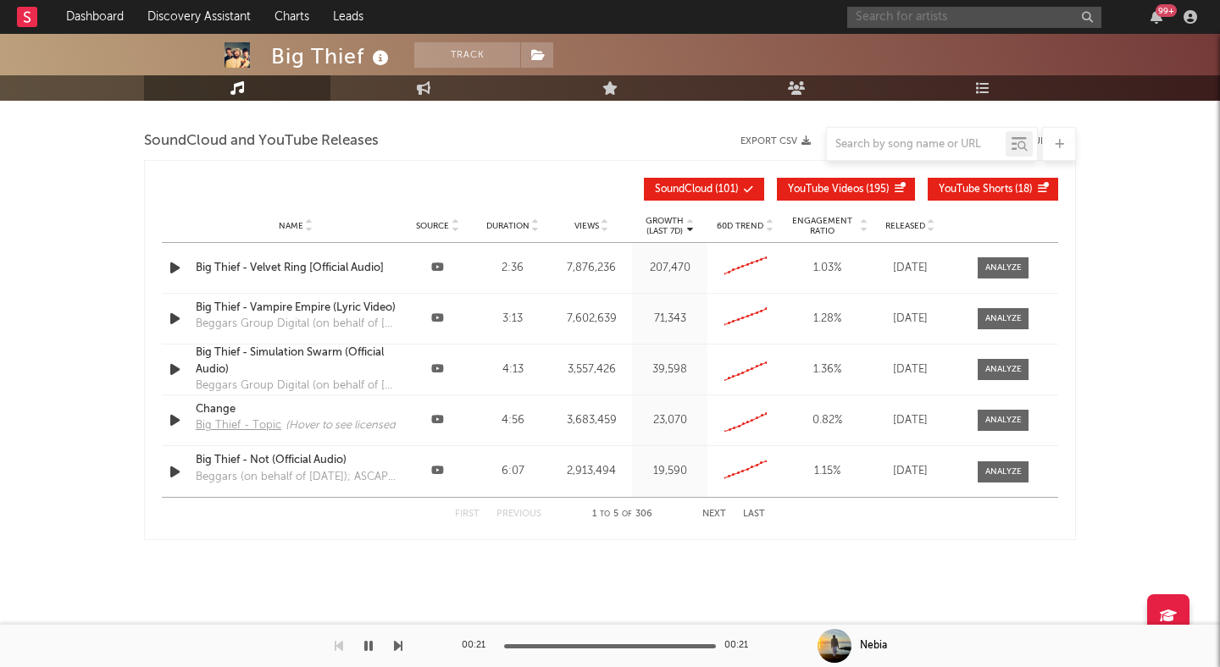
click at [955, 18] on input "text" at bounding box center [974, 17] width 254 height 21
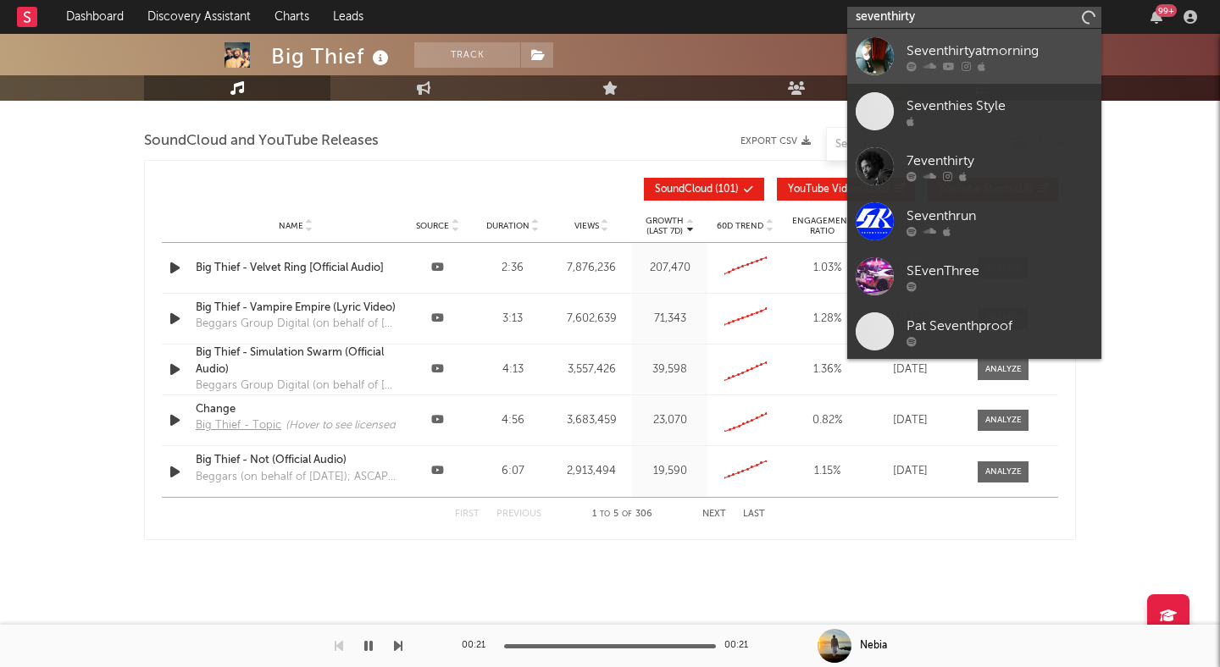
type input "seventhirty"
click at [1011, 59] on div "Seventhirtyatmorning" at bounding box center [999, 51] width 186 height 20
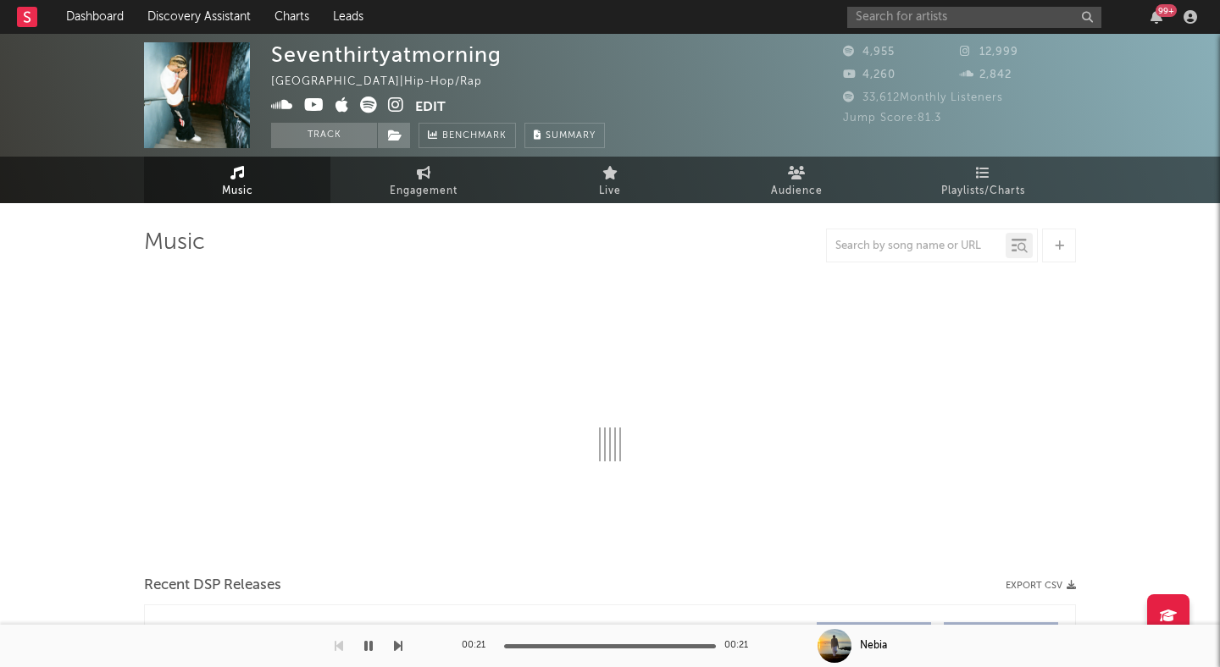
select select "1w"
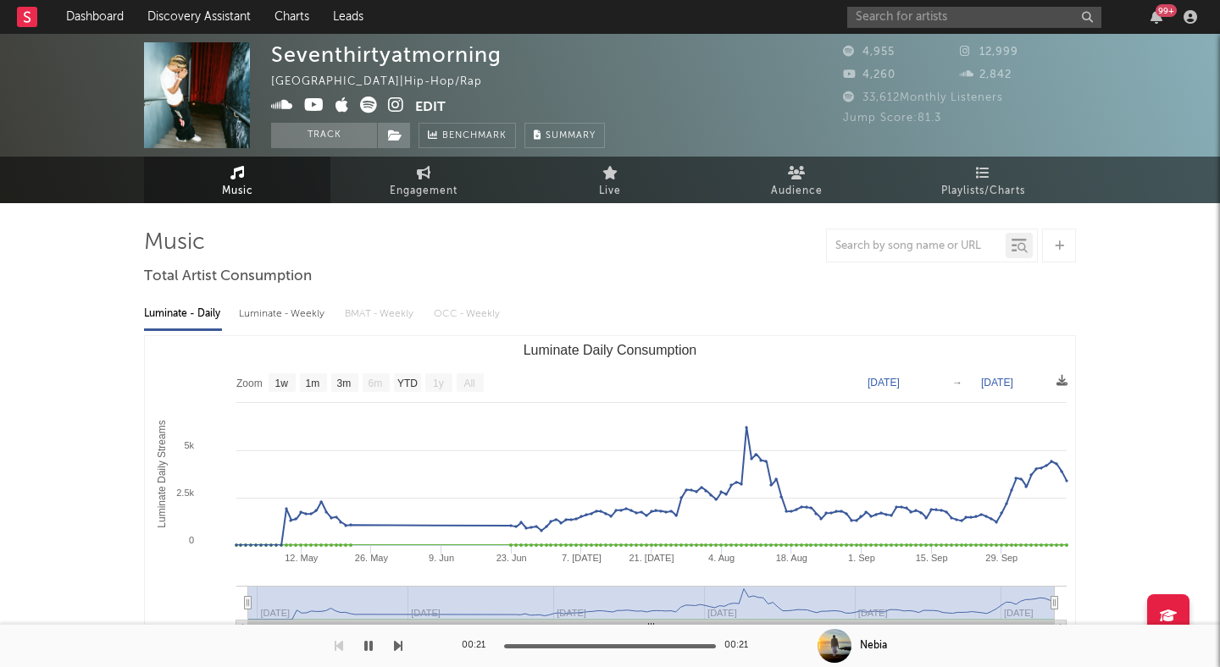
click at [388, 108] on icon at bounding box center [396, 105] width 16 height 17
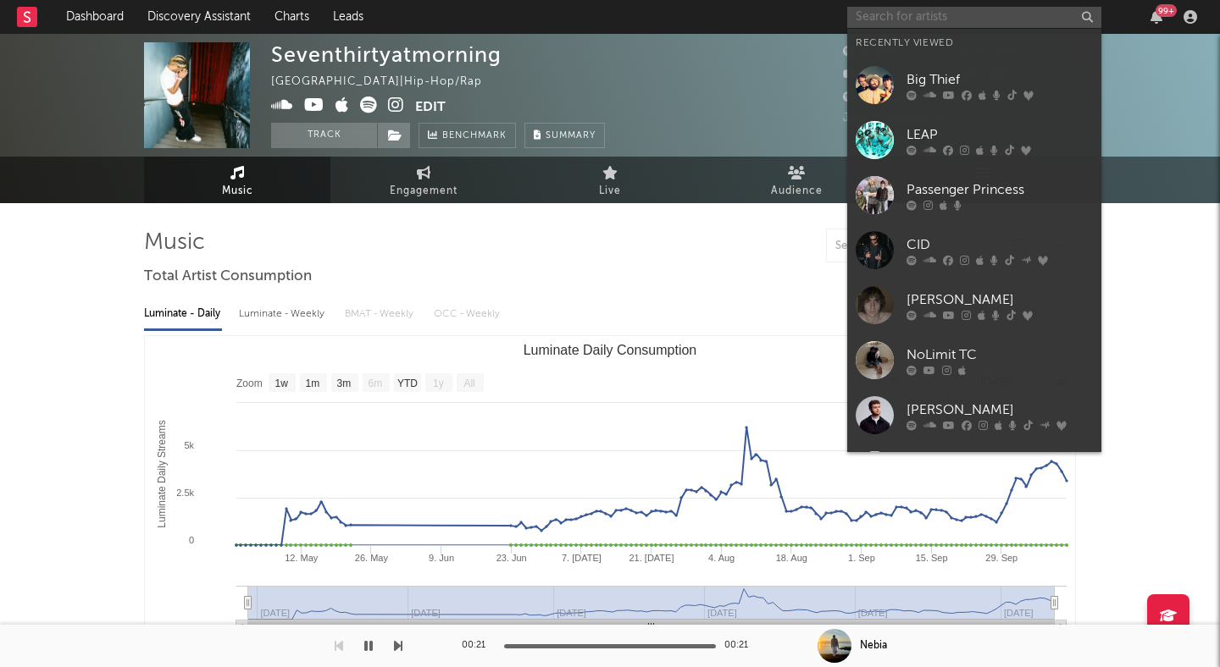
click at [910, 16] on input "text" at bounding box center [974, 17] width 254 height 21
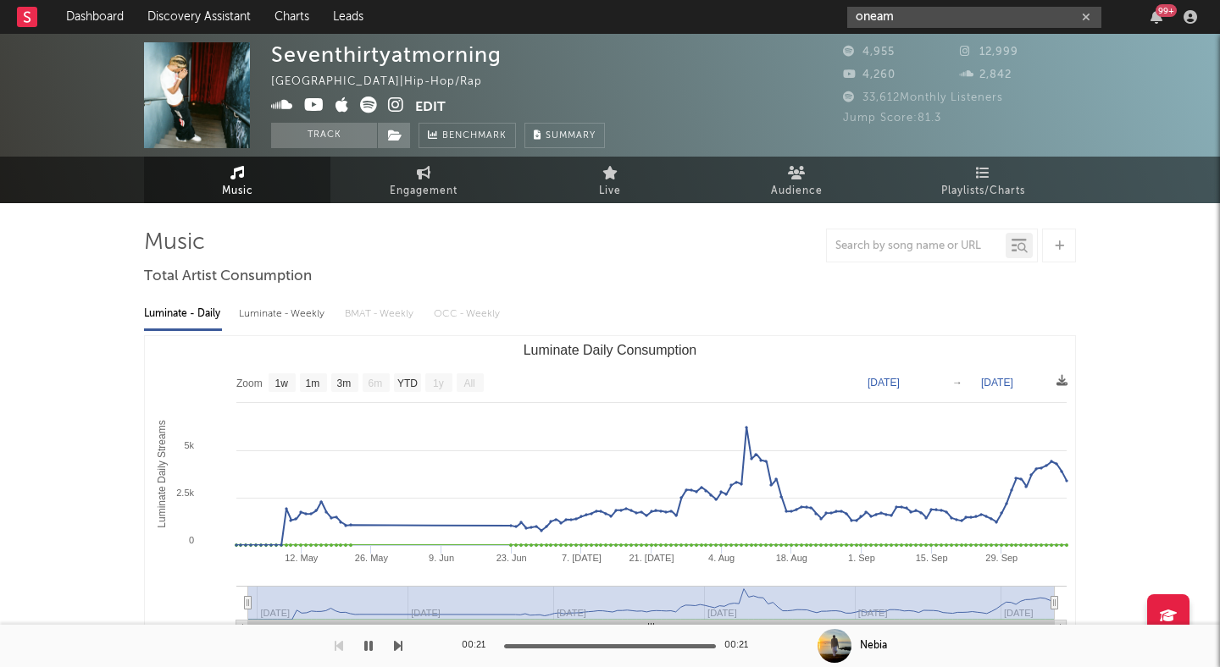
click at [858, 19] on input "oneam" at bounding box center [974, 17] width 254 height 21
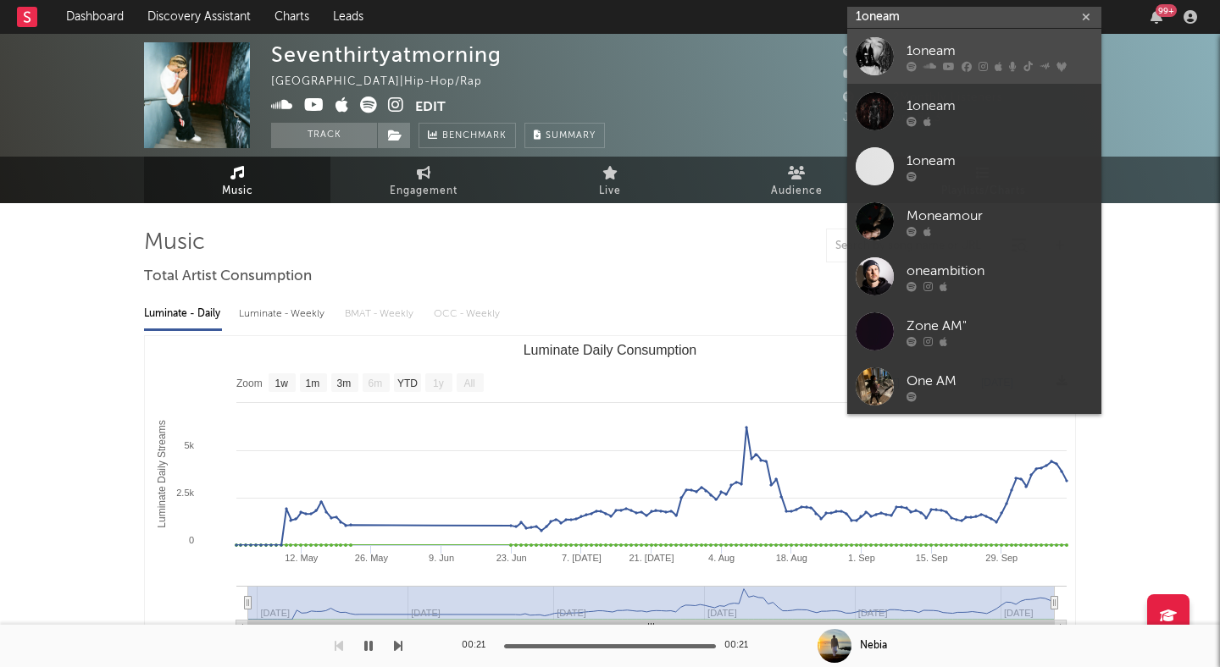
type input "1oneam"
click at [912, 51] on div "1oneam" at bounding box center [999, 51] width 186 height 20
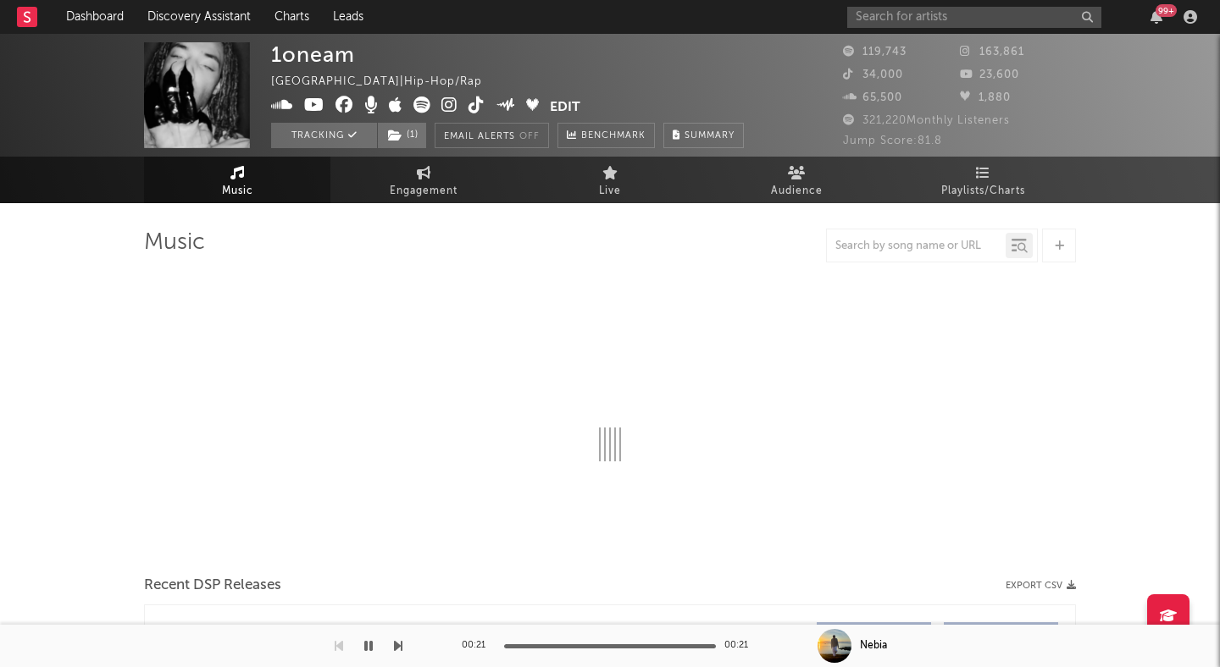
select select "6m"
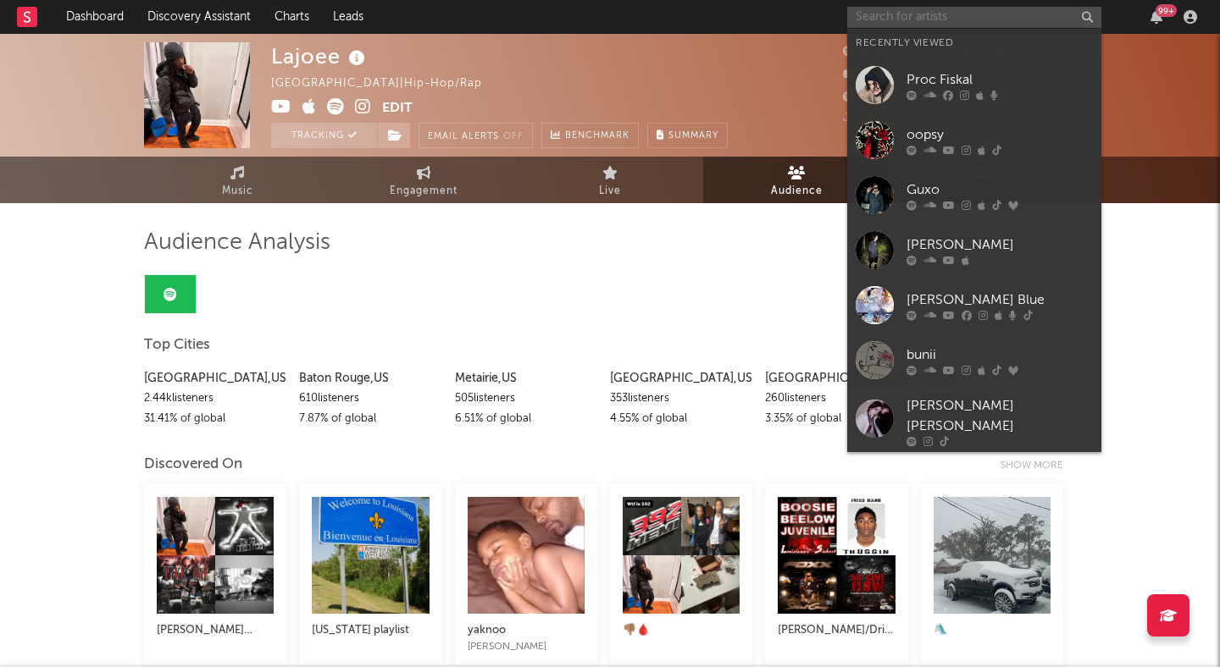
click at [880, 13] on input "text" at bounding box center [974, 17] width 254 height 21
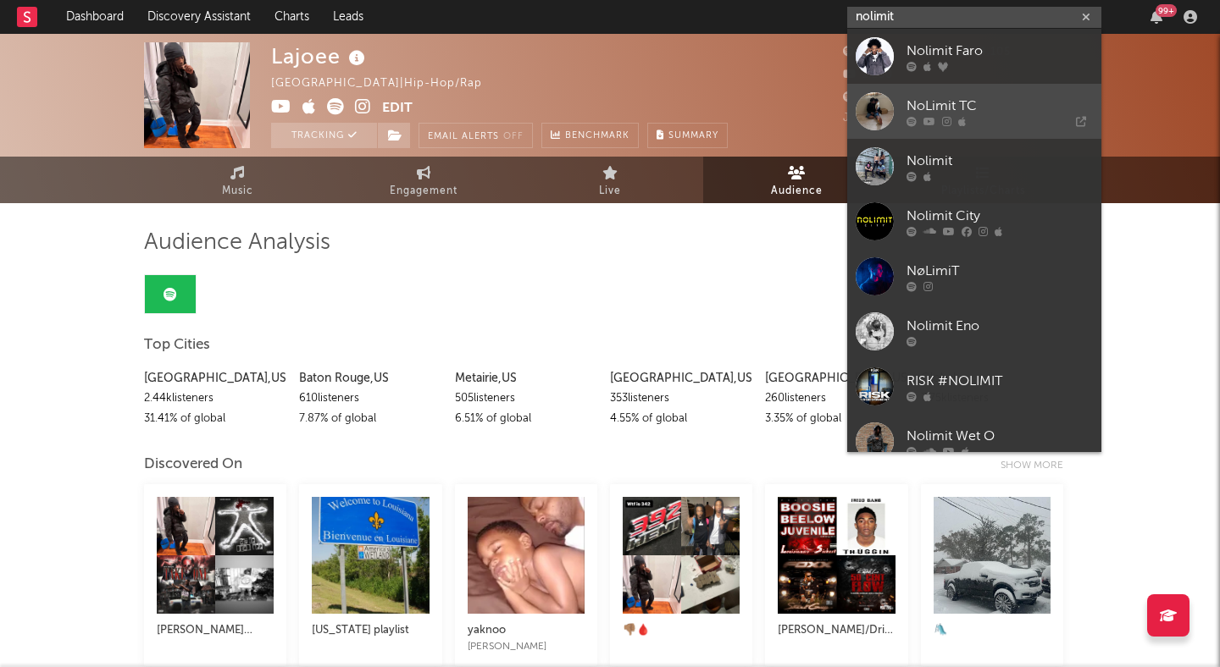
type input "nolimit"
click at [939, 107] on div "NoLimit TC" at bounding box center [999, 106] width 186 height 20
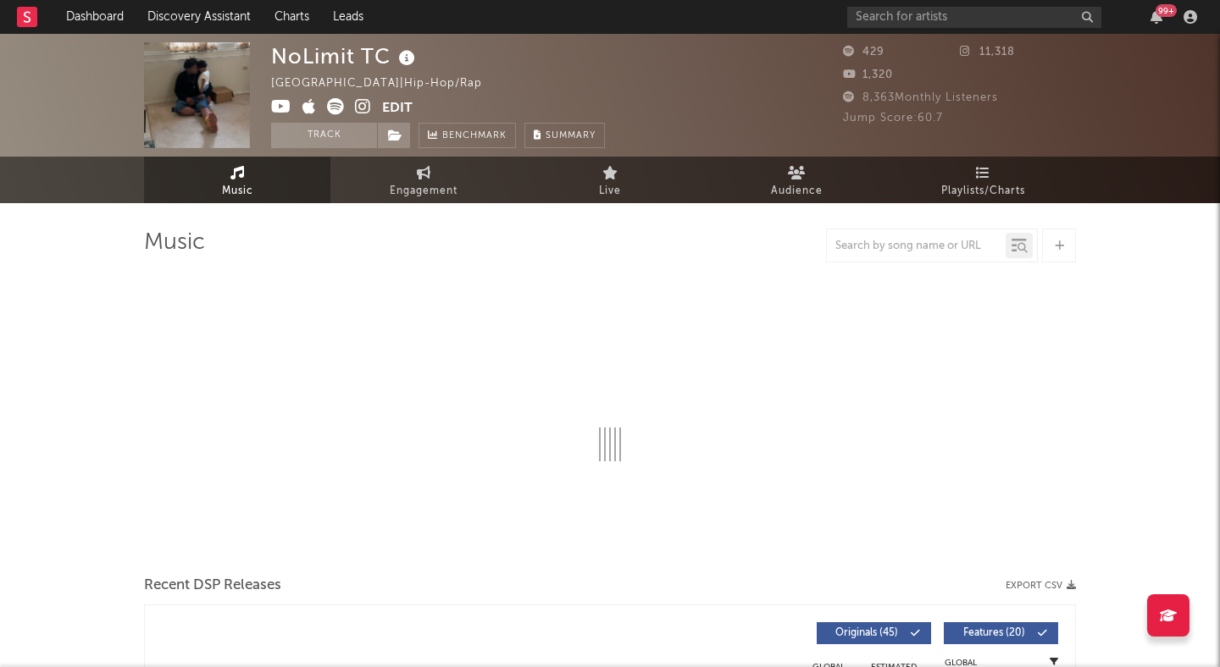
select select "1w"
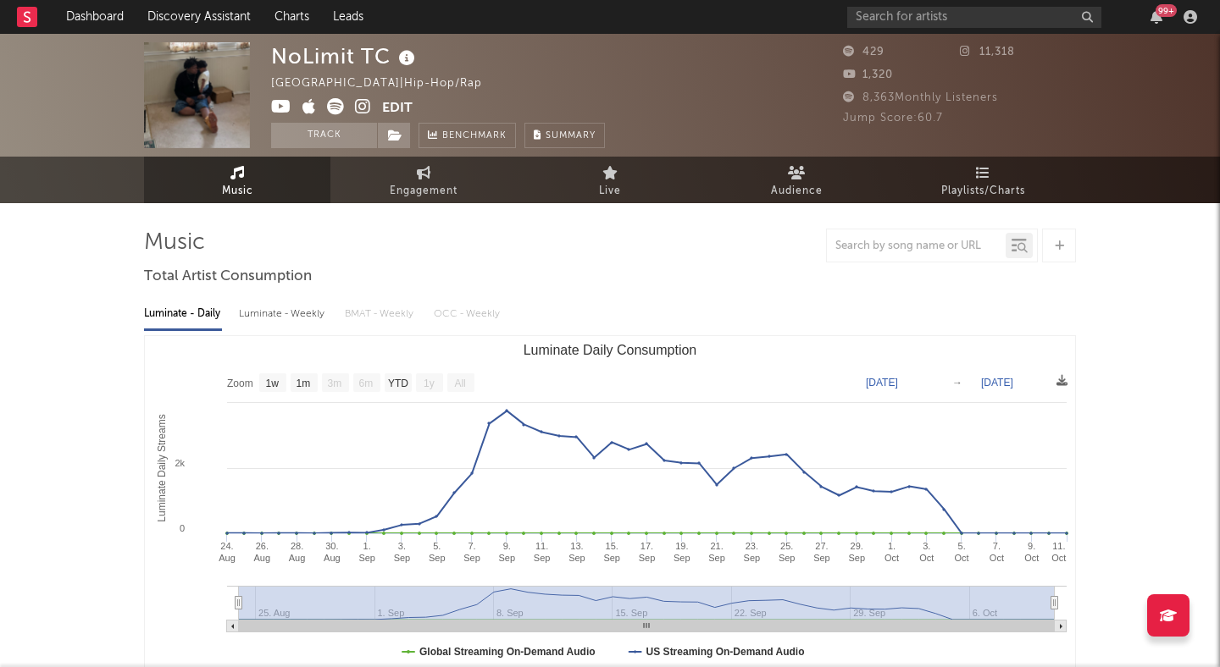
click at [359, 101] on icon at bounding box center [363, 106] width 16 height 17
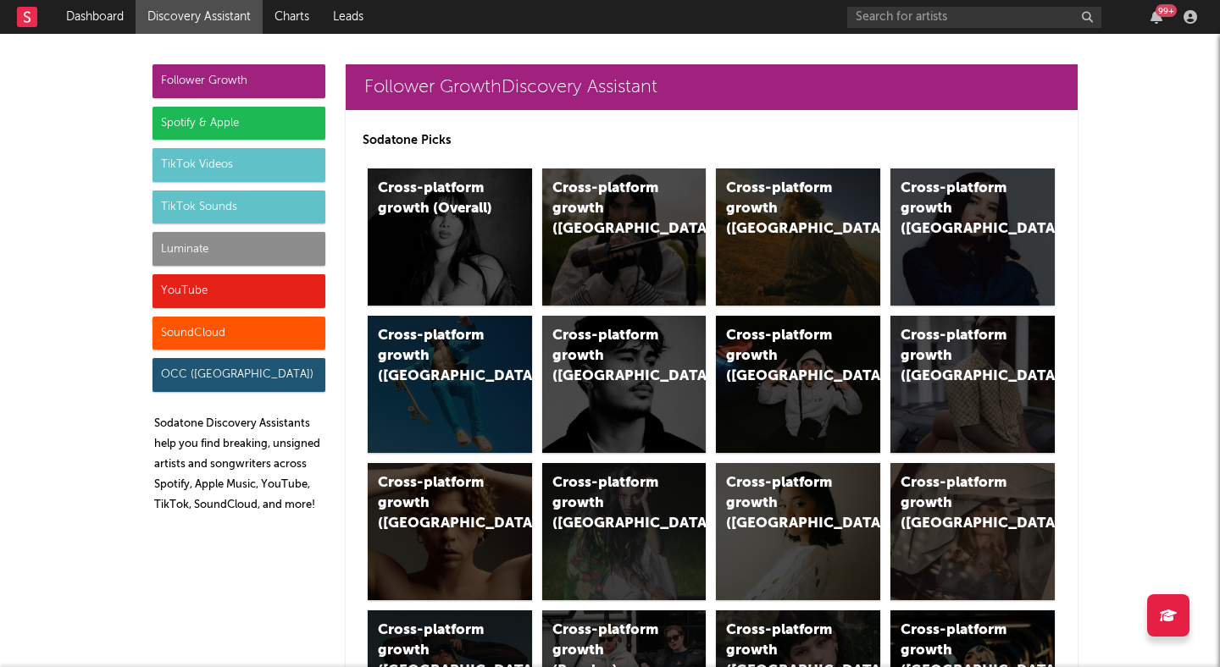
scroll to position [327, 0]
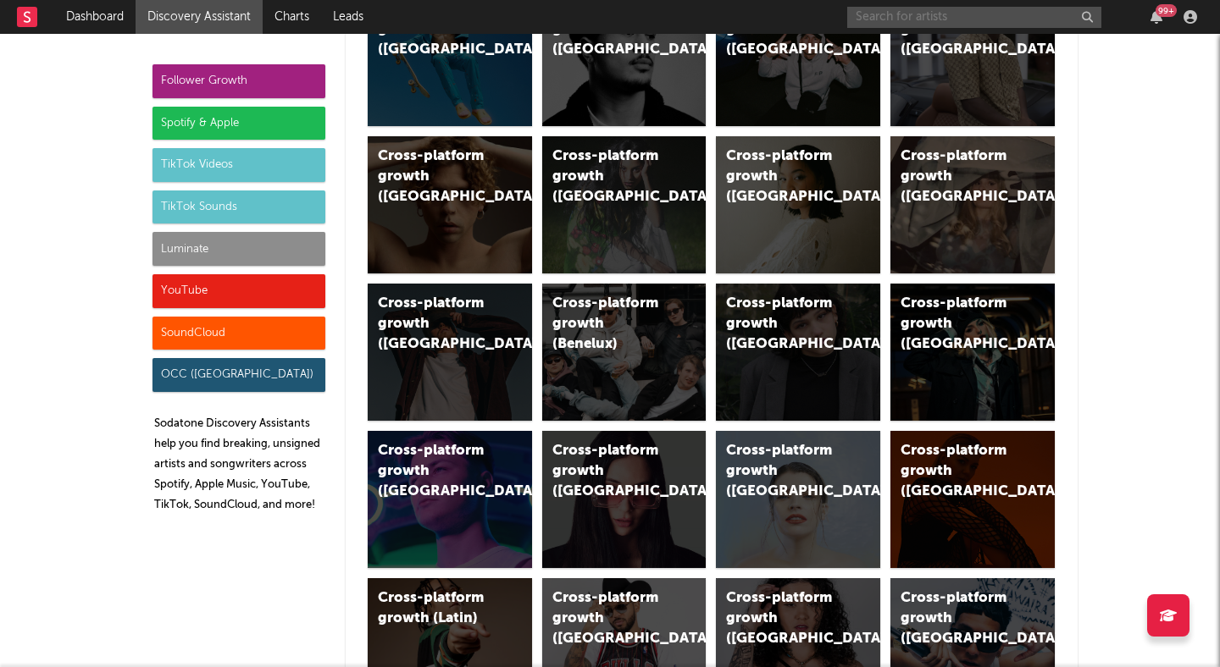
click at [966, 10] on input "text" at bounding box center [974, 17] width 254 height 21
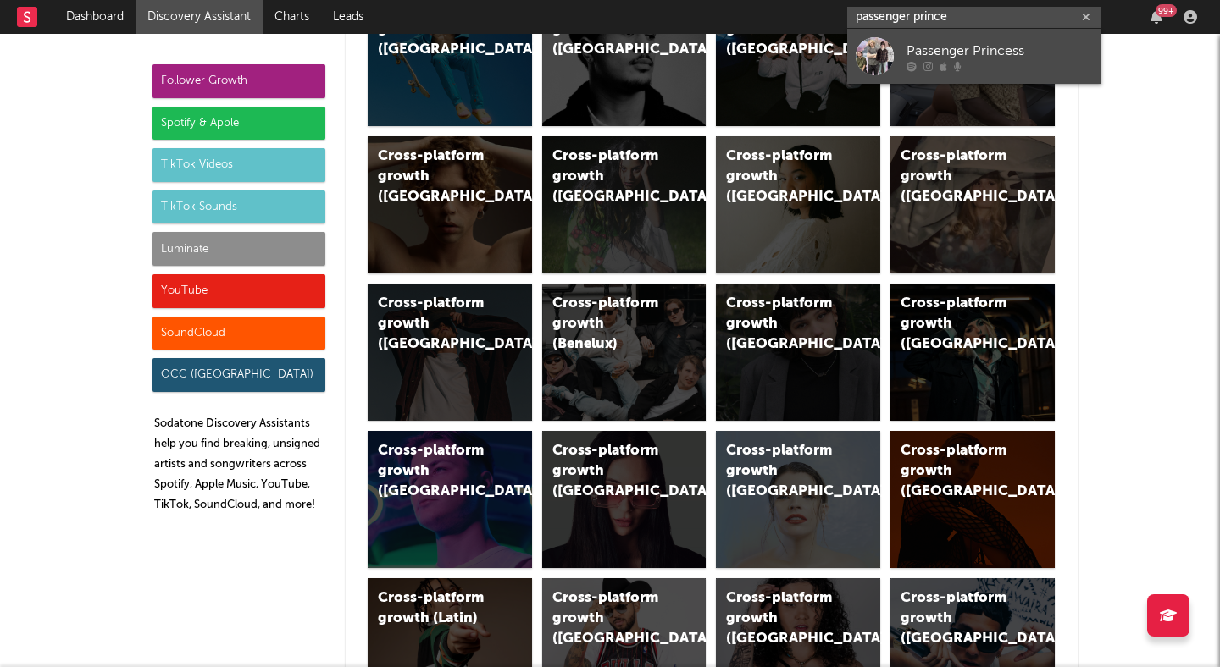
type input "passenger prince"
click at [996, 42] on div "Passenger Princess" at bounding box center [999, 51] width 186 height 20
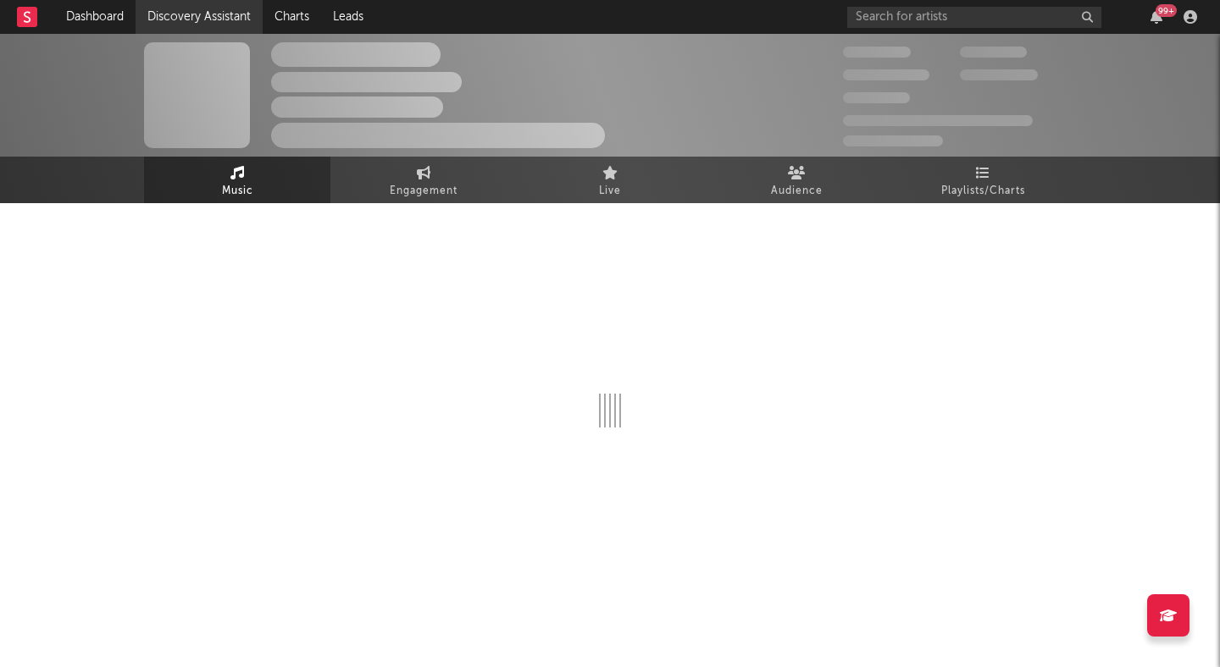
select select "1w"
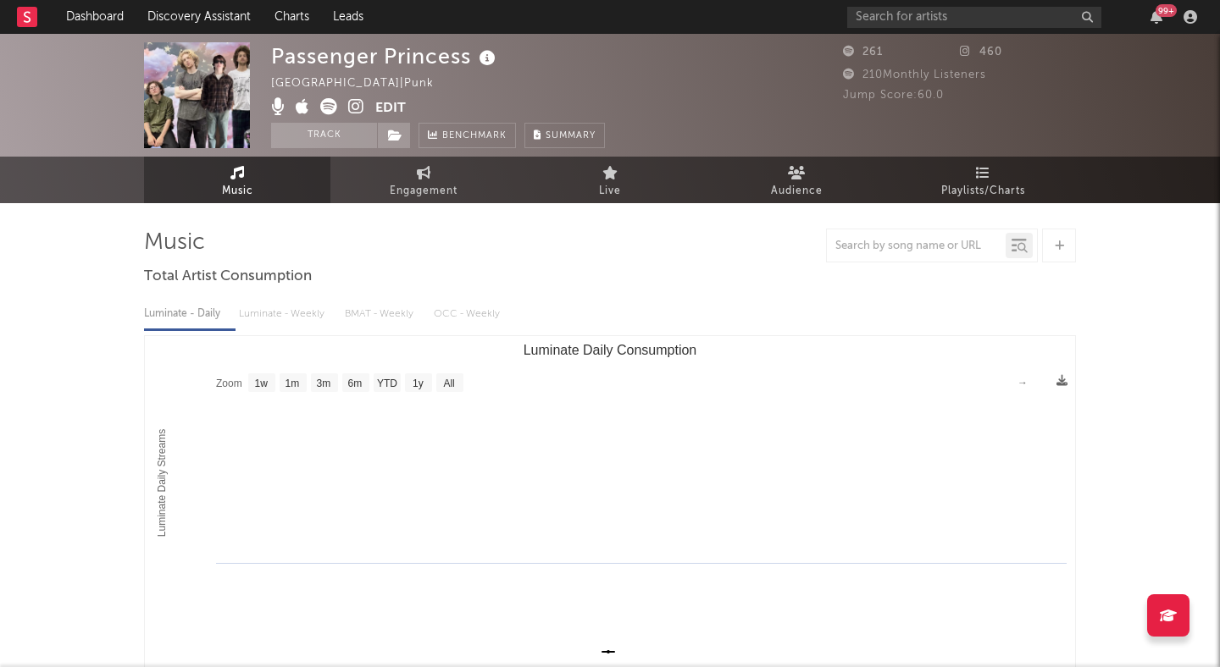
click at [359, 108] on icon at bounding box center [356, 106] width 16 height 17
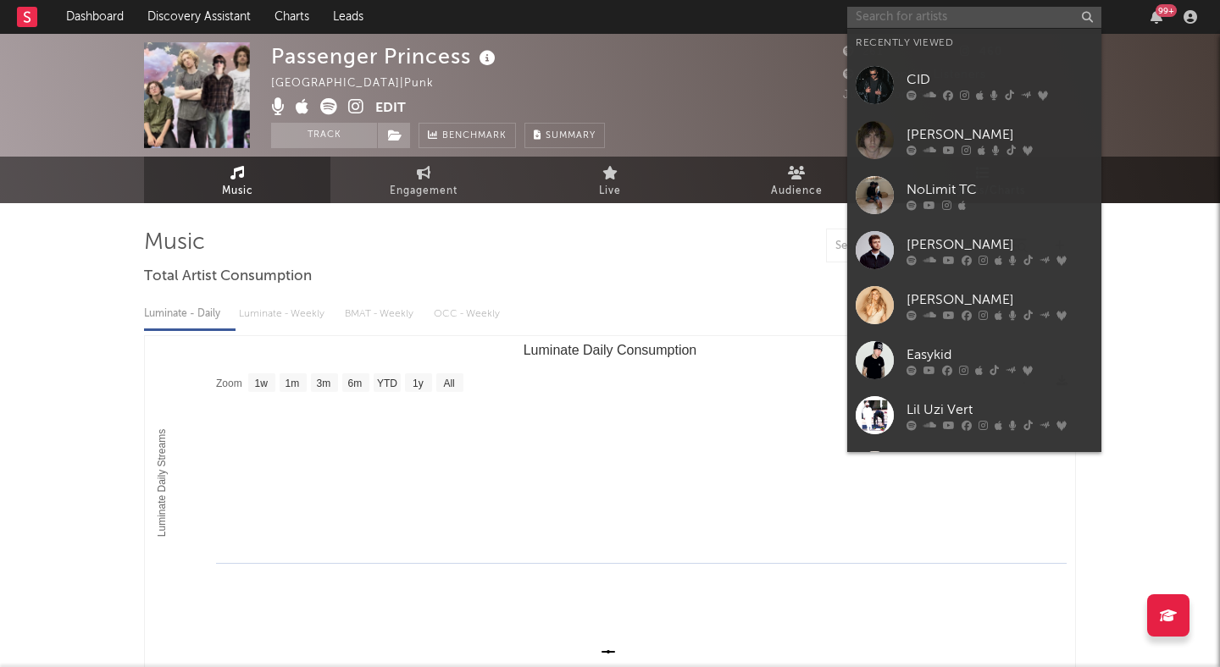
click at [889, 7] on input "text" at bounding box center [974, 17] width 254 height 21
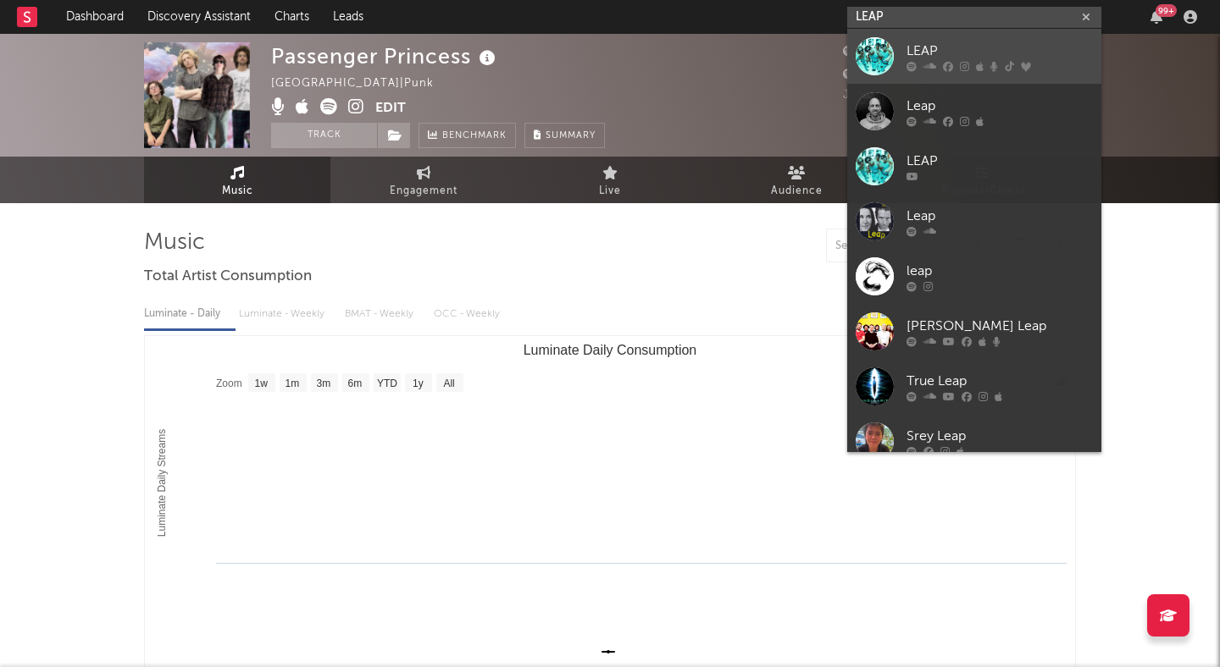
type input "LEAP"
click at [927, 47] on div "LEAP" at bounding box center [999, 51] width 186 height 20
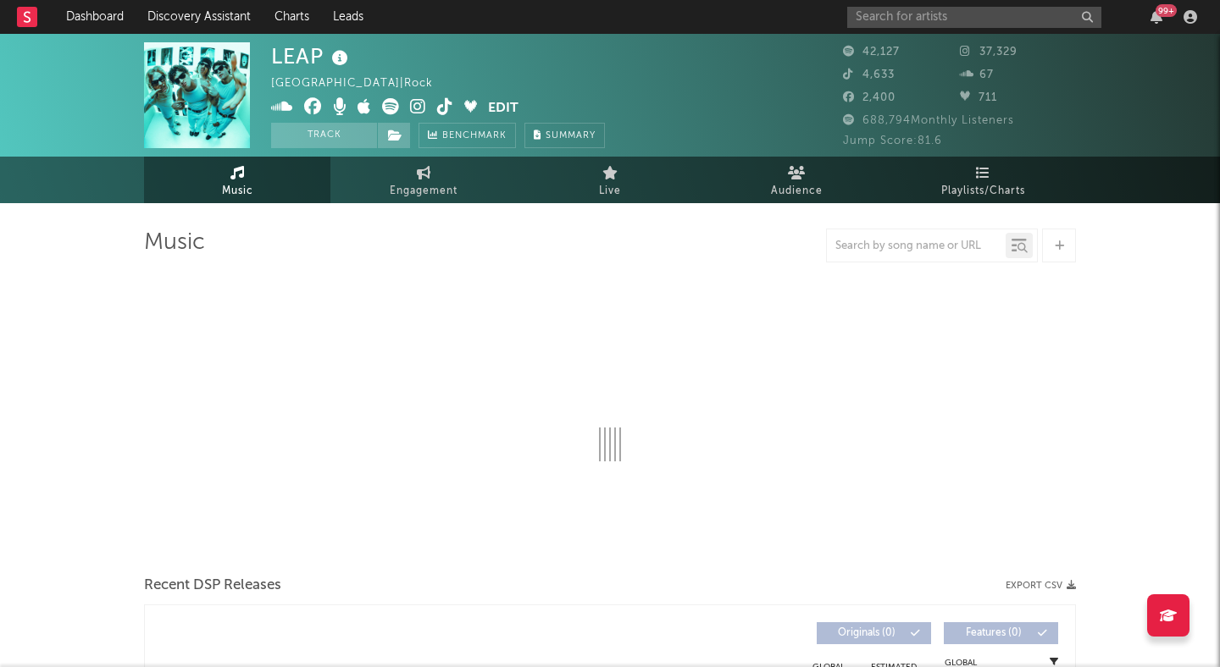
select select "6m"
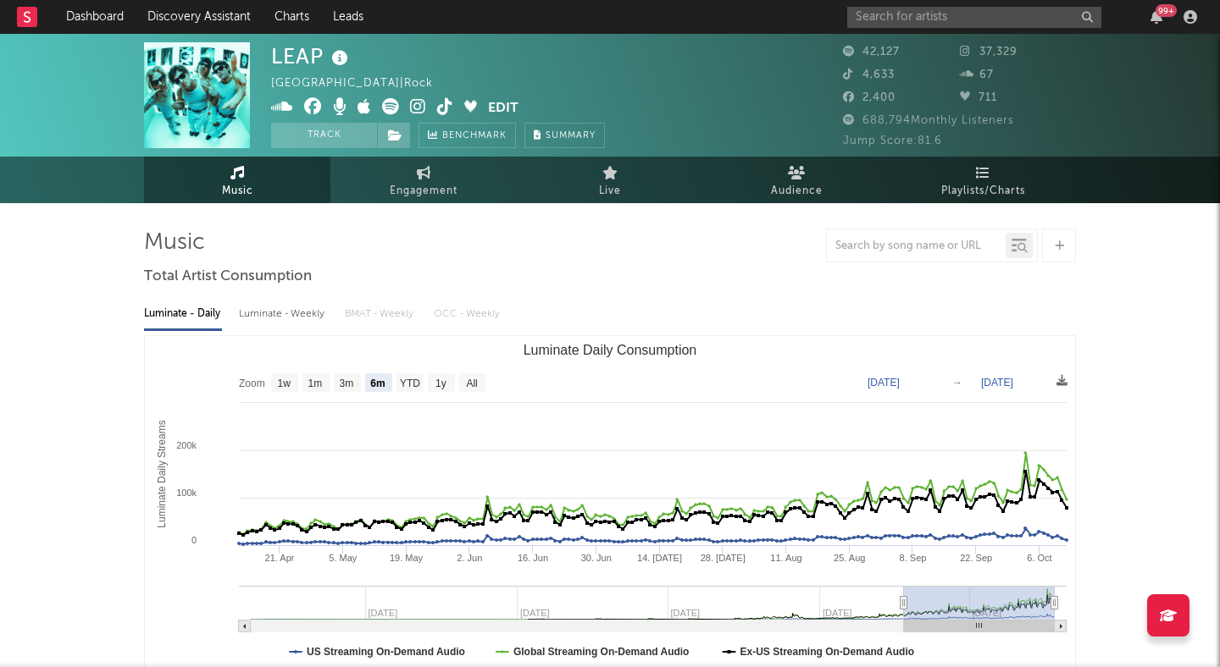
click at [414, 103] on icon at bounding box center [418, 106] width 16 height 17
